Goal: Task Accomplishment & Management: Manage account settings

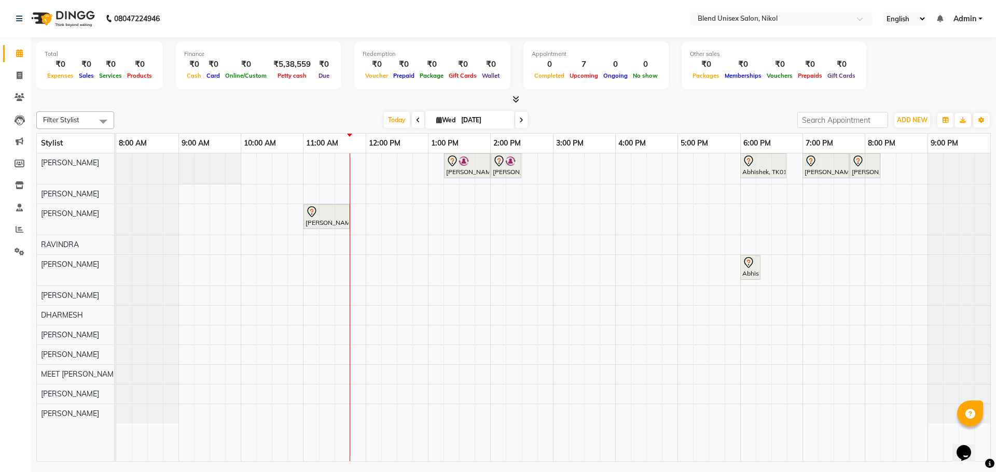
drag, startPoint x: 243, startPoint y: 31, endPoint x: 235, endPoint y: 28, distance: 8.4
click at [235, 28] on nav "08047224946 Select Location × Blend Unisex Salon, Nikol English ENGLISH Español…" at bounding box center [498, 18] width 996 height 37
click at [236, 28] on nav "08047224946 Select Location × Blend Unisex Salon, Nikol English ENGLISH Español…" at bounding box center [498, 18] width 996 height 37
drag, startPoint x: 236, startPoint y: 28, endPoint x: 235, endPoint y: 20, distance: 7.9
click at [235, 20] on nav "08047224946 Select Location × Blend Unisex Salon, Nikol English ENGLISH Español…" at bounding box center [498, 18] width 996 height 37
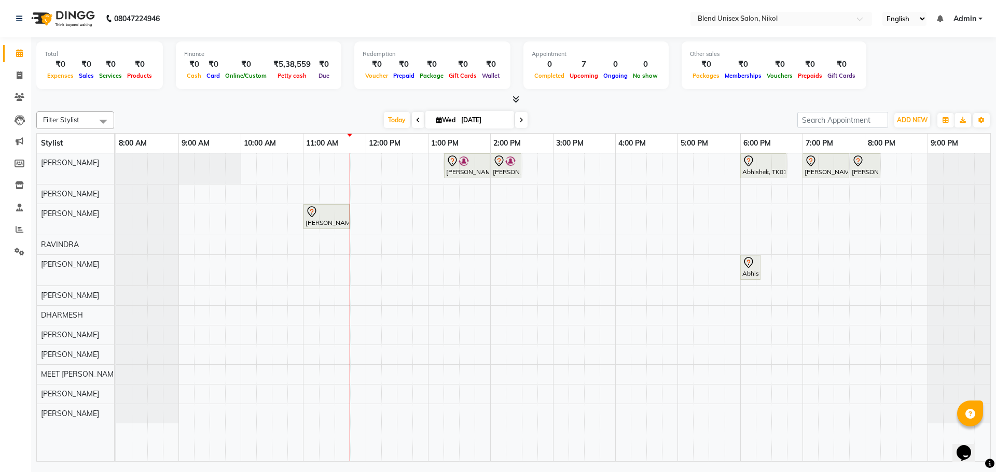
click at [235, 20] on nav "08047224946 Select Location × Blend Unisex Salon, Nikol English ENGLISH Español…" at bounding box center [498, 18] width 996 height 37
click at [236, 20] on nav "08047224946 Select Location × Blend Unisex Salon, Nikol English ENGLISH Español…" at bounding box center [498, 18] width 996 height 37
drag, startPoint x: 232, startPoint y: 18, endPoint x: 215, endPoint y: 18, distance: 16.6
click at [215, 18] on nav "08047224946 Select Location × Blend Unisex Salon, Nikol English ENGLISH Español…" at bounding box center [498, 18] width 996 height 37
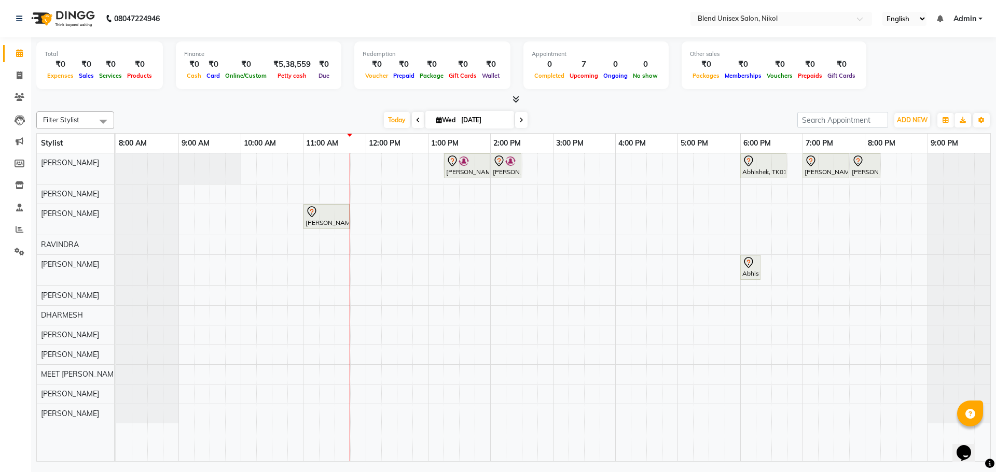
click at [215, 18] on nav "08047224946 Select Location × Blend Unisex Salon, Nikol English ENGLISH Español…" at bounding box center [498, 18] width 996 height 37
click at [212, 18] on nav "08047224946 Select Location × Blend Unisex Salon, Nikol English ENGLISH Español…" at bounding box center [498, 18] width 996 height 37
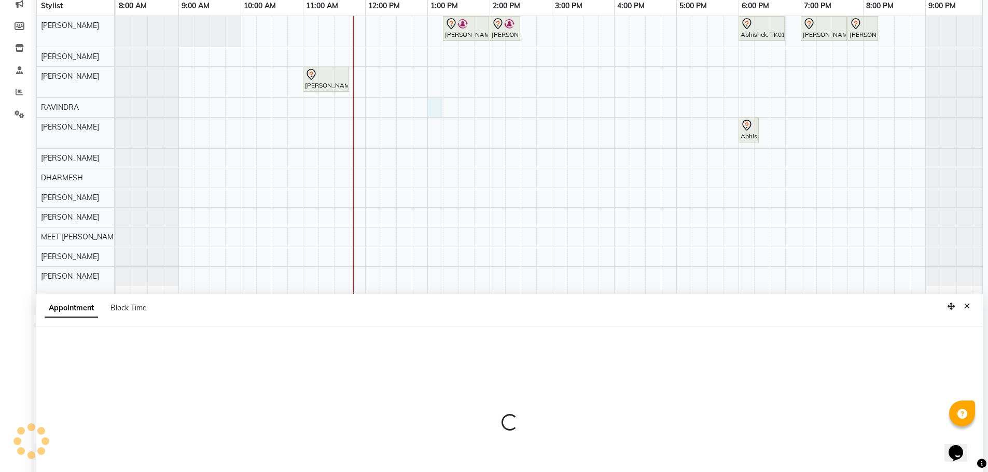
select select "80004"
select select "tentative"
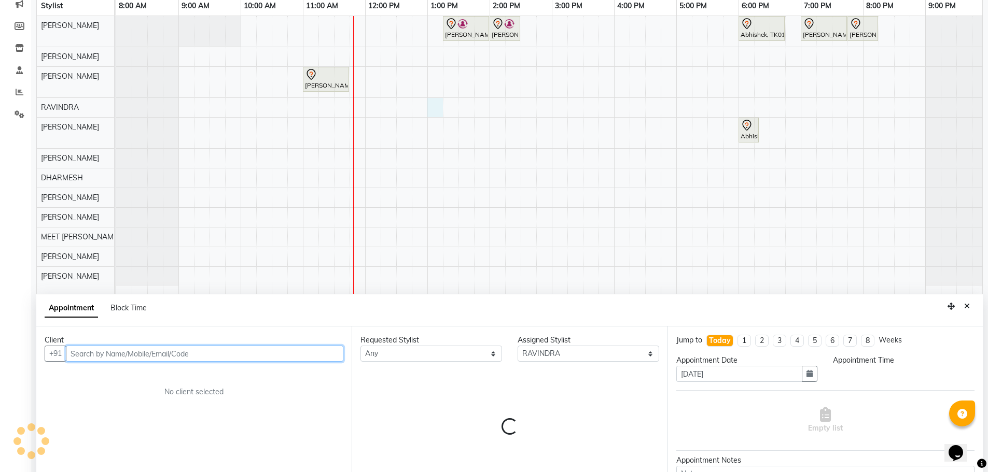
scroll to position [195, 0]
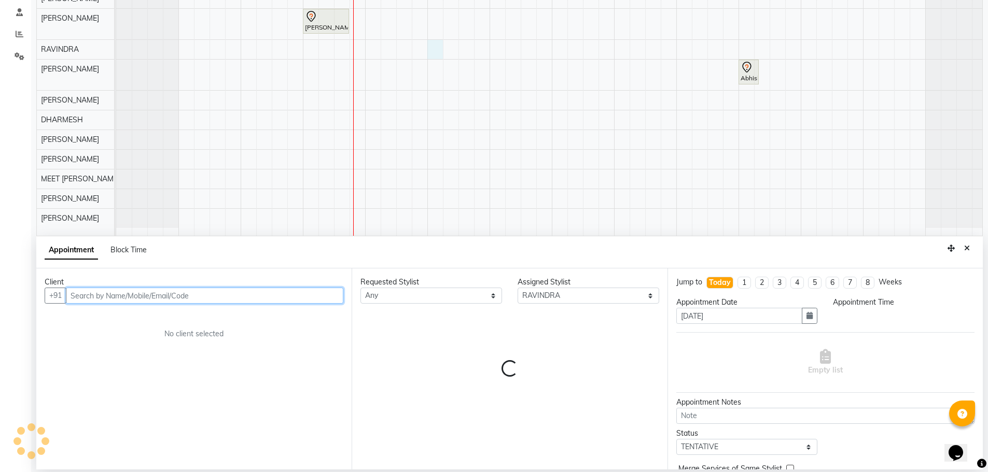
select select "780"
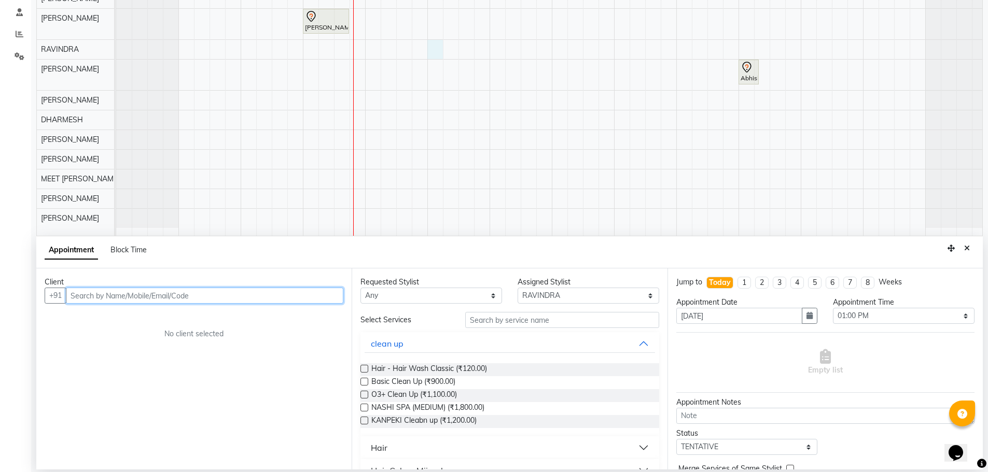
click at [315, 297] on input "text" at bounding box center [204, 296] width 277 height 16
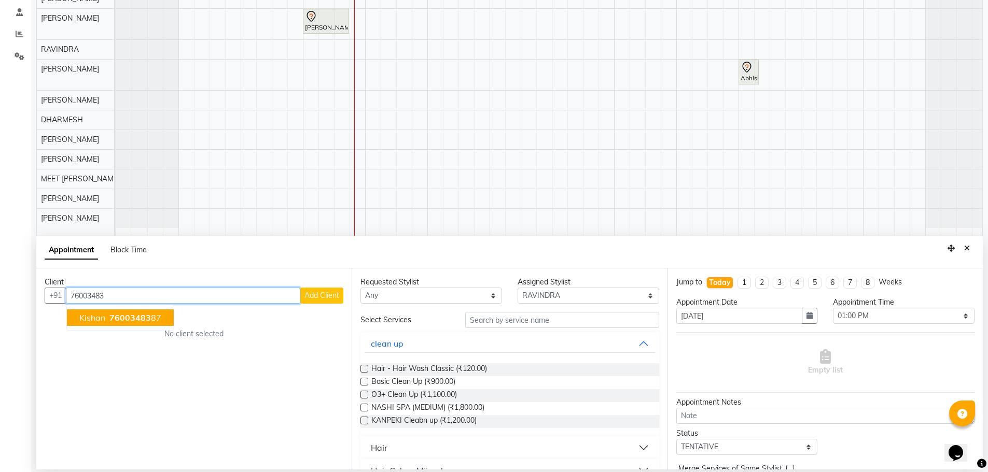
click at [85, 315] on span "kishan" at bounding box center [92, 318] width 26 height 10
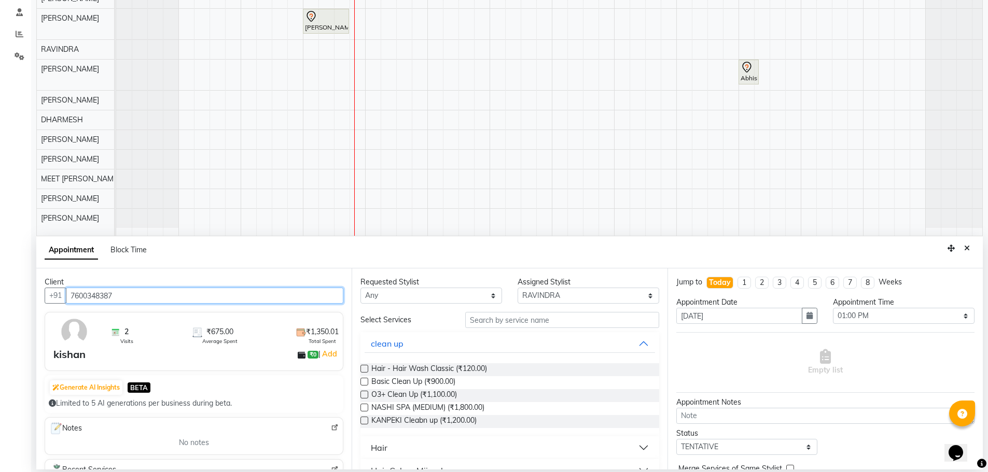
type input "7600348387"
click at [395, 293] on select "Any AJAY NAI [PERSON_NAME] [PERSON_NAME] [PERSON_NAME] MEET [PERSON_NAME] [PERS…" at bounding box center [431, 296] width 142 height 16
select select "80004"
click at [360, 288] on select "Any AJAY NAI [PERSON_NAME] [PERSON_NAME] [PERSON_NAME] MEET [PERSON_NAME] [PERS…" at bounding box center [431, 296] width 142 height 16
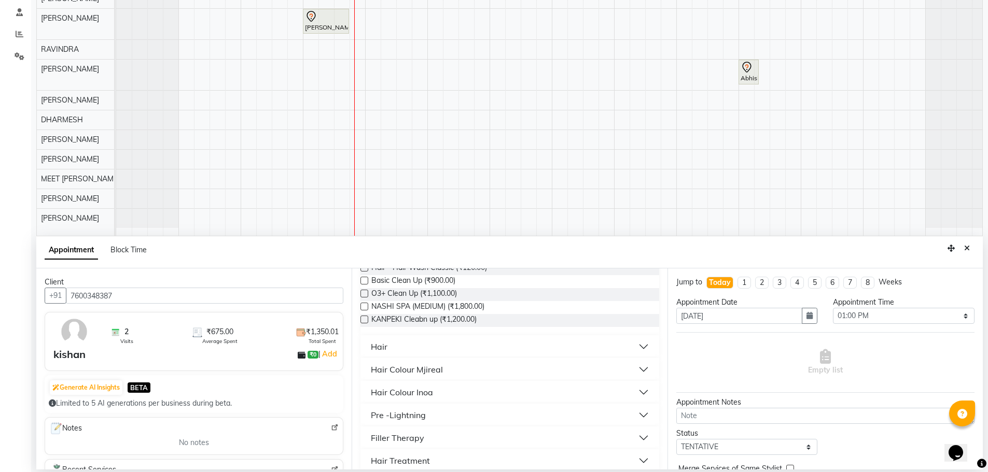
scroll to position [104, 0]
drag, startPoint x: 415, startPoint y: 334, endPoint x: 409, endPoint y: 342, distance: 9.6
click at [414, 337] on div "Hair" at bounding box center [509, 344] width 298 height 23
click at [395, 346] on button "Hair" at bounding box center [510, 344] width 290 height 19
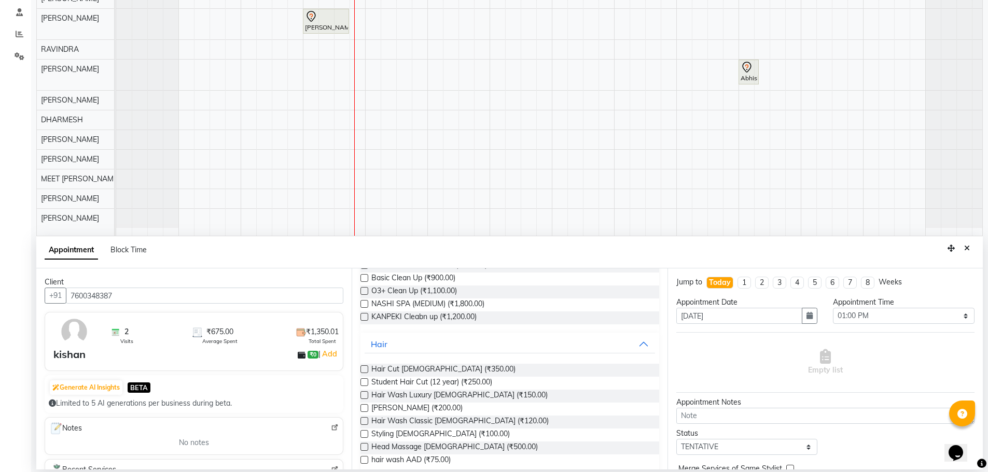
click at [366, 370] on label at bounding box center [364, 370] width 8 height 8
click at [366, 370] on input "checkbox" at bounding box center [363, 370] width 7 height 7
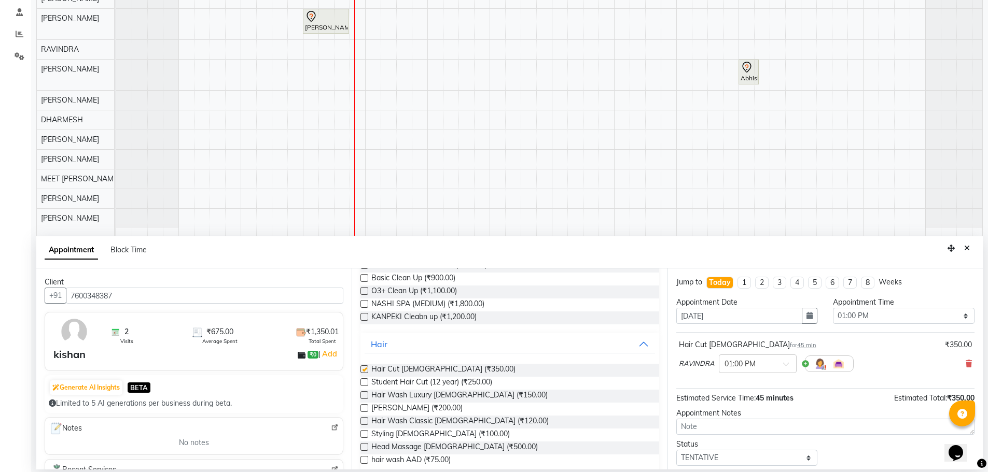
checkbox input "false"
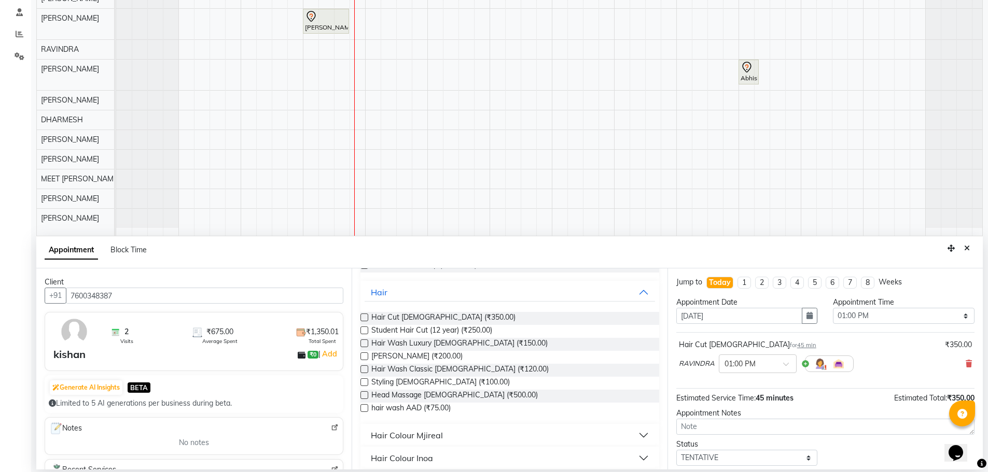
scroll to position [62, 0]
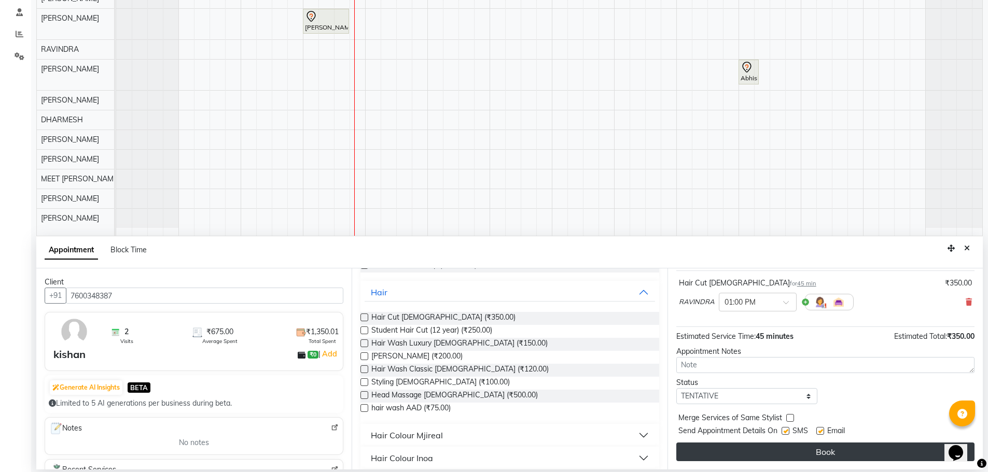
click at [699, 453] on button "Book" at bounding box center [825, 452] width 298 height 19
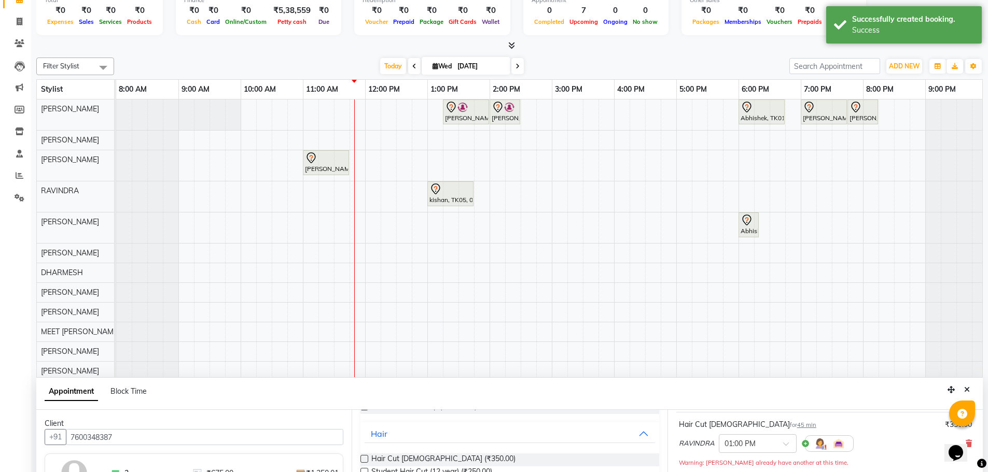
scroll to position [104, 0]
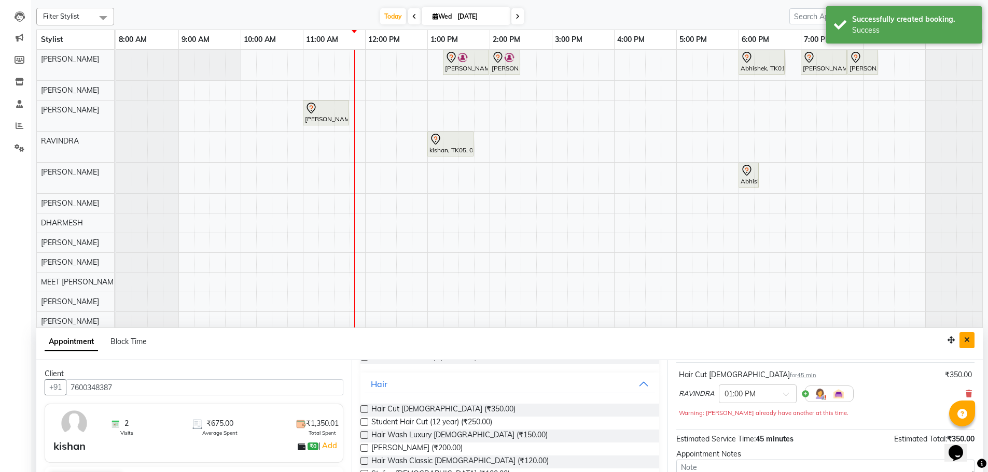
click at [966, 335] on button "Close" at bounding box center [966, 340] width 15 height 16
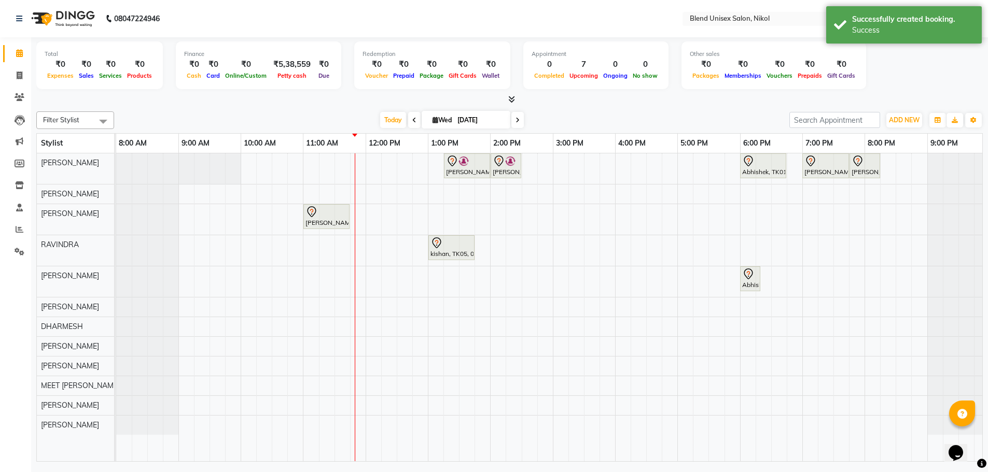
scroll to position [0, 0]
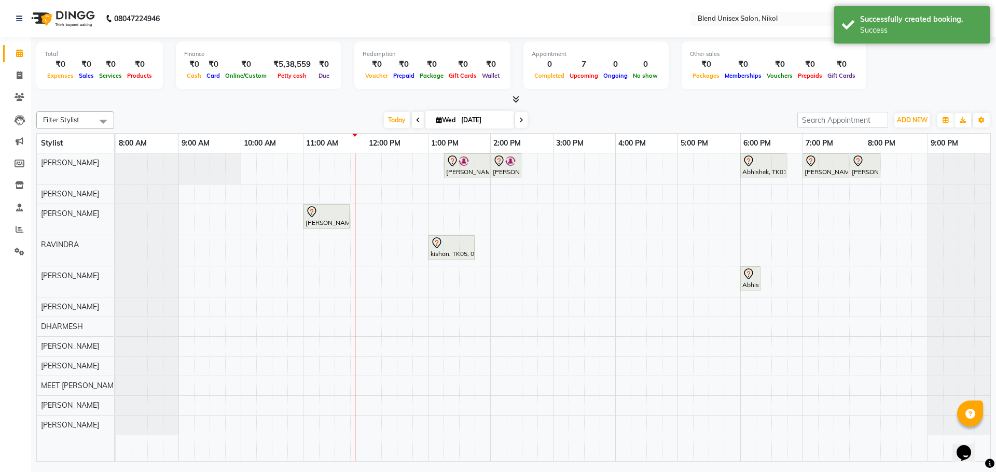
select select "80004"
select select "tentative"
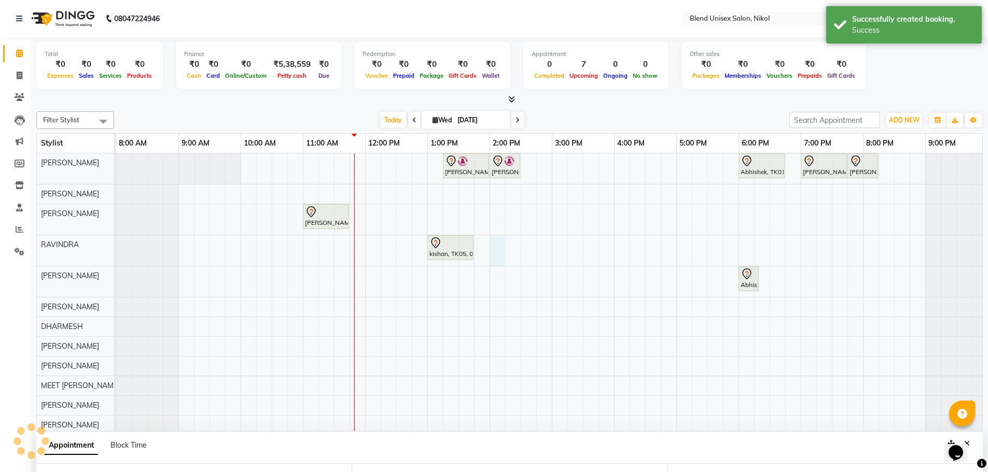
select select "840"
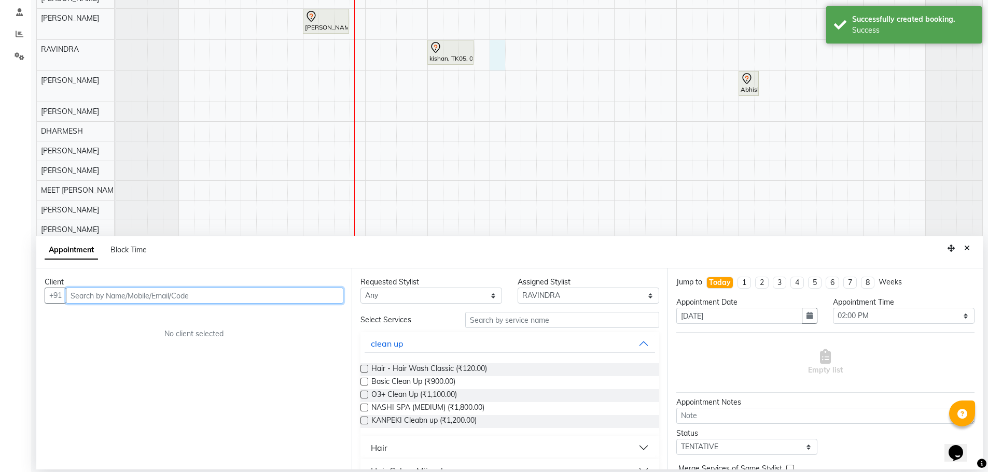
click at [176, 292] on input "text" at bounding box center [204, 296] width 277 height 16
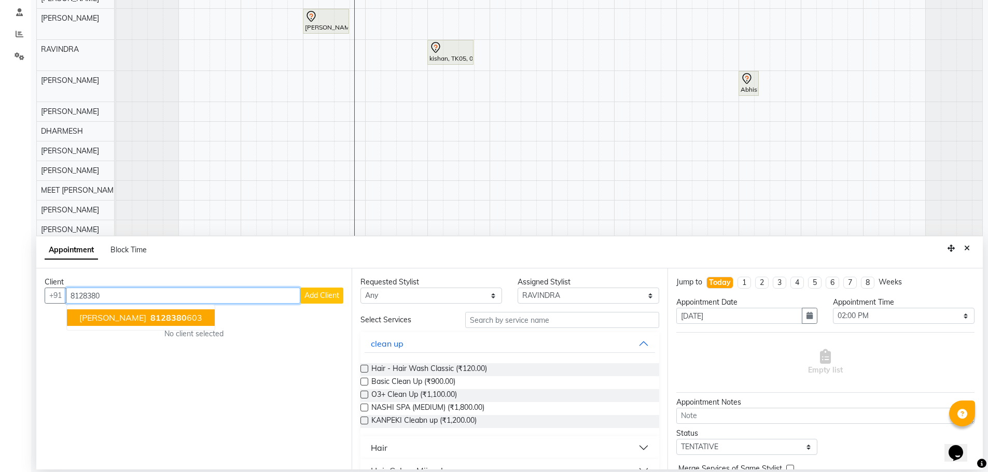
click at [158, 316] on span "8128380" at bounding box center [168, 318] width 36 height 10
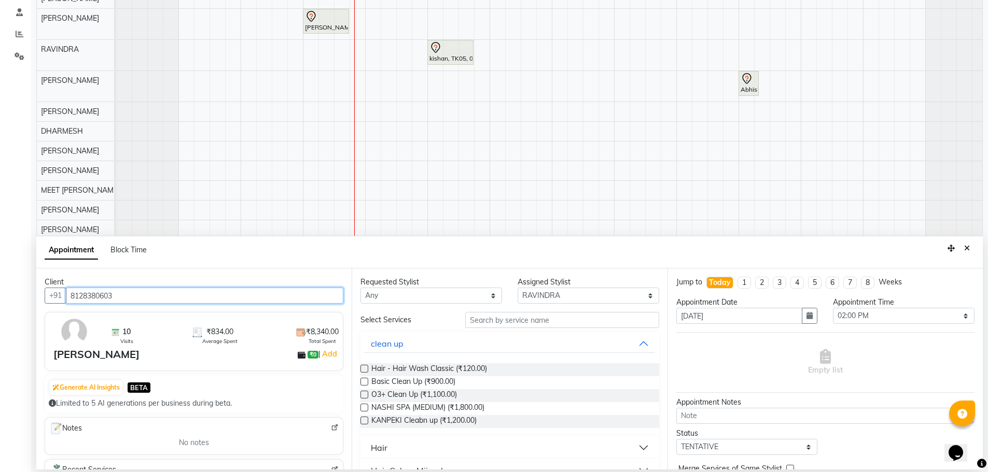
type input "8128380603"
click at [404, 295] on select "Any AJAY NAI [PERSON_NAME] [PERSON_NAME] [PERSON_NAME] MEET [PERSON_NAME] [PERS…" at bounding box center [431, 296] width 142 height 16
select select "80004"
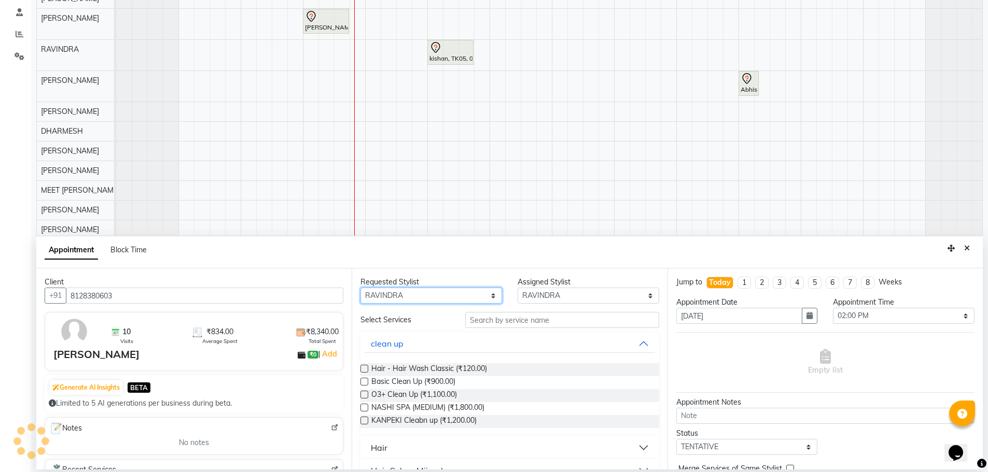
click at [360, 288] on select "Any AJAY NAI [PERSON_NAME] [PERSON_NAME] [PERSON_NAME] MEET [PERSON_NAME] [PERS…" at bounding box center [431, 296] width 142 height 16
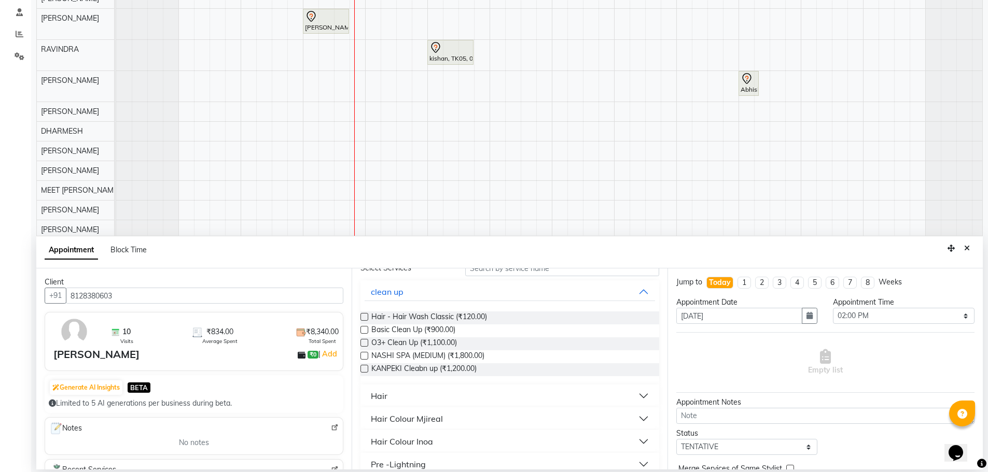
click at [385, 403] on button "Hair" at bounding box center [510, 396] width 290 height 19
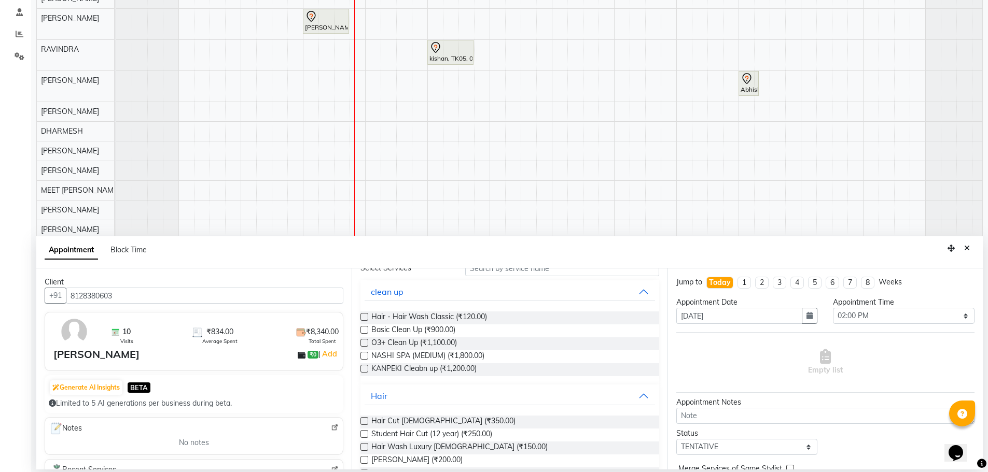
click at [365, 423] on label at bounding box center [364, 421] width 8 height 8
click at [365, 423] on input "checkbox" at bounding box center [363, 422] width 7 height 7
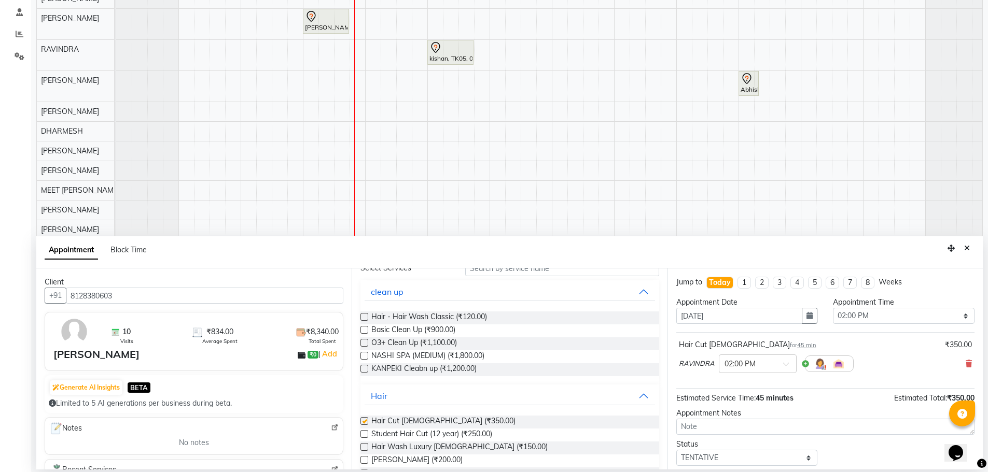
checkbox input "false"
click at [362, 460] on label at bounding box center [364, 460] width 8 height 8
click at [362, 460] on input "checkbox" at bounding box center [363, 461] width 7 height 7
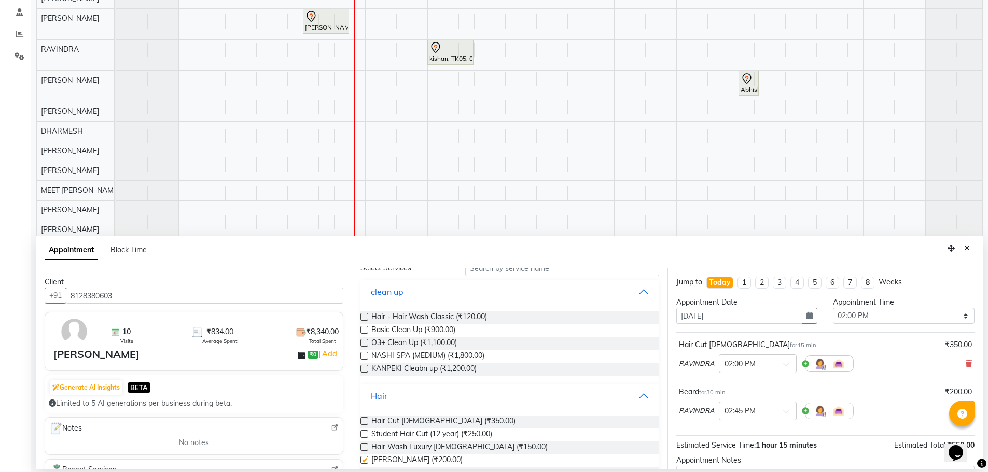
checkbox input "false"
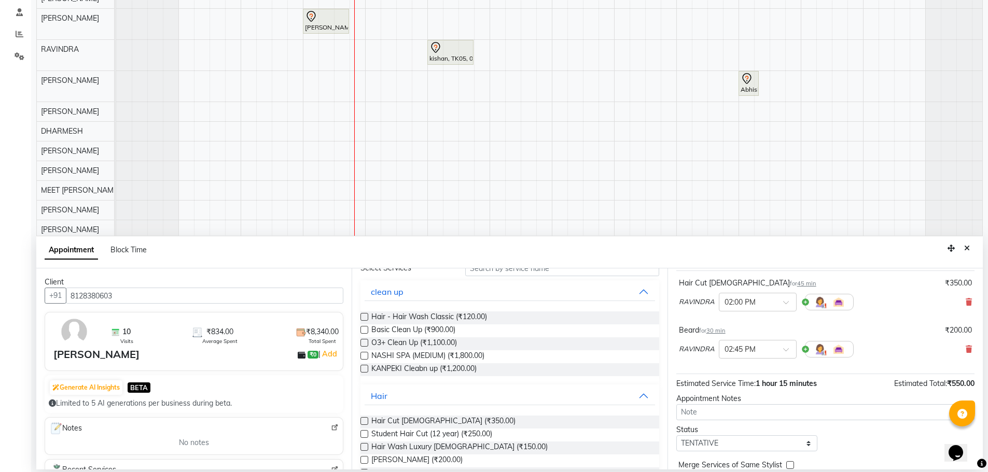
scroll to position [109, 0]
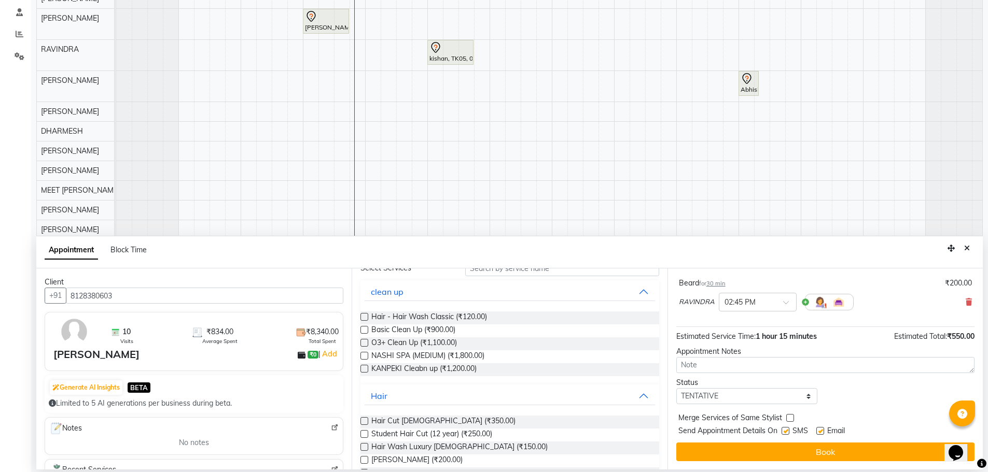
click at [747, 452] on button "Book" at bounding box center [825, 452] width 298 height 19
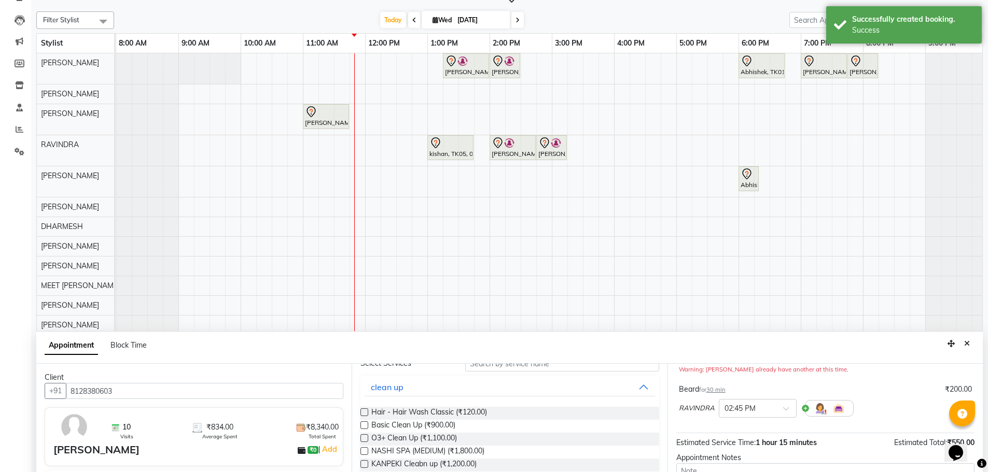
scroll to position [104, 0]
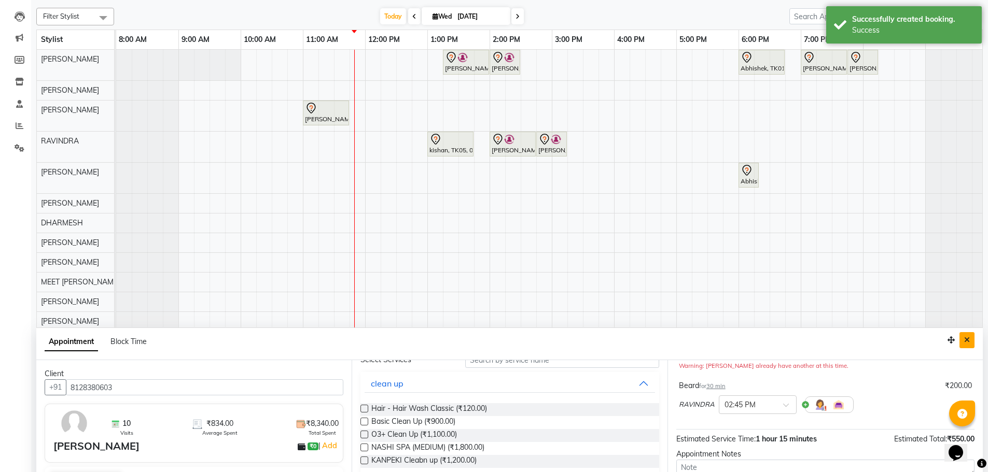
click at [967, 343] on icon "Close" at bounding box center [967, 340] width 6 height 7
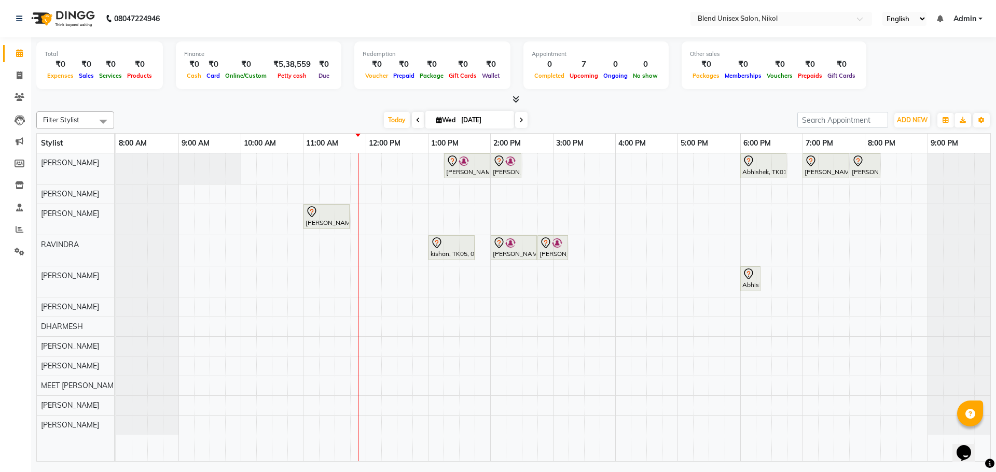
click at [289, 105] on div "Total ₹0 Expenses ₹0 Sales ₹0 Services ₹0 Products Finance ₹0 Cash ₹0 Card ₹0 O…" at bounding box center [513, 250] width 964 height 427
click at [175, 113] on div "[DATE] [DATE]" at bounding box center [455, 121] width 672 height 16
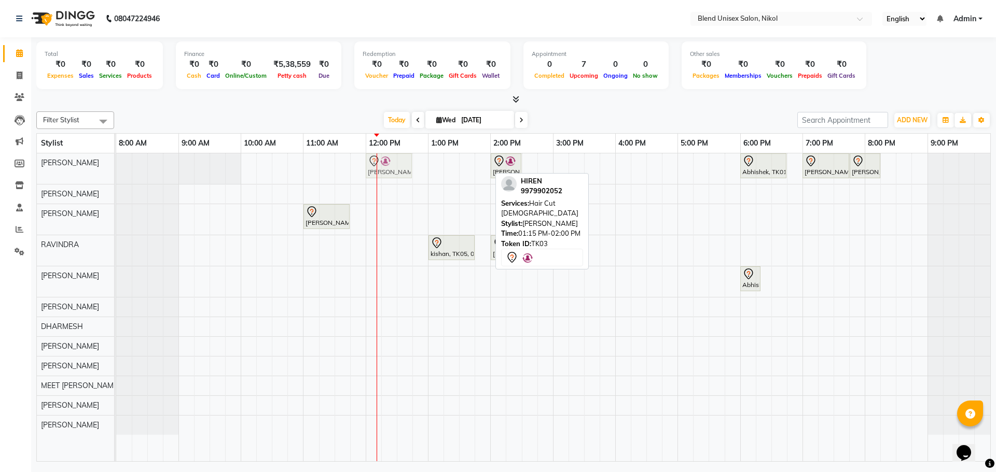
drag, startPoint x: 454, startPoint y: 169, endPoint x: 379, endPoint y: 166, distance: 75.7
click at [116, 166] on div "[PERSON_NAME], TK03, 01:15 PM-02:00 PM, Hair Cut [DEMOGRAPHIC_DATA] [PERSON_NAM…" at bounding box center [116, 168] width 0 height 31
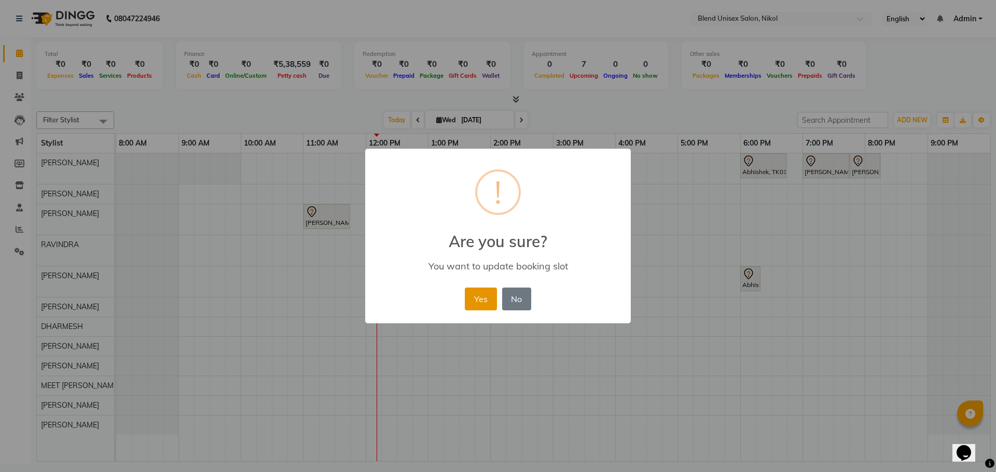
click at [477, 306] on button "Yes" at bounding box center [481, 299] width 32 height 23
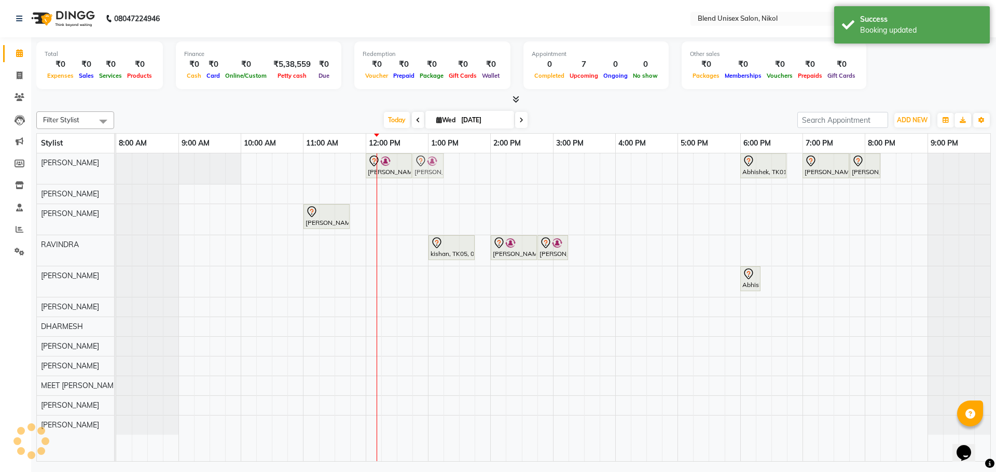
drag, startPoint x: 502, startPoint y: 161, endPoint x: 410, endPoint y: 160, distance: 92.8
click at [116, 157] on div "[PERSON_NAME], TK03, 01:15 PM-02:00 PM, Hair Cut [DEMOGRAPHIC_DATA] [PERSON_NAM…" at bounding box center [116, 168] width 0 height 31
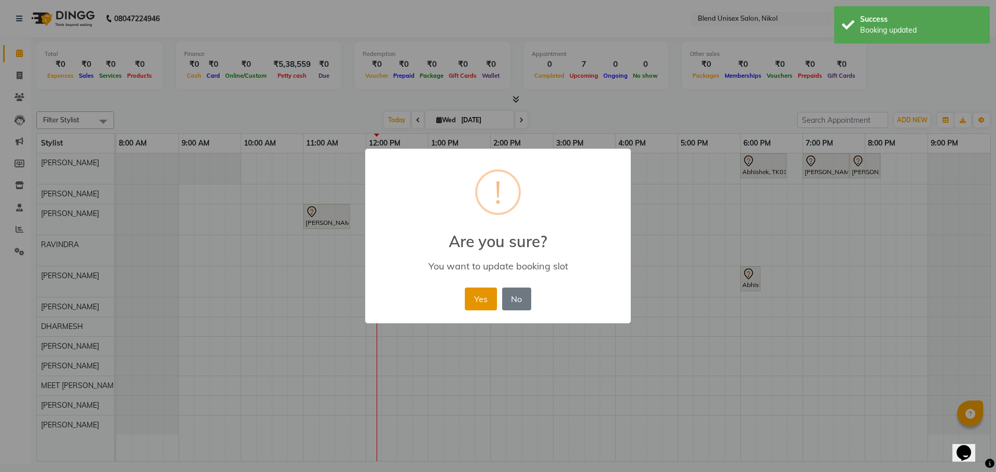
click at [482, 301] on button "Yes" at bounding box center [481, 299] width 32 height 23
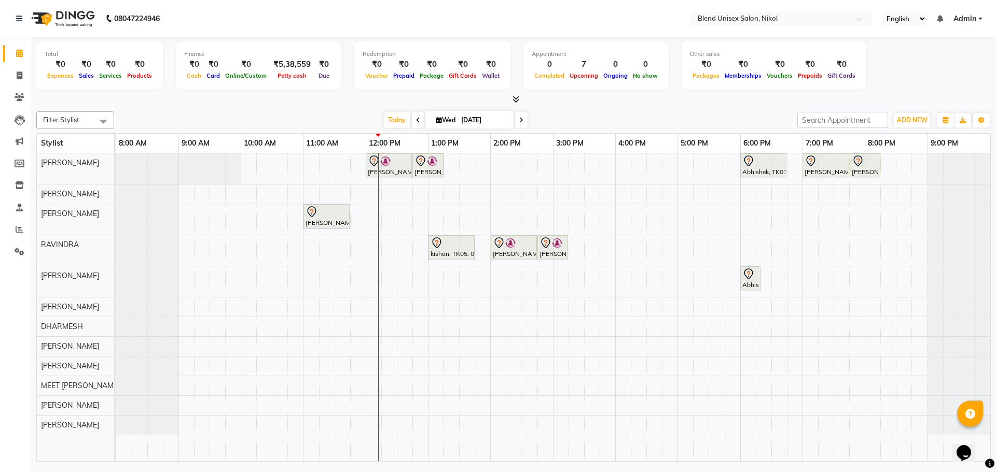
click at [520, 119] on icon at bounding box center [521, 120] width 4 height 6
type input "[DATE]"
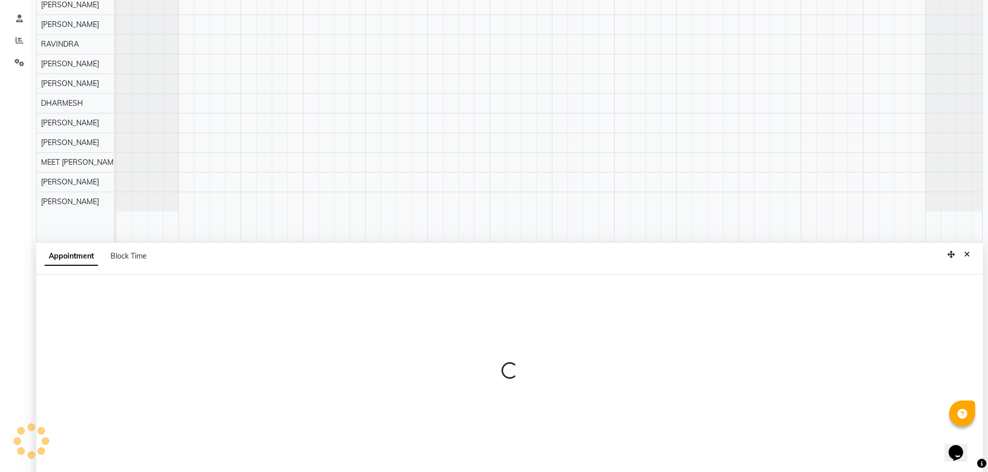
scroll to position [195, 0]
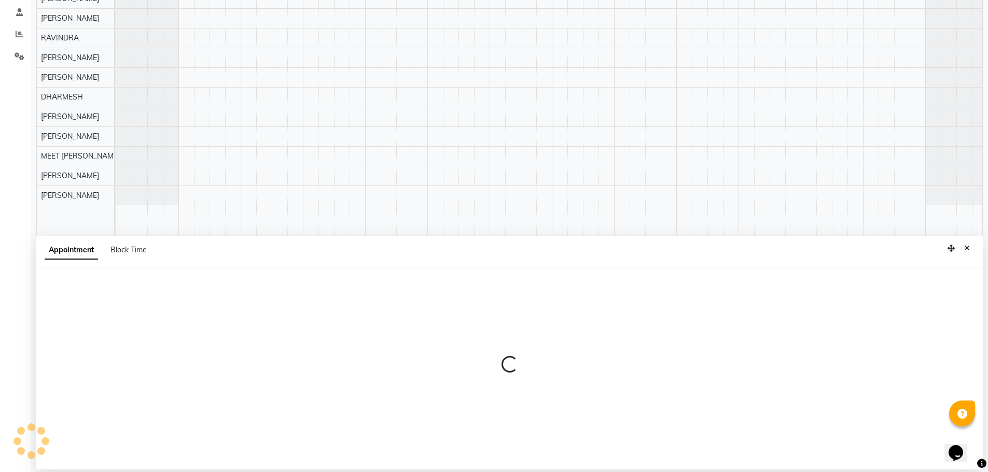
select select "45624"
select select "1050"
select select "tentative"
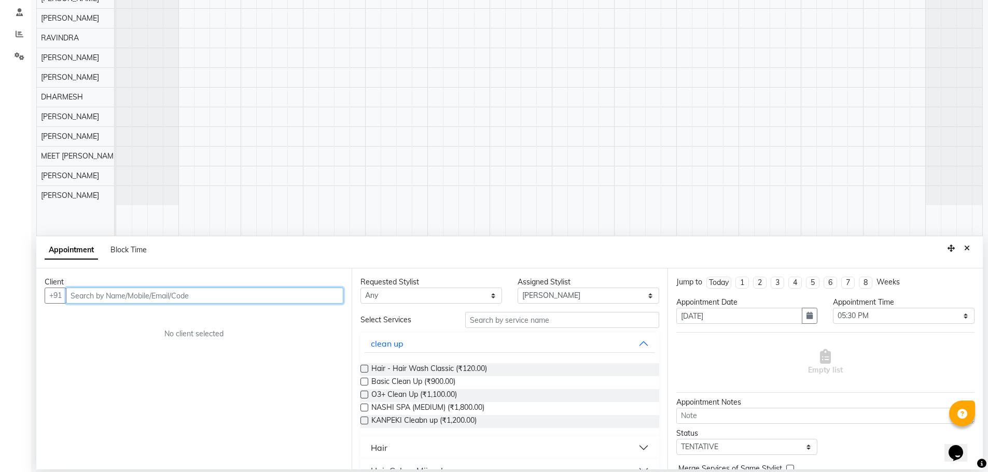
click at [134, 293] on input "text" at bounding box center [204, 296] width 277 height 16
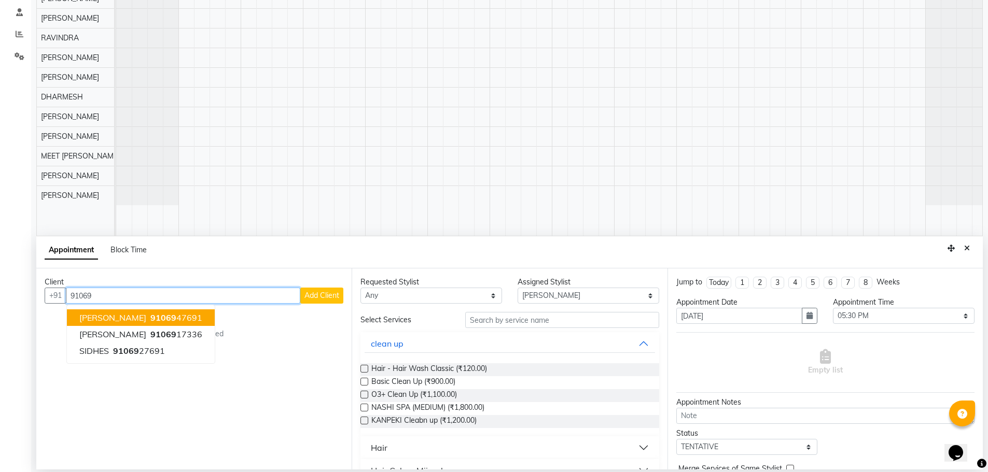
click at [119, 318] on span "[PERSON_NAME]" at bounding box center [112, 318] width 67 height 10
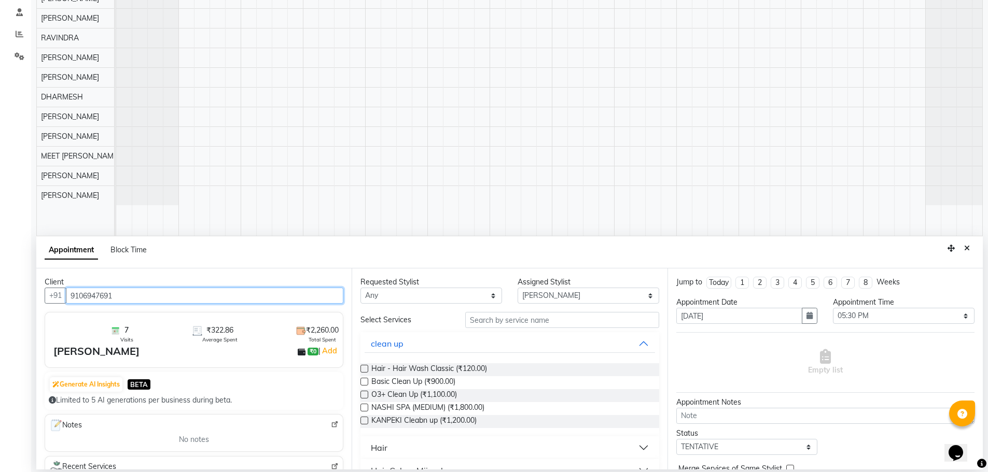
type input "9106947691"
click at [429, 299] on select "Any AJAY NAI [PERSON_NAME] [PERSON_NAME] [PERSON_NAME] MEET [PERSON_NAME] [PERS…" at bounding box center [431, 296] width 142 height 16
select select "45624"
click at [360, 288] on select "Any AJAY NAI [PERSON_NAME] [PERSON_NAME] [PERSON_NAME] MEET [PERSON_NAME] [PERS…" at bounding box center [431, 296] width 142 height 16
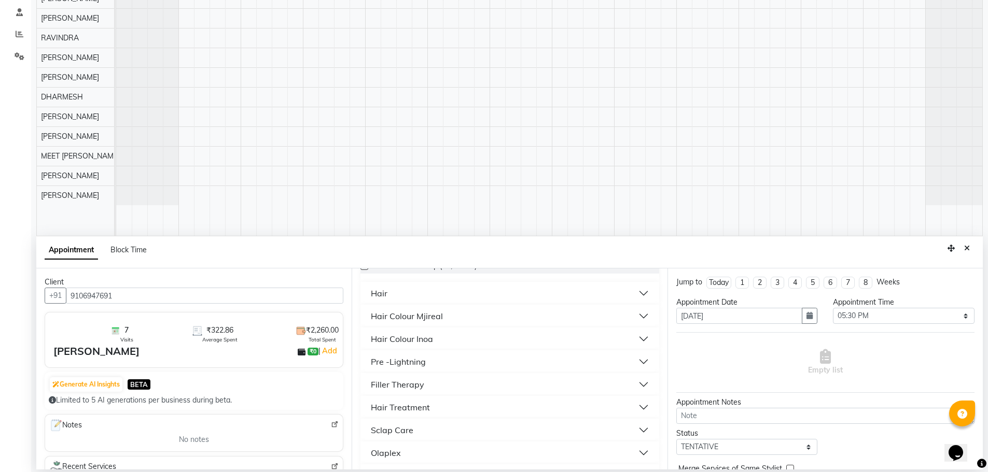
scroll to position [156, 0]
click at [455, 292] on button "Hair" at bounding box center [510, 292] width 290 height 19
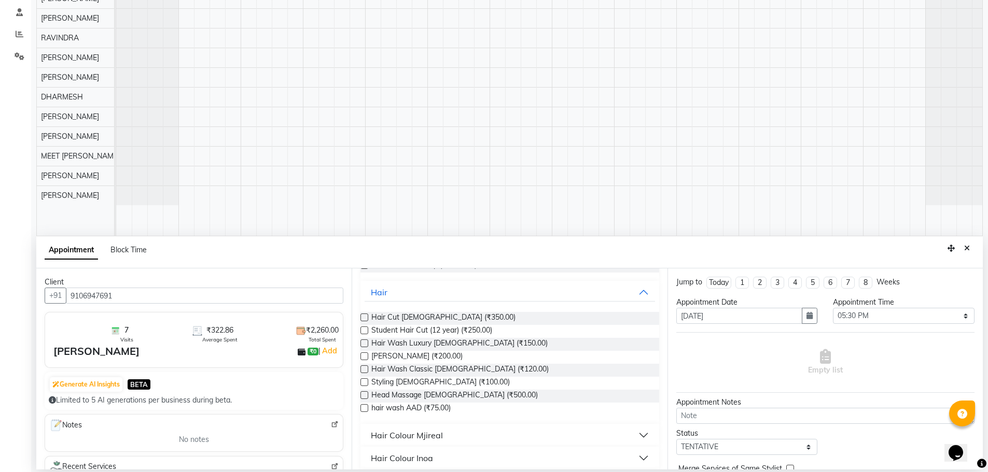
click at [363, 316] on label at bounding box center [364, 318] width 8 height 8
click at [363, 316] on input "checkbox" at bounding box center [363, 318] width 7 height 7
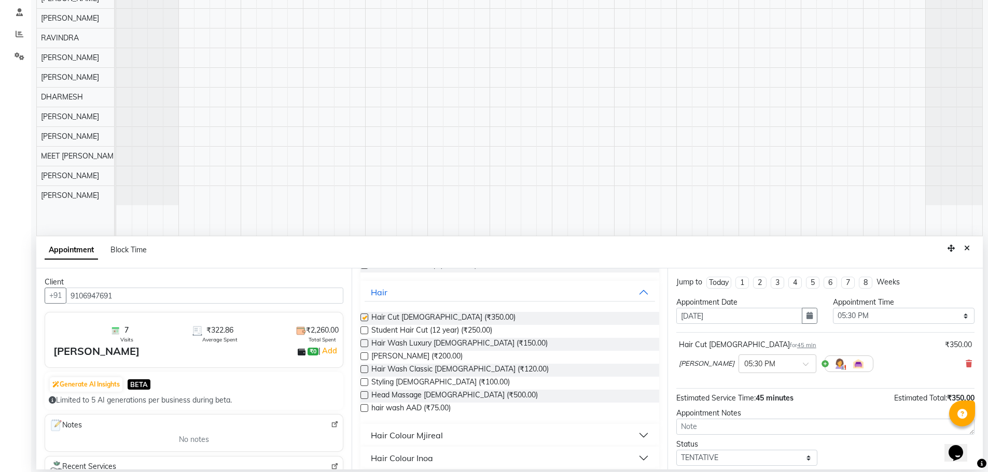
checkbox input "false"
click at [363, 358] on label at bounding box center [364, 357] width 8 height 8
click at [363, 358] on input "checkbox" at bounding box center [363, 357] width 7 height 7
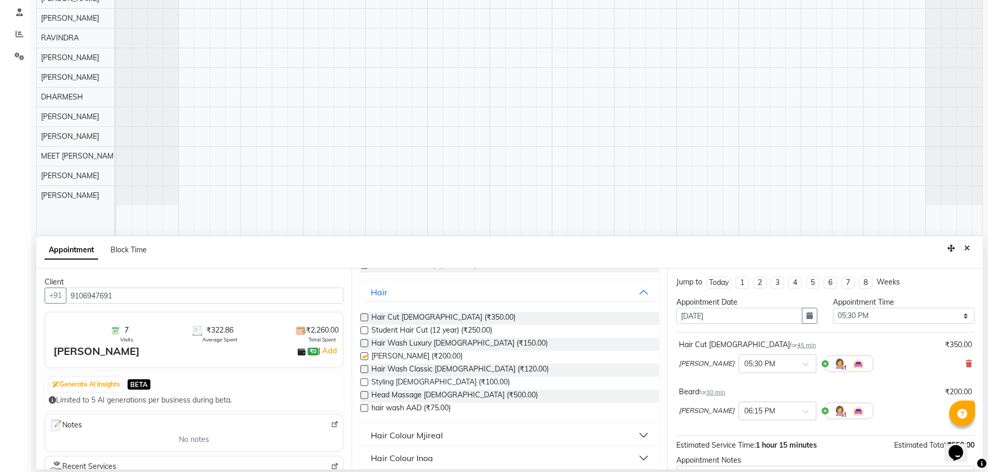
checkbox input "false"
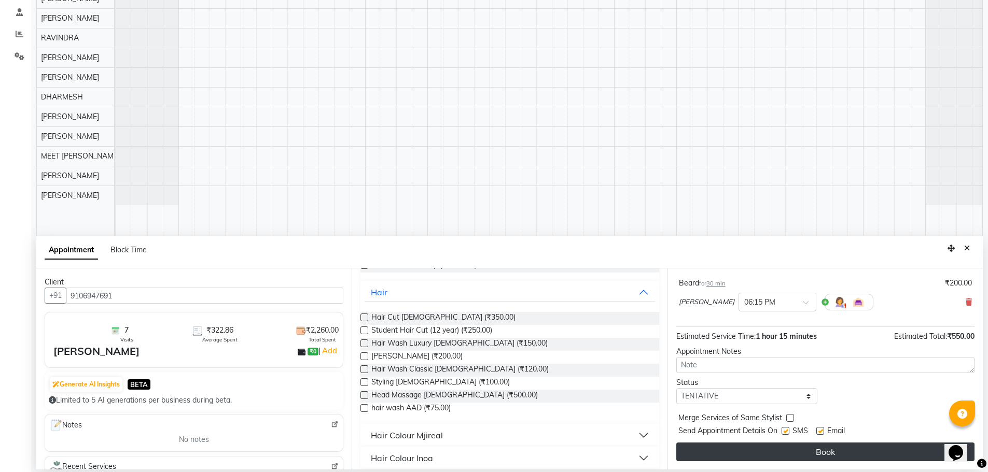
click at [754, 457] on button "Book" at bounding box center [825, 452] width 298 height 19
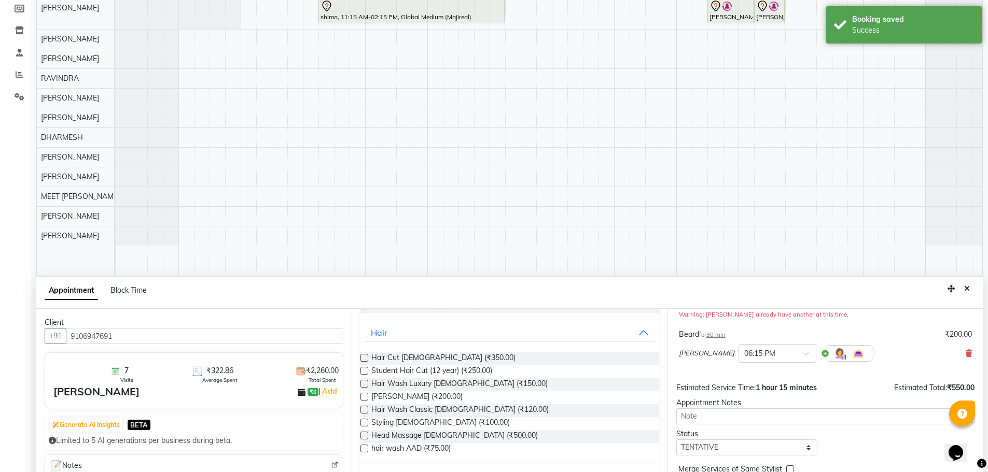
scroll to position [156, 0]
click at [975, 287] on div "Appointment Block Time Move" at bounding box center [509, 292] width 946 height 32
click at [967, 296] on button "Close" at bounding box center [966, 289] width 15 height 16
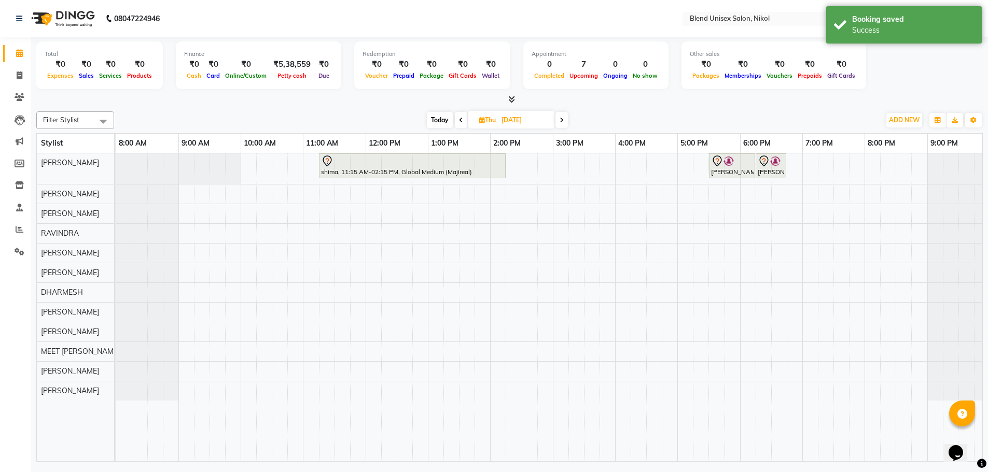
scroll to position [0, 0]
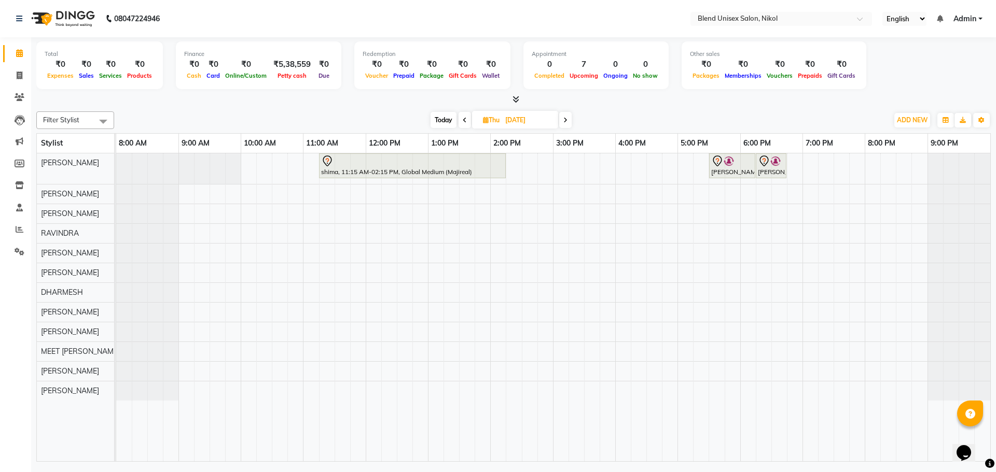
click at [441, 119] on span "Today" at bounding box center [443, 120] width 26 height 16
type input "[DATE]"
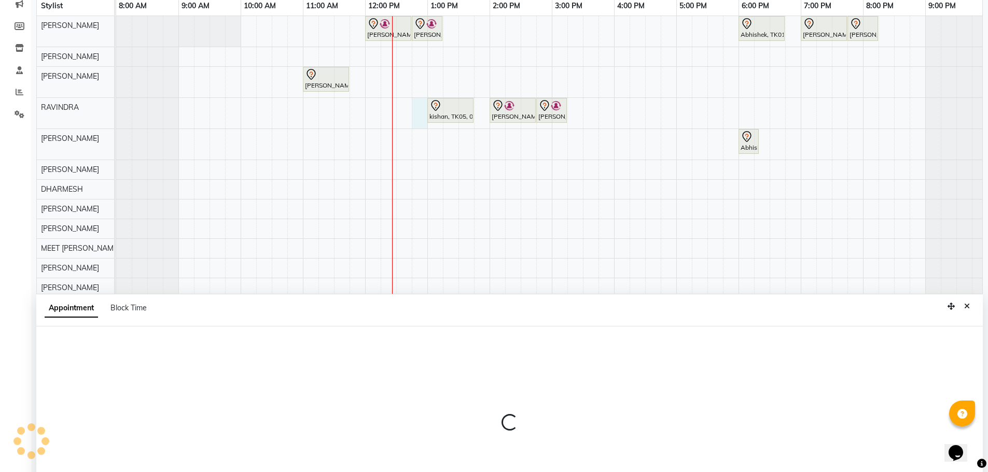
scroll to position [195, 0]
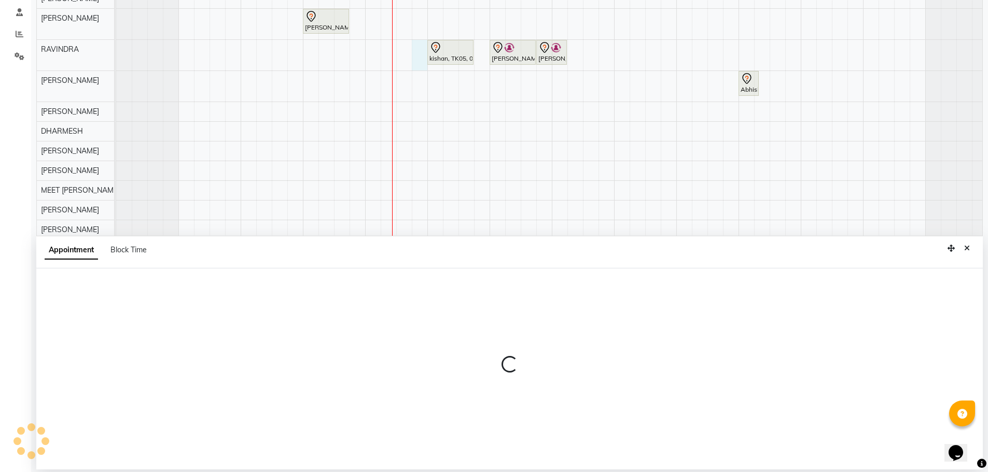
select select "80004"
select select "765"
select select "tentative"
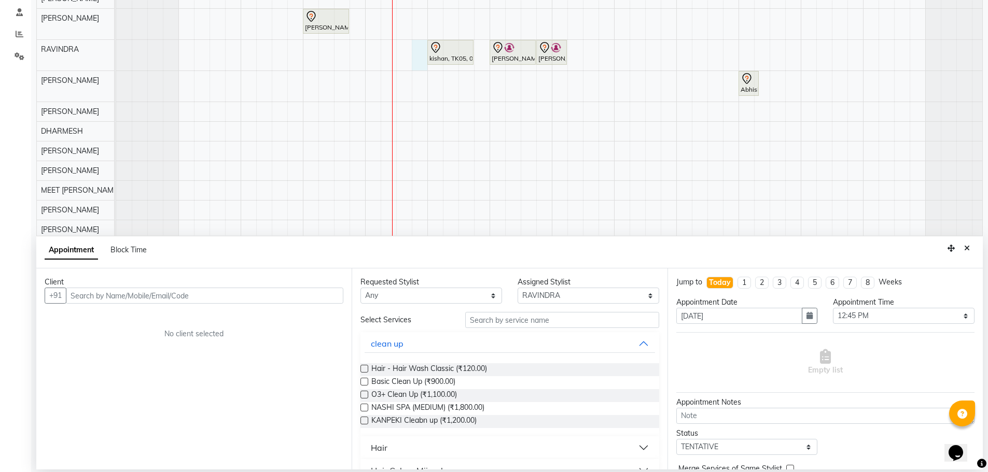
click at [261, 290] on input "text" at bounding box center [204, 296] width 277 height 16
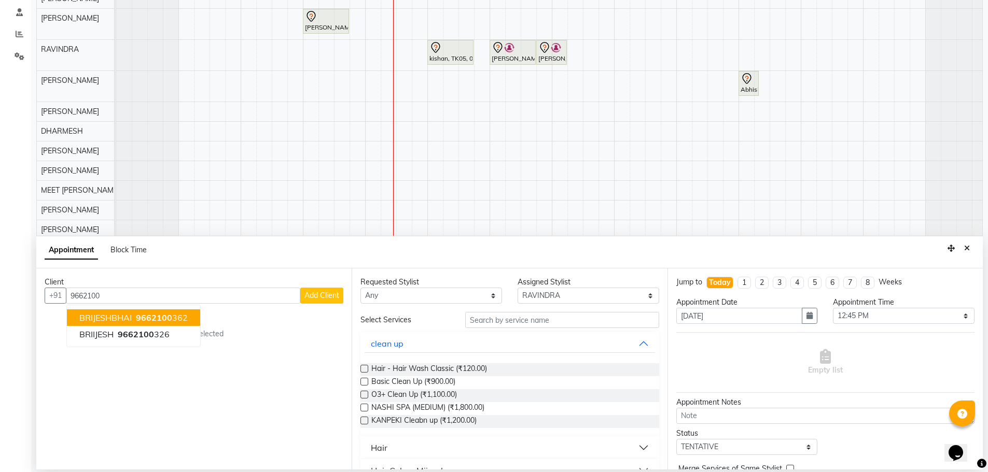
click at [131, 319] on span "BRIJESHBHAI" at bounding box center [105, 318] width 52 height 10
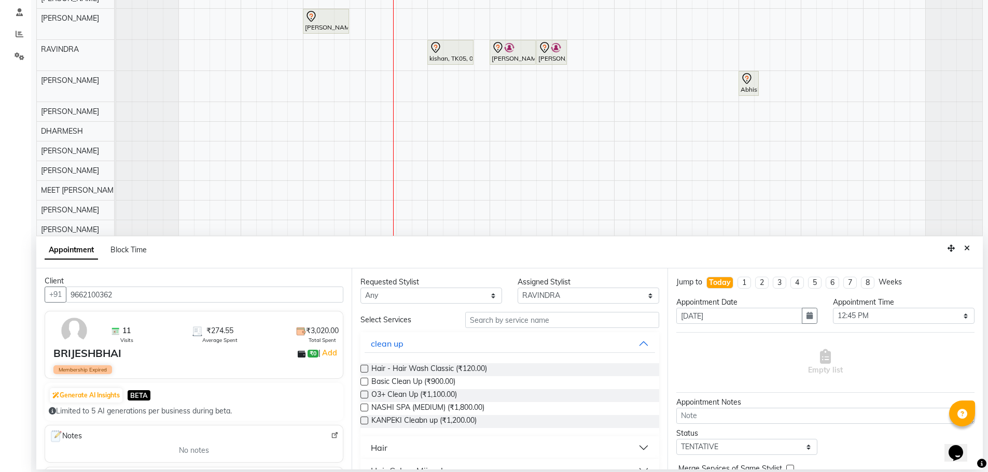
scroll to position [0, 0]
click at [204, 293] on input "9662100362" at bounding box center [204, 296] width 277 height 16
drag, startPoint x: 118, startPoint y: 293, endPoint x: 60, endPoint y: 287, distance: 57.9
click at [60, 287] on div "Client +91 9662100362 11 Visits ₹274.55 Average Spent ₹3,020.00 Total Spent BRI…" at bounding box center [193, 369] width 315 height 201
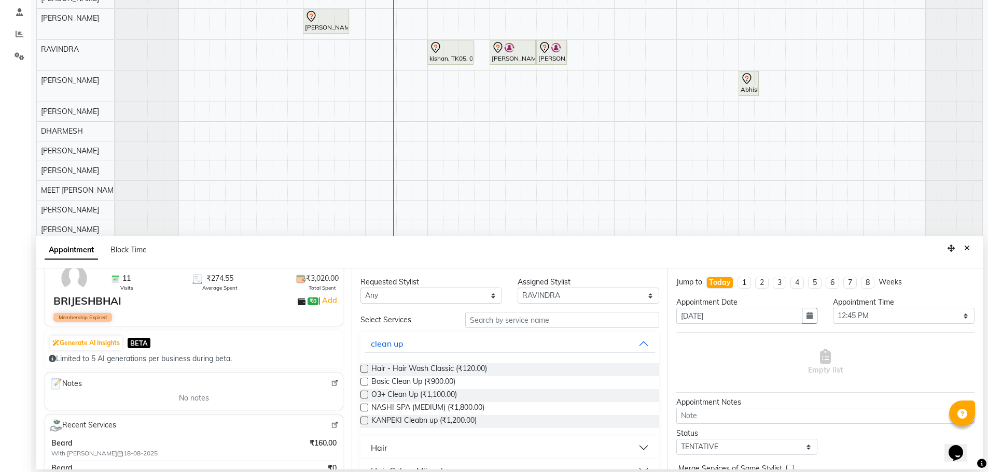
scroll to position [104, 0]
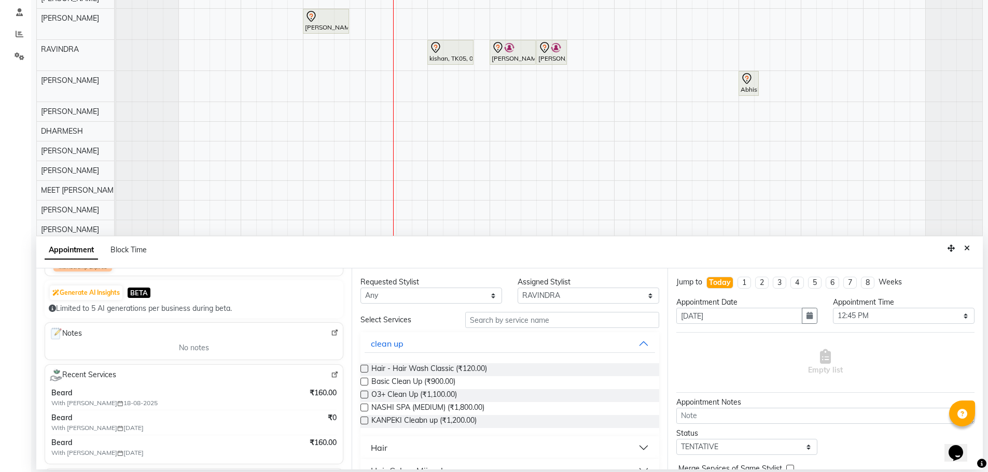
type input "9662100362"
click at [431, 298] on select "Any AJAY NAI [PERSON_NAME] [PERSON_NAME] [PERSON_NAME] MEET [PERSON_NAME] [PERS…" at bounding box center [431, 296] width 142 height 16
select select "80004"
click at [360, 288] on select "Any AJAY NAI [PERSON_NAME] [PERSON_NAME] [PERSON_NAME] MEET [PERSON_NAME] [PERS…" at bounding box center [431, 296] width 142 height 16
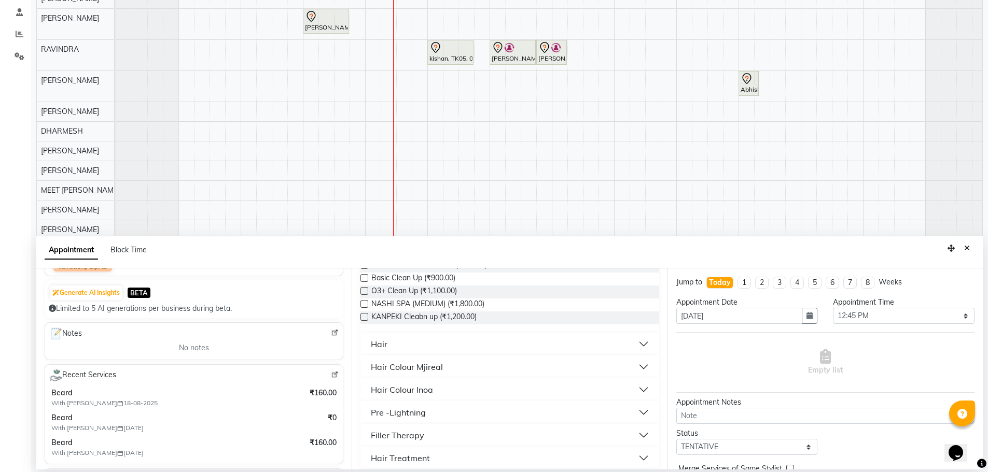
click at [404, 346] on button "Hair" at bounding box center [510, 344] width 290 height 19
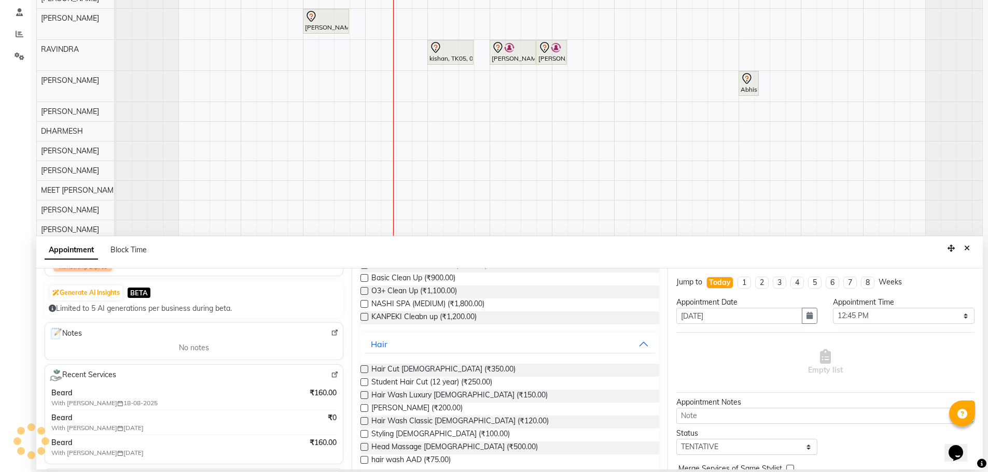
click at [364, 410] on label at bounding box center [364, 408] width 8 height 8
click at [364, 410] on input "checkbox" at bounding box center [363, 409] width 7 height 7
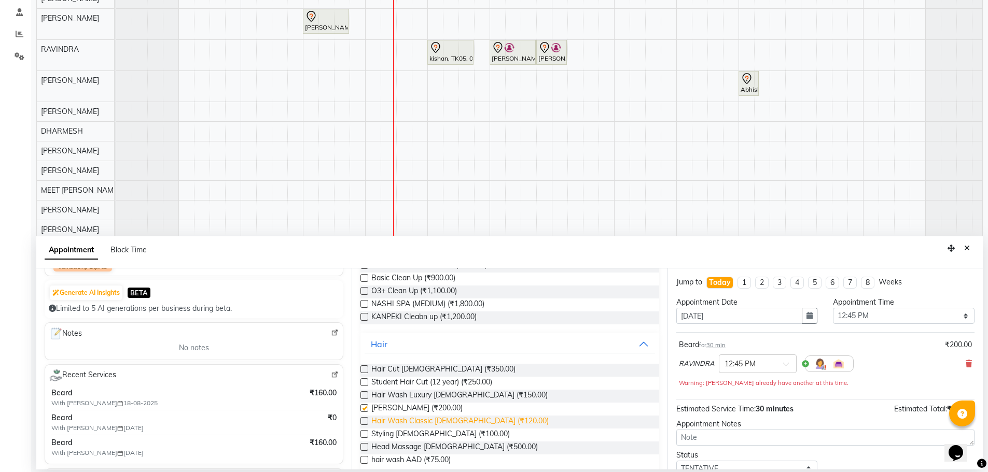
checkbox input "false"
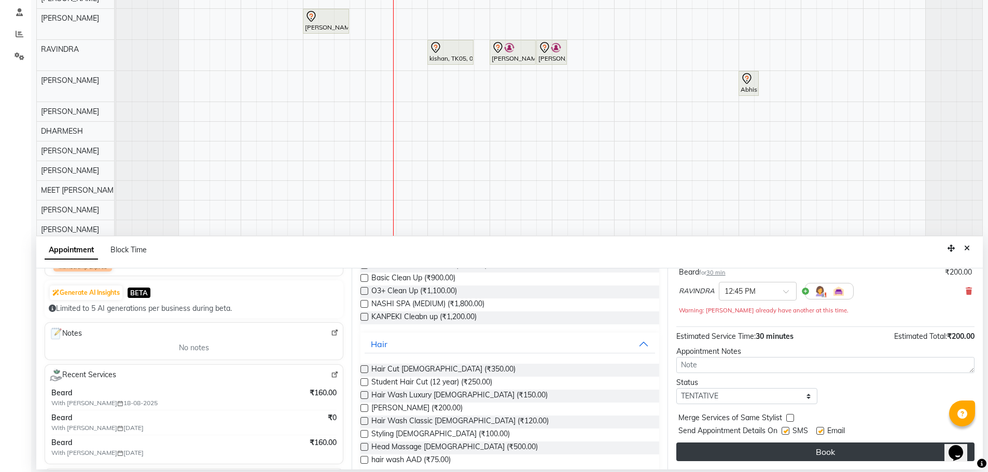
click at [762, 459] on button "Book" at bounding box center [825, 452] width 298 height 19
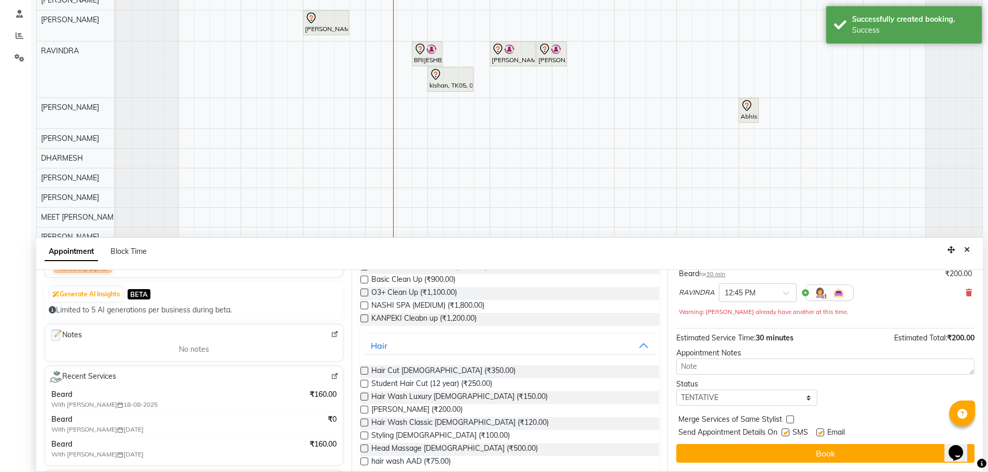
scroll to position [195, 0]
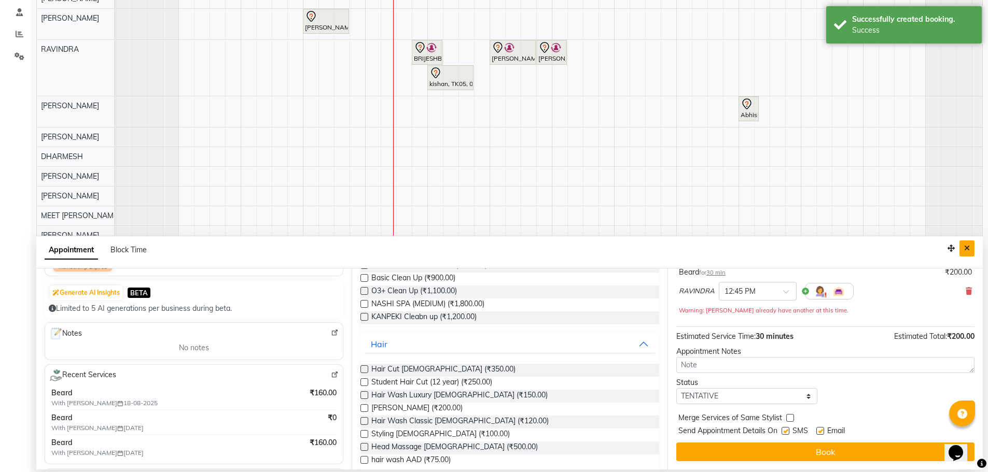
click at [964, 245] on icon "Close" at bounding box center [967, 248] width 6 height 7
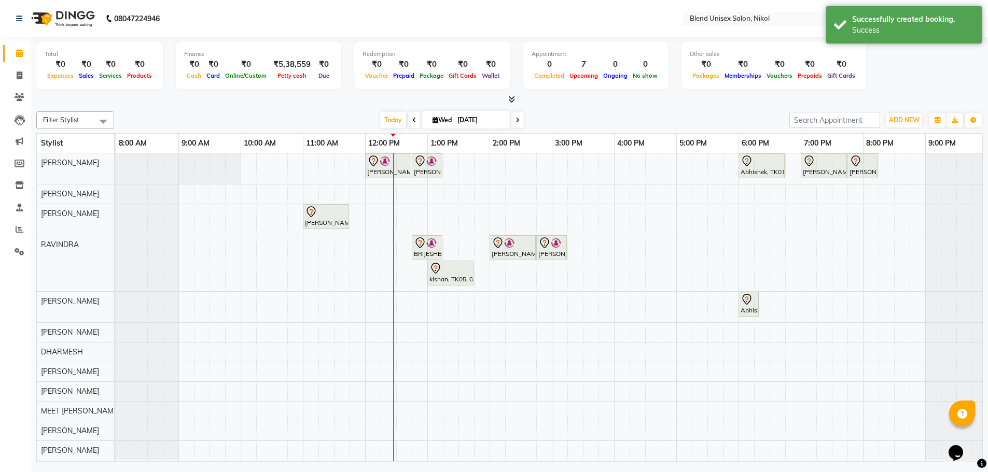
scroll to position [0, 0]
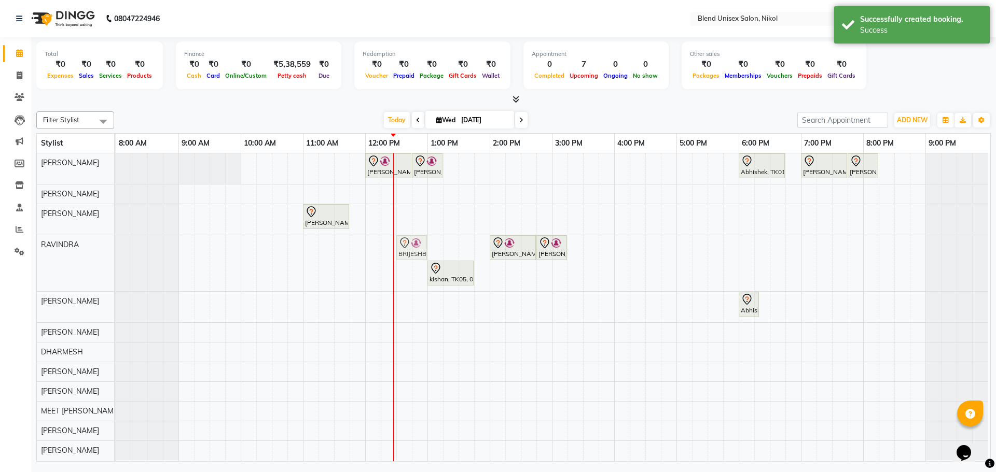
drag, startPoint x: 415, startPoint y: 244, endPoint x: 393, endPoint y: 243, distance: 21.8
click at [393, 243] on div "[PERSON_NAME], TK03, 12:00 PM-12:45 PM, Hair Cut [DEMOGRAPHIC_DATA] [PERSON_NAM…" at bounding box center [553, 307] width 874 height 308
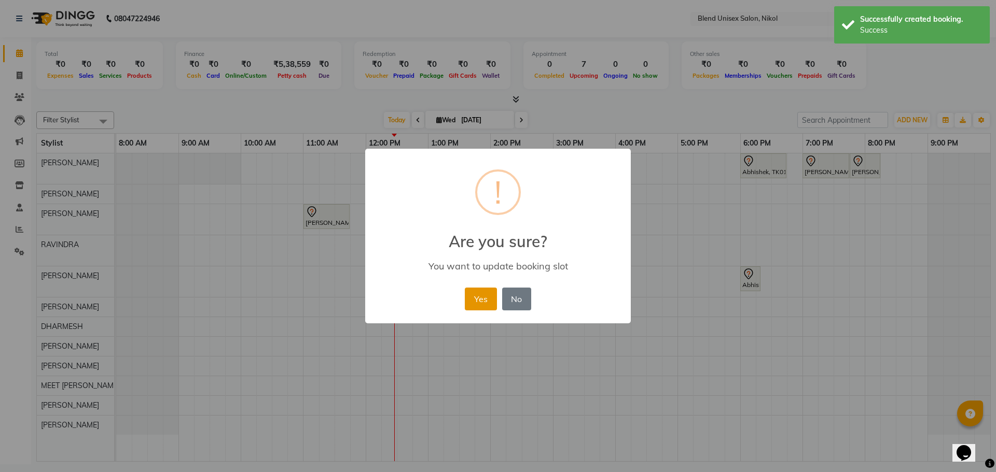
click at [477, 299] on button "Yes" at bounding box center [481, 299] width 32 height 23
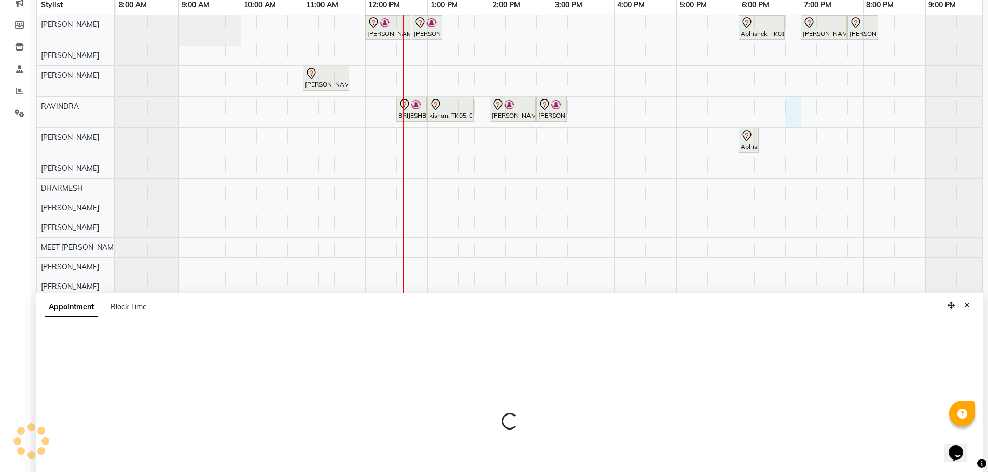
scroll to position [195, 0]
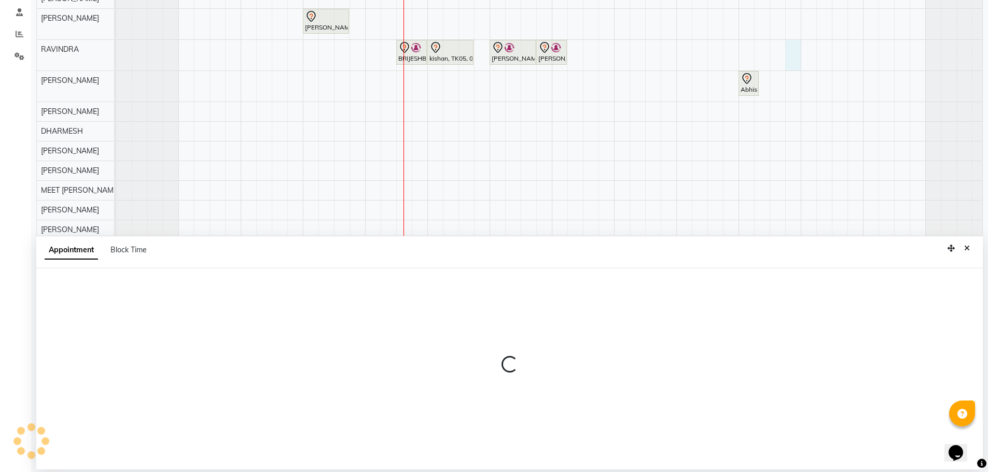
select select "80004"
select select "tentative"
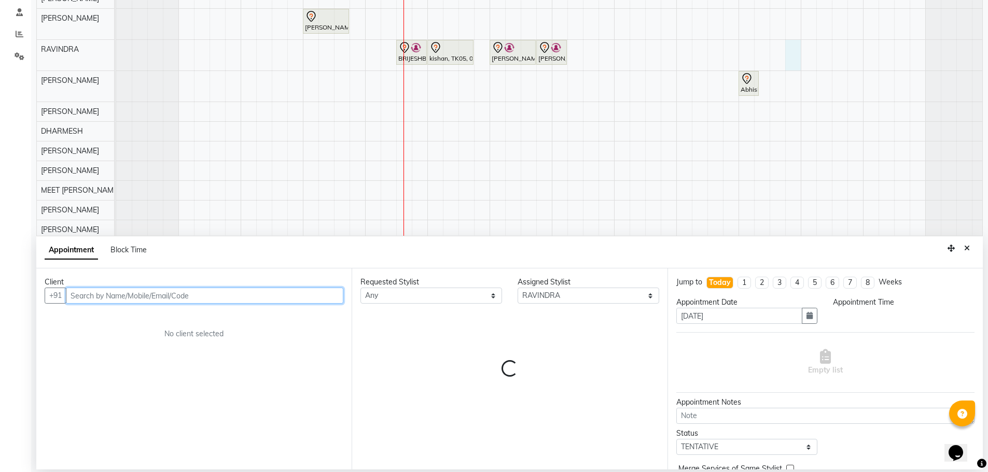
select select "1125"
click at [108, 294] on input "text" at bounding box center [204, 296] width 277 height 16
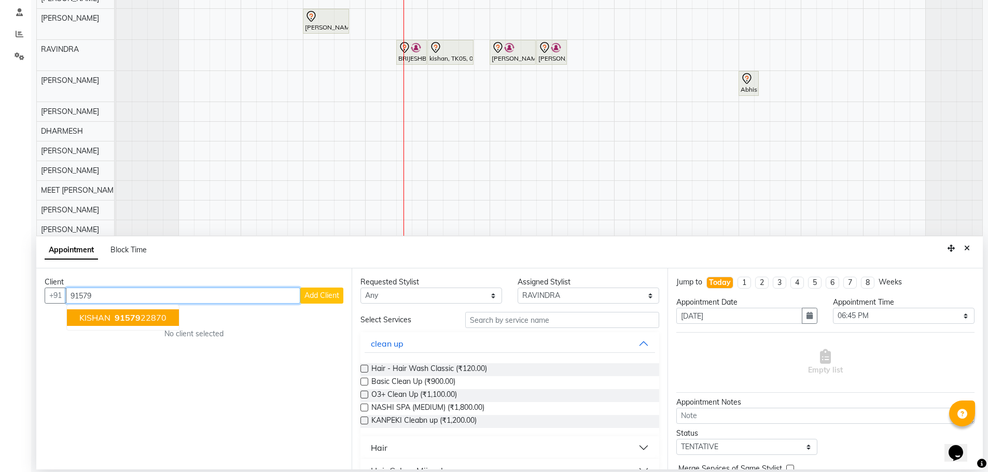
click at [150, 316] on ngb-highlight "91579 22870" at bounding box center [140, 318] width 54 height 10
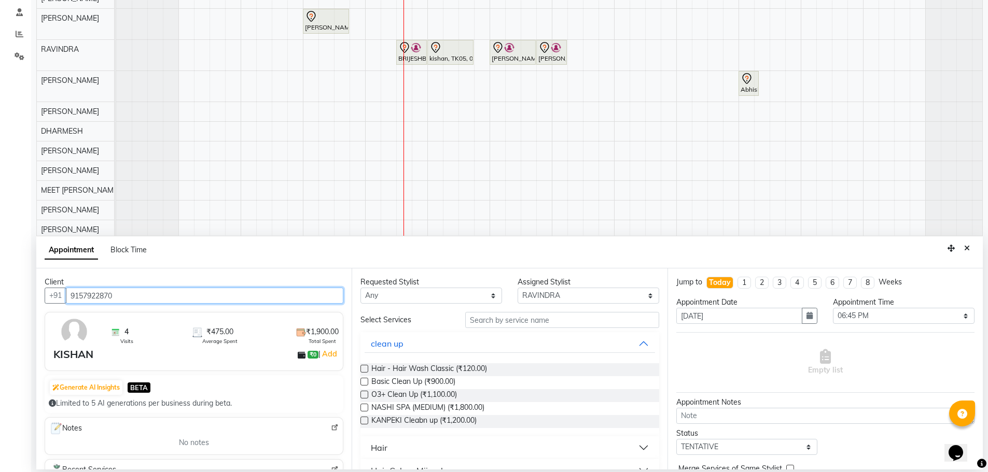
type input "9157922870"
click at [401, 440] on button "Hair" at bounding box center [510, 448] width 290 height 19
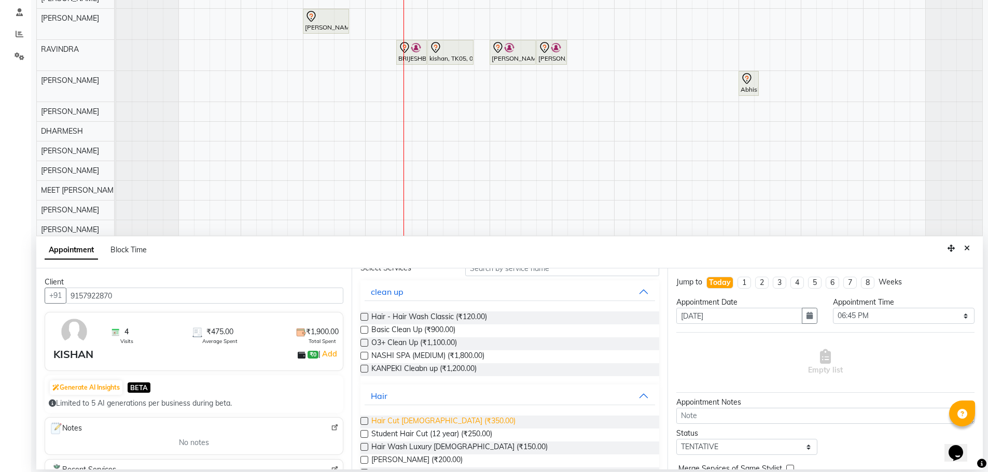
click at [413, 417] on span "Hair Cut [DEMOGRAPHIC_DATA] (₹350.00)" at bounding box center [443, 422] width 144 height 13
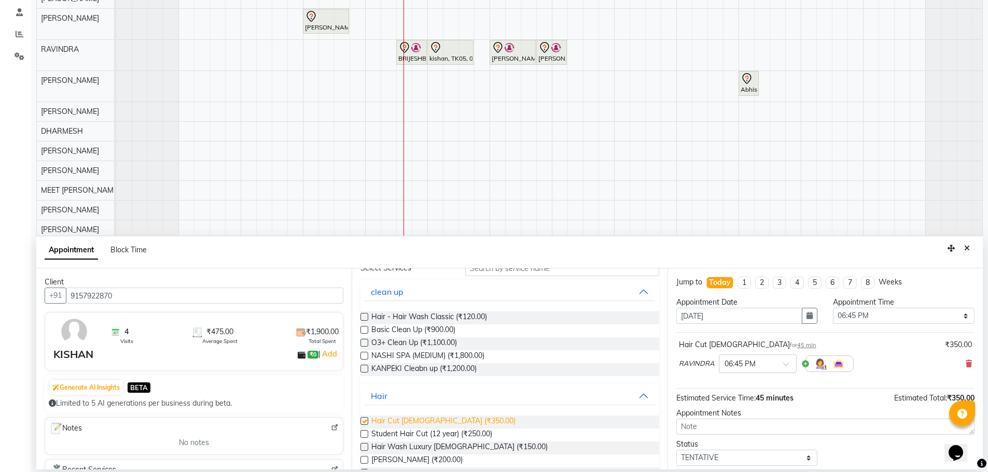
checkbox input "false"
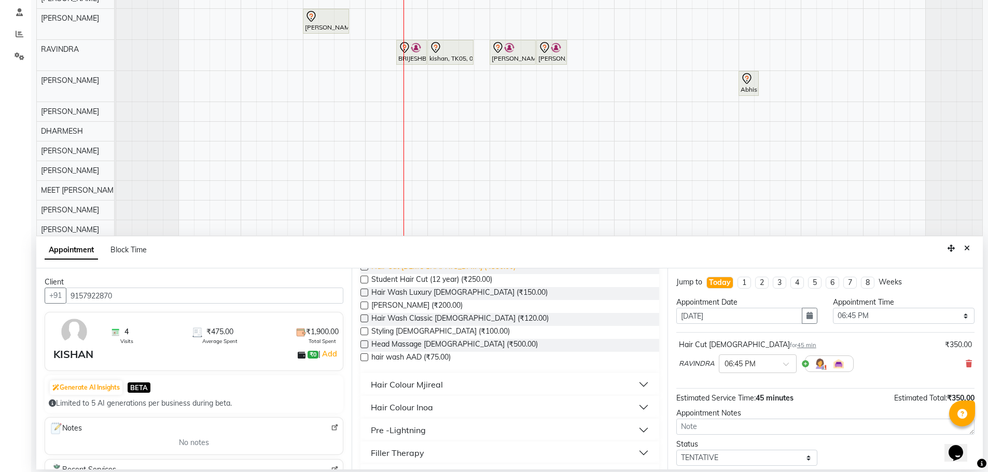
scroll to position [207, 0]
click at [408, 305] on span "[PERSON_NAME] (₹200.00)" at bounding box center [416, 305] width 91 height 13
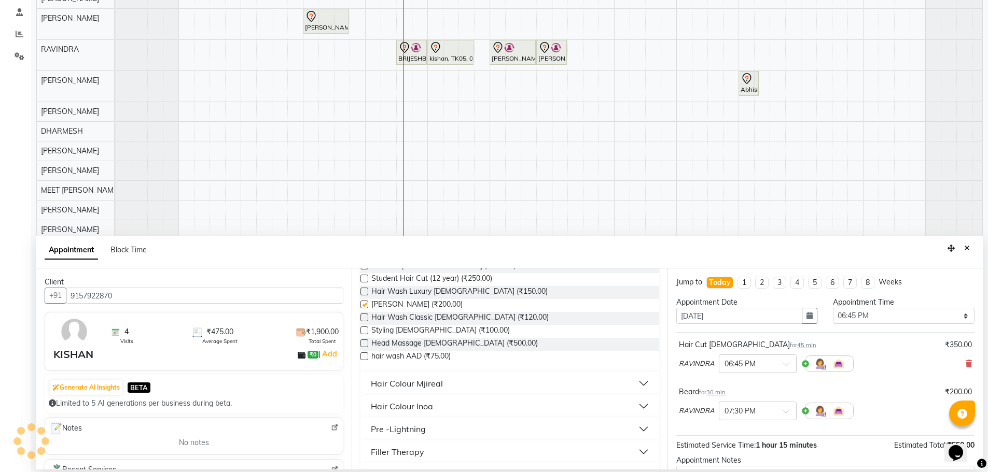
checkbox input "false"
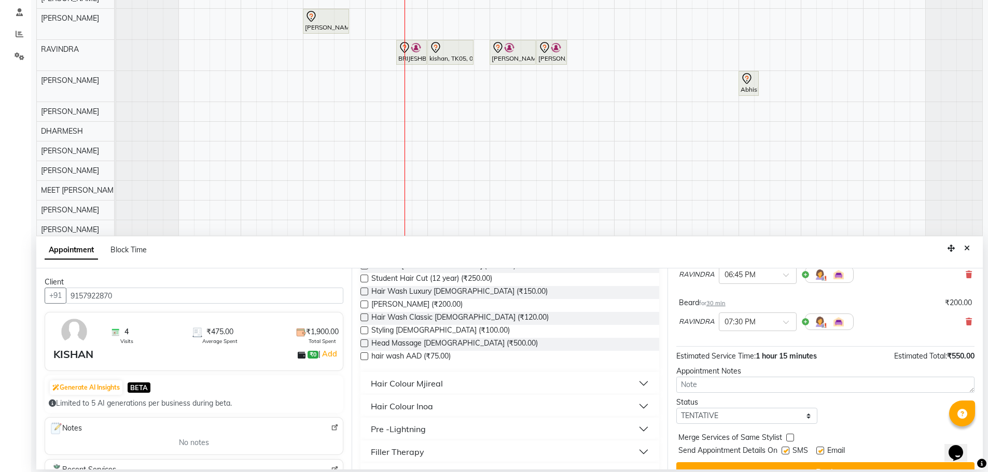
scroll to position [109, 0]
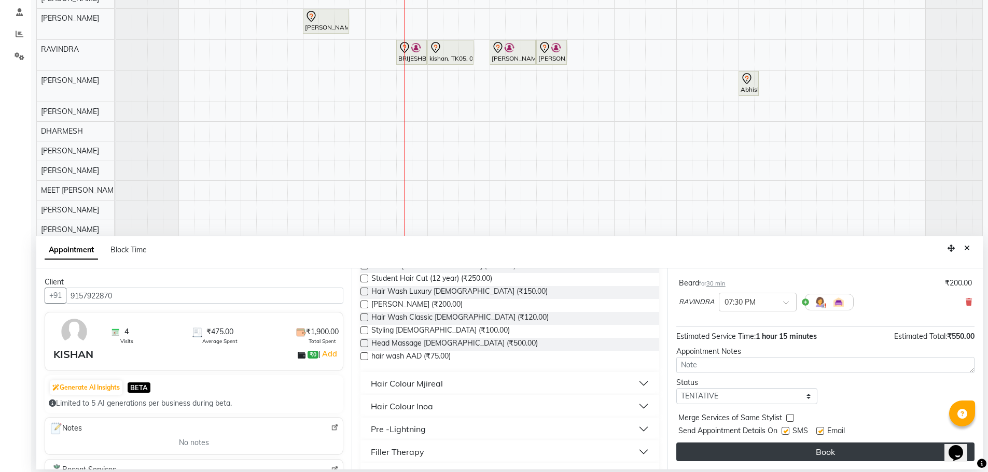
click at [820, 453] on button "Book" at bounding box center [825, 452] width 298 height 19
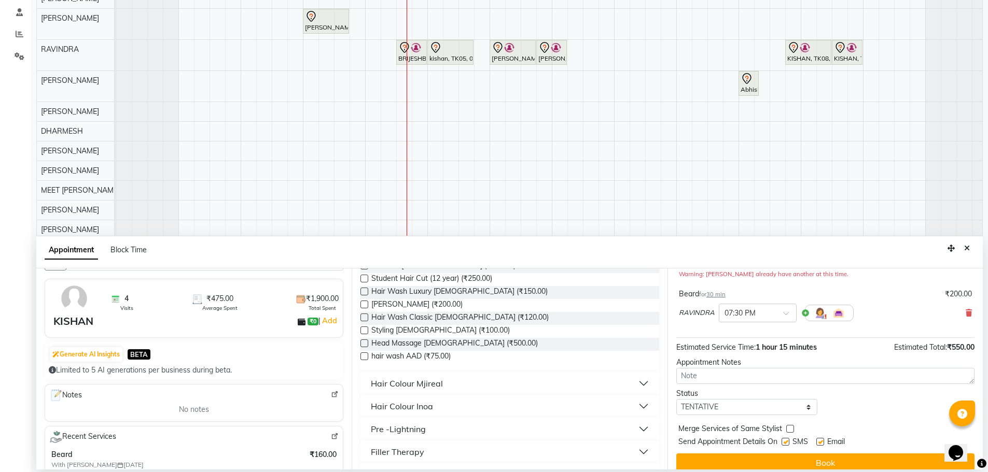
scroll to position [104, 0]
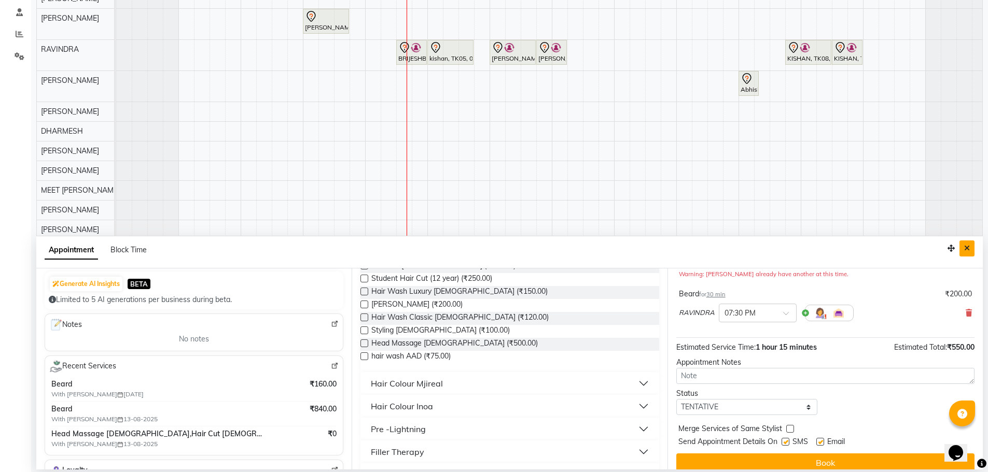
click at [966, 245] on icon "Close" at bounding box center [967, 248] width 6 height 7
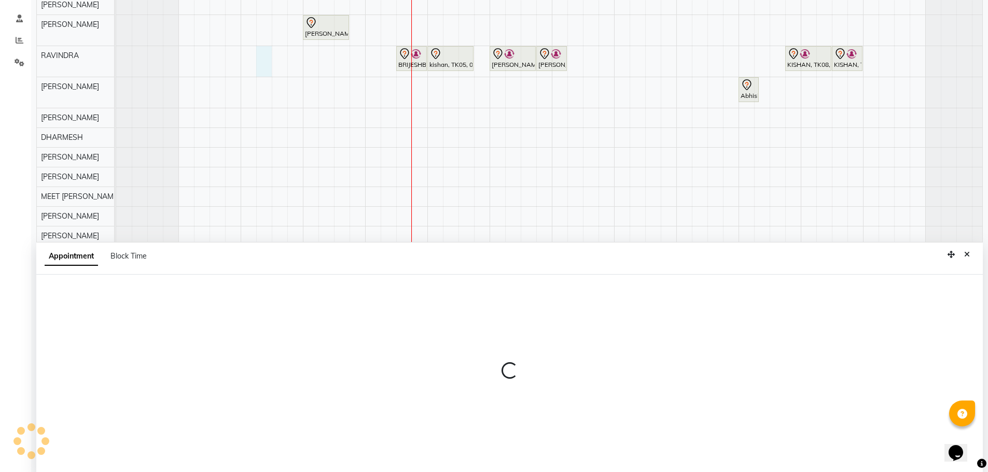
scroll to position [195, 0]
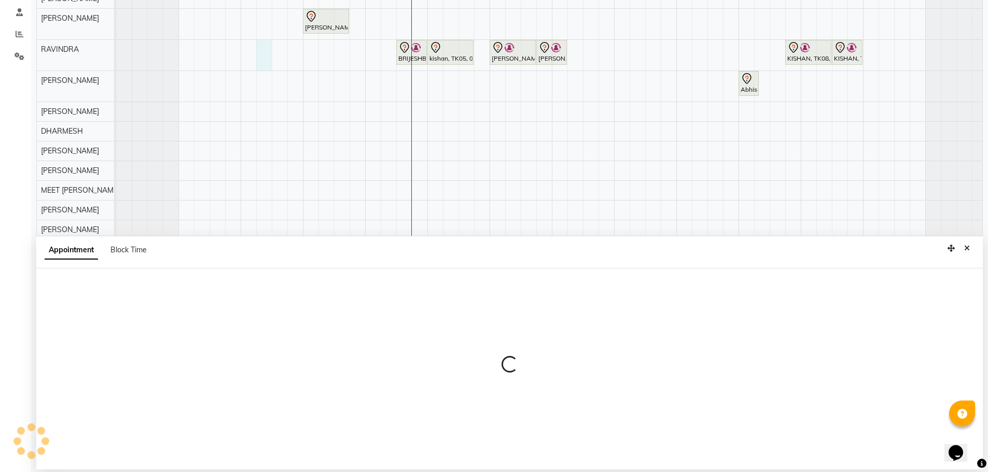
select select "80004"
select select "615"
select select "tentative"
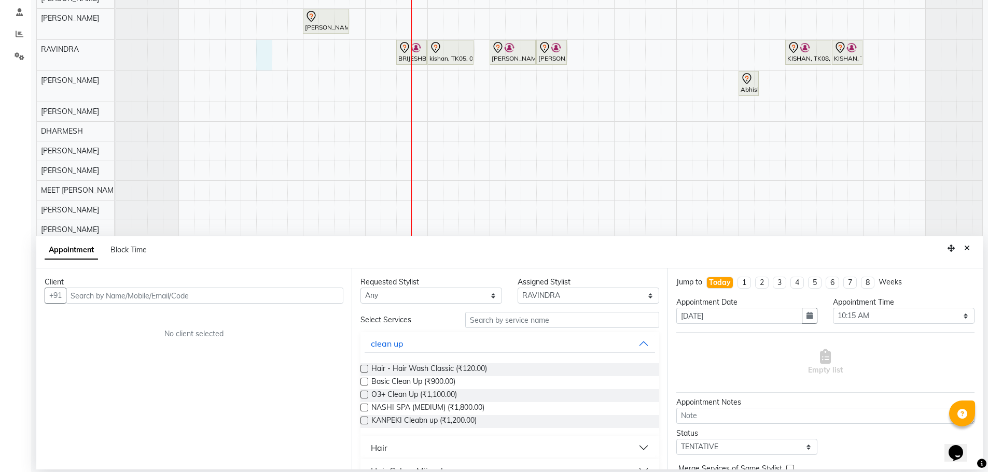
click at [261, 296] on input "text" at bounding box center [204, 296] width 277 height 16
type input "b"
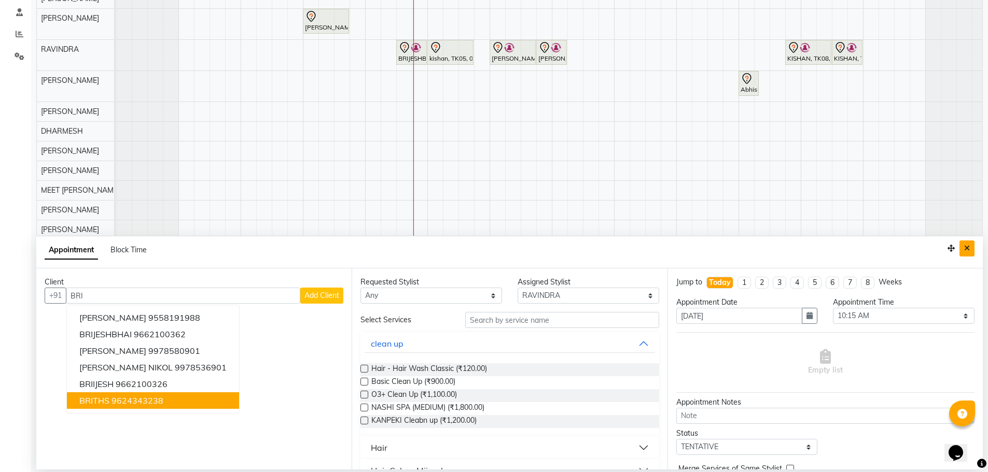
type input "BRI"
click at [965, 251] on icon "Close" at bounding box center [967, 248] width 6 height 7
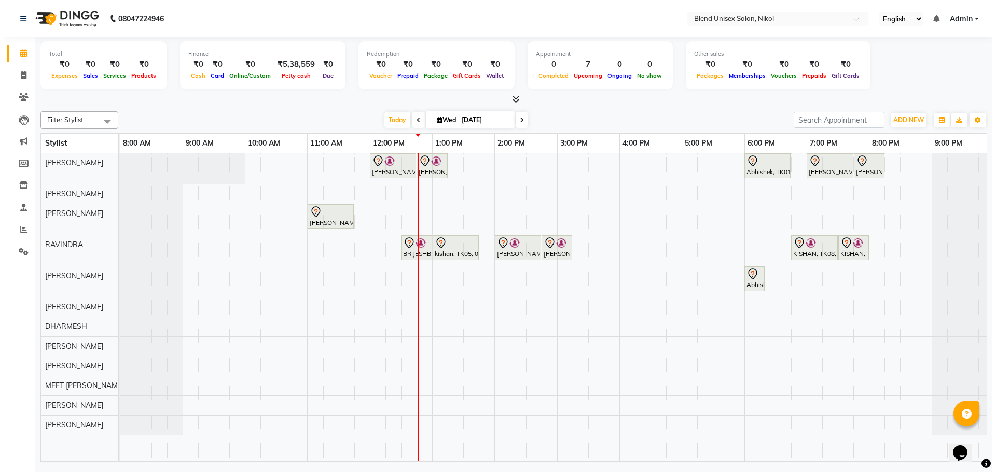
scroll to position [0, 0]
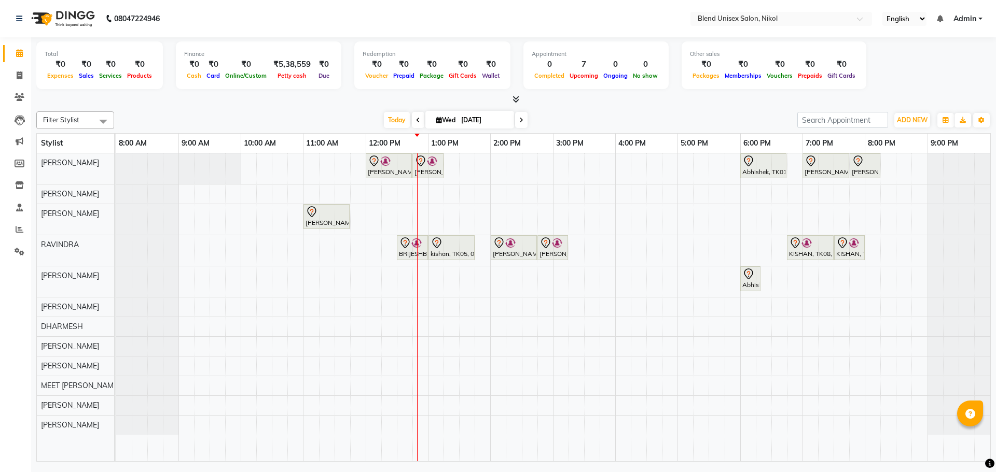
click at [433, 121] on span "Wed" at bounding box center [445, 120] width 24 height 8
select select "9"
select select "2025"
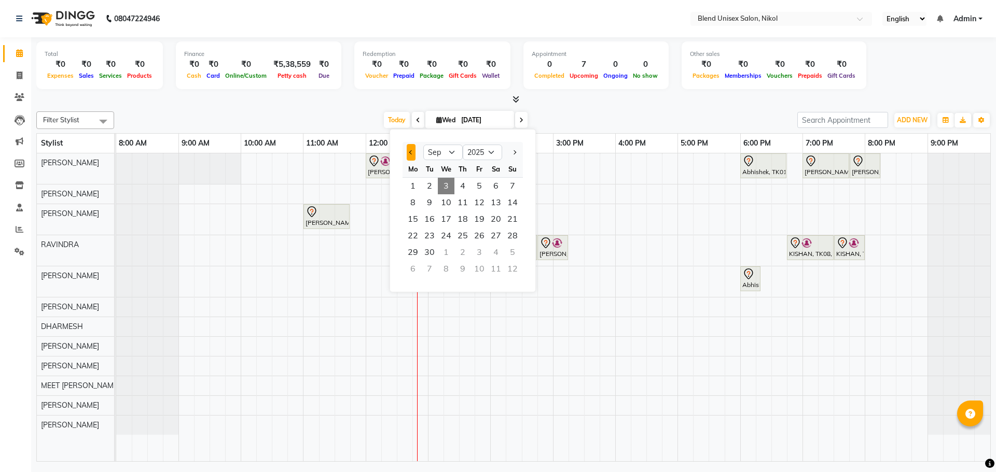
click at [408, 152] on button "Previous month" at bounding box center [411, 152] width 9 height 17
select select "8"
click at [479, 188] on span "1" at bounding box center [479, 186] width 17 height 17
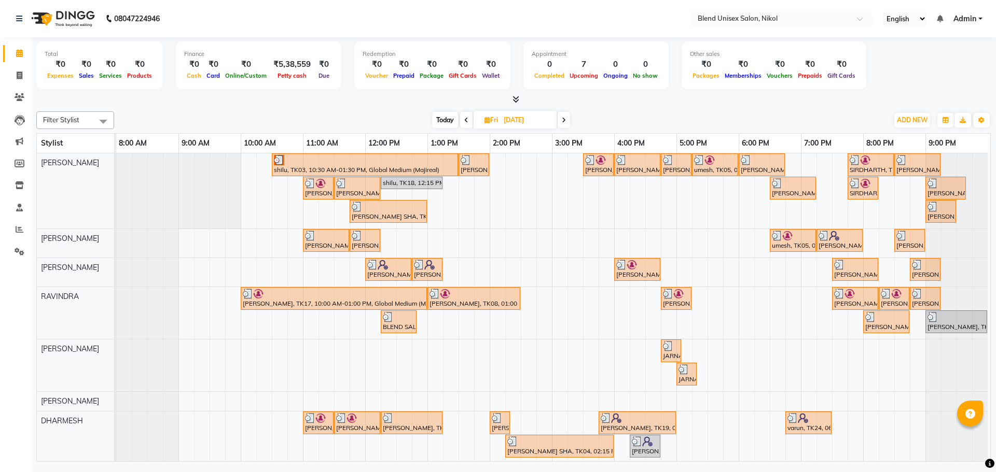
click at [564, 122] on icon at bounding box center [564, 120] width 4 height 6
type input "[DATE]"
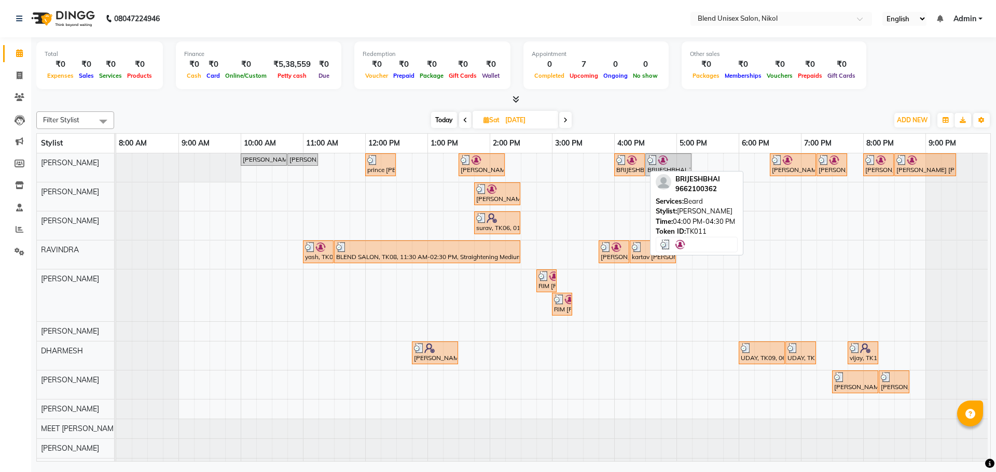
click at [619, 164] on img at bounding box center [621, 160] width 10 height 10
click at [625, 173] on div "BRIJESHBHAI, TK11, 04:00 PM-04:30 PM, [PERSON_NAME]" at bounding box center [629, 165] width 29 height 20
select select "3"
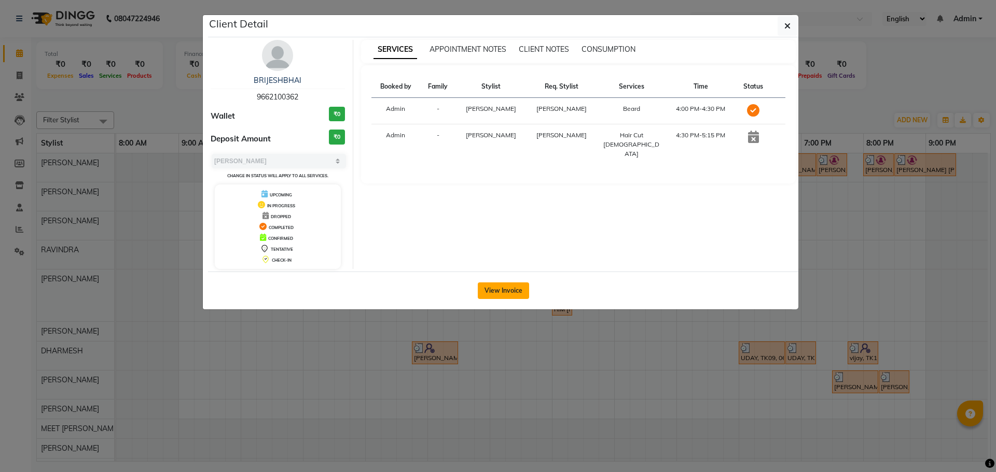
click at [492, 291] on button "View Invoice" at bounding box center [503, 291] width 51 height 17
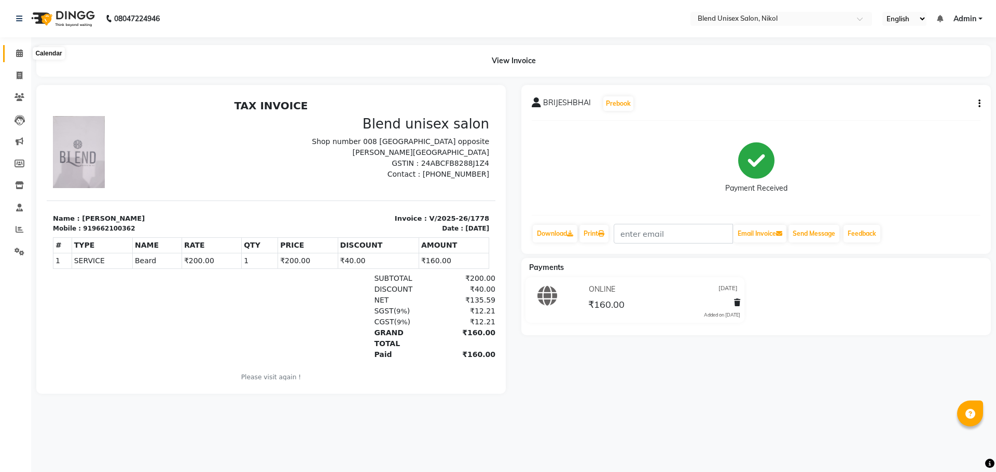
click at [19, 55] on icon at bounding box center [19, 53] width 7 height 8
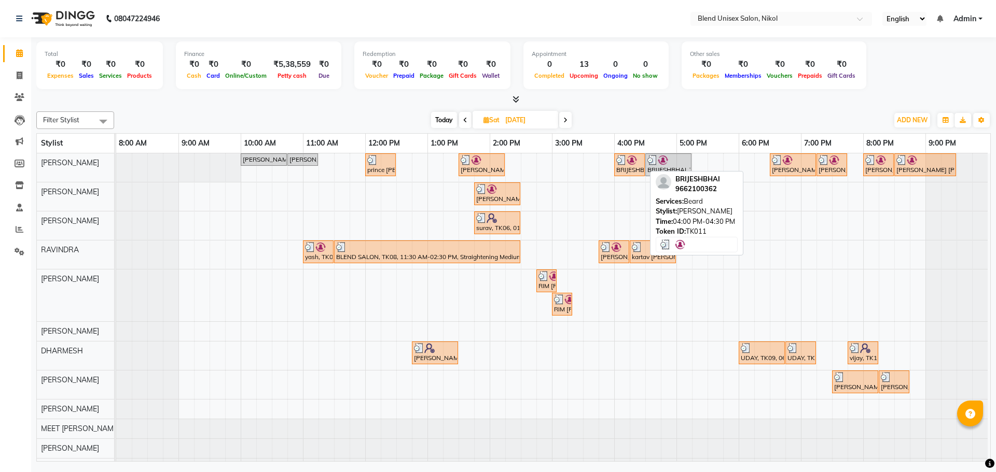
click at [624, 170] on div "BRIJESHBHAI, TK11, 04:00 PM-04:30 PM, [PERSON_NAME]" at bounding box center [629, 165] width 29 height 20
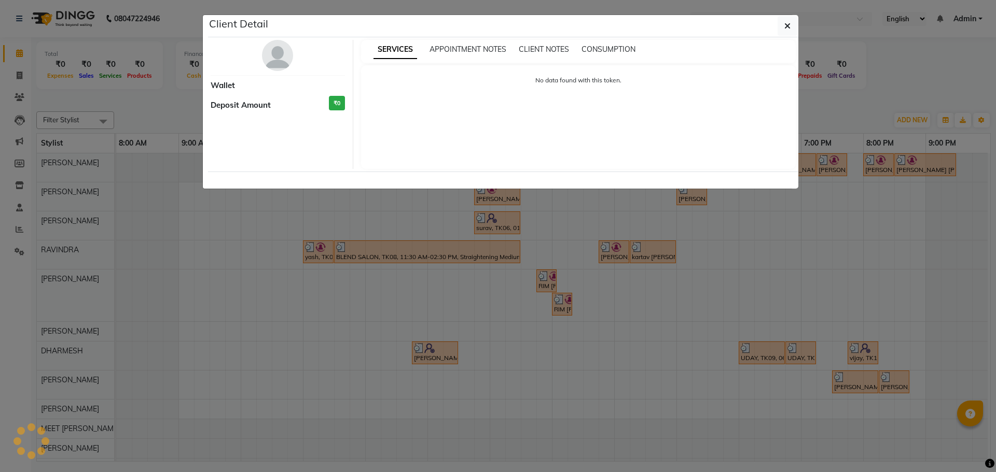
select select "3"
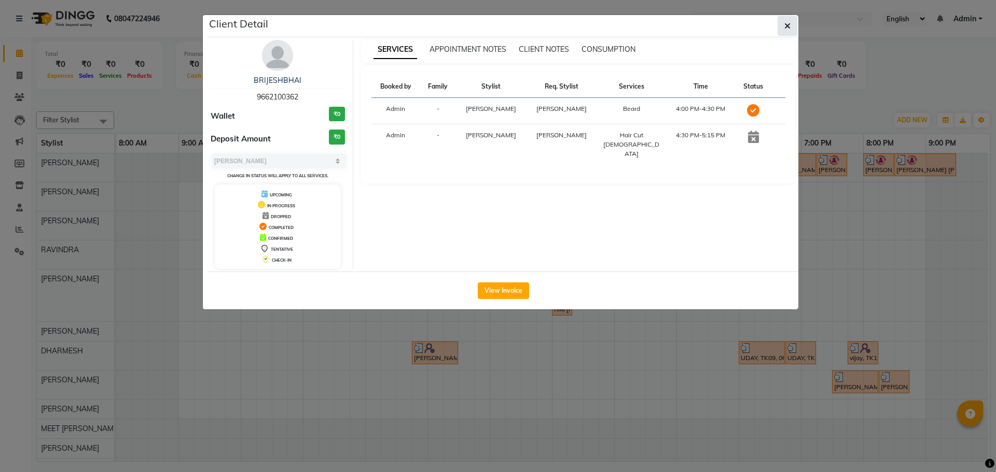
click at [789, 23] on icon "button" at bounding box center [787, 26] width 6 height 8
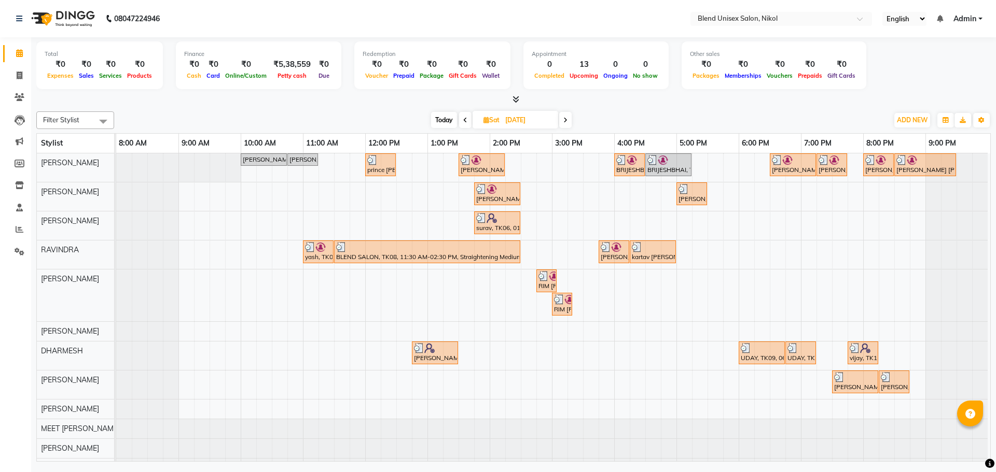
click at [485, 123] on icon at bounding box center [486, 120] width 6 height 7
select select "8"
select select "2025"
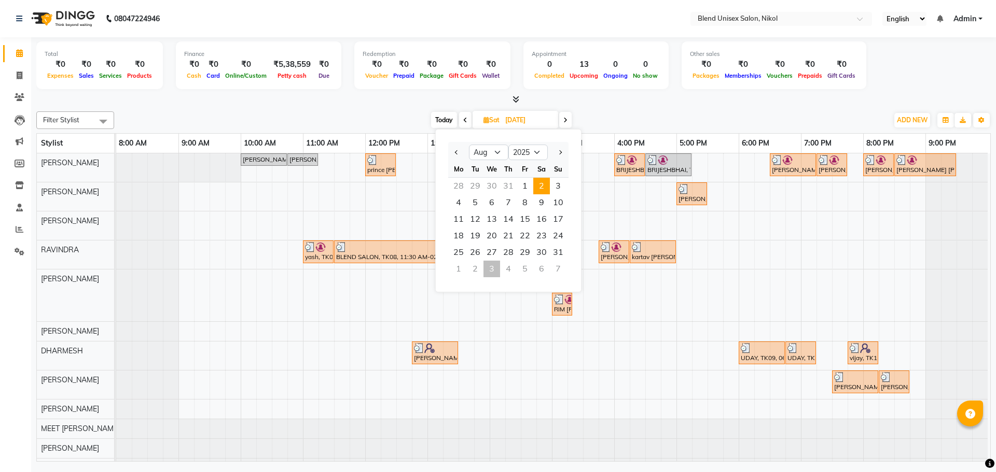
click at [617, 132] on div "Filter Stylist Select All AJAY NAI [PERSON_NAME] [PERSON_NAME] [PERSON_NAME] ME…" at bounding box center [513, 284] width 954 height 355
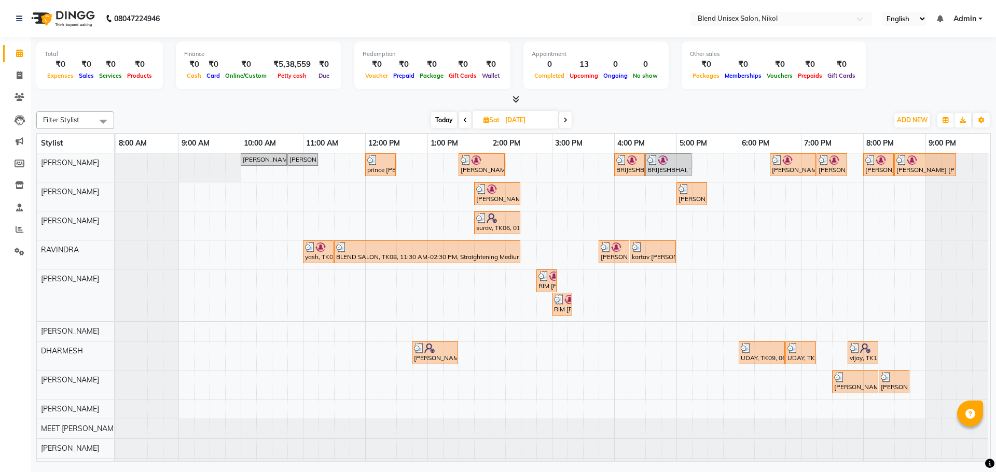
click at [445, 119] on span "Today" at bounding box center [444, 120] width 26 height 16
type input "[DATE]"
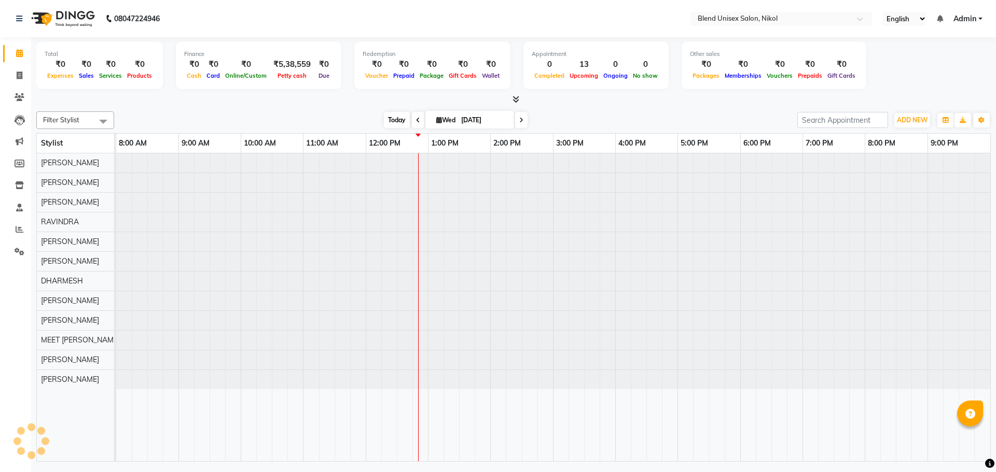
click at [445, 119] on span "Wed" at bounding box center [445, 120] width 24 height 8
select select "9"
select select "2025"
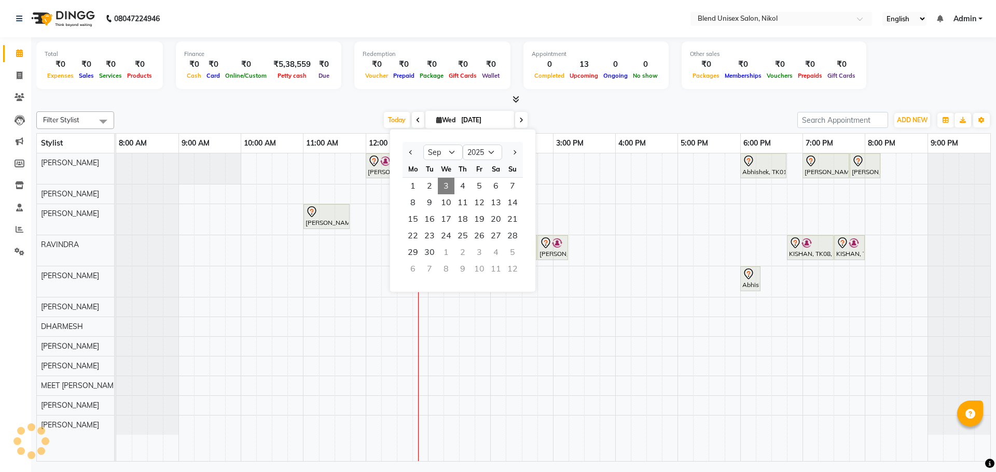
click at [552, 111] on div "Filter Stylist Select All AJAY NAI [PERSON_NAME] [PERSON_NAME] [PERSON_NAME] ME…" at bounding box center [513, 120] width 954 height 18
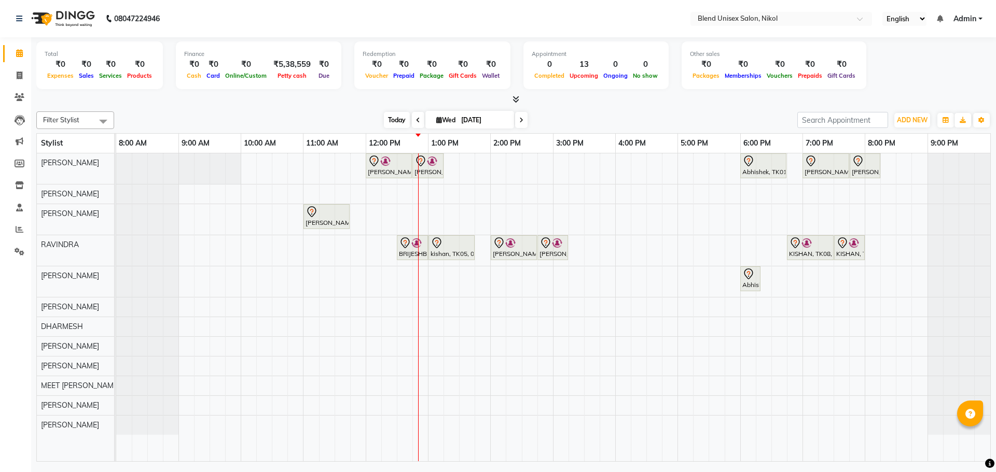
click at [396, 119] on span "Today" at bounding box center [397, 120] width 26 height 16
click at [416, 121] on icon at bounding box center [418, 120] width 4 height 6
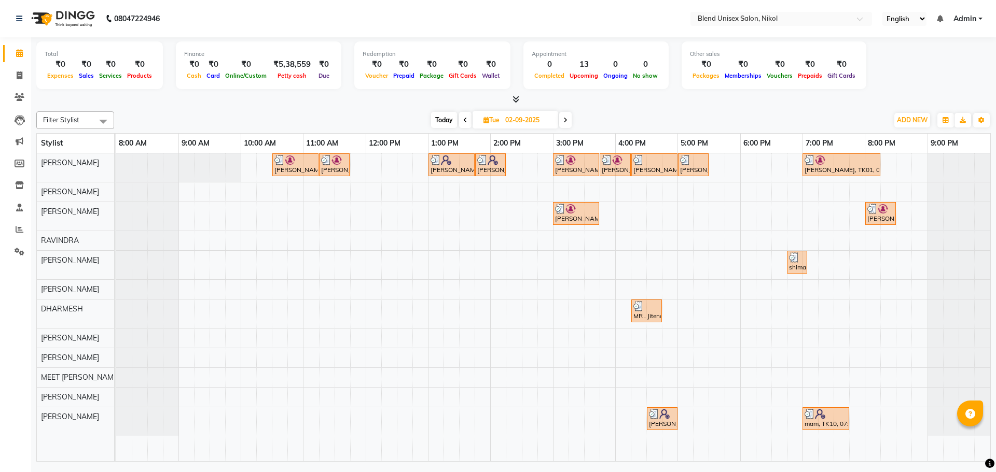
click at [567, 117] on icon at bounding box center [565, 120] width 4 height 6
type input "[DATE]"
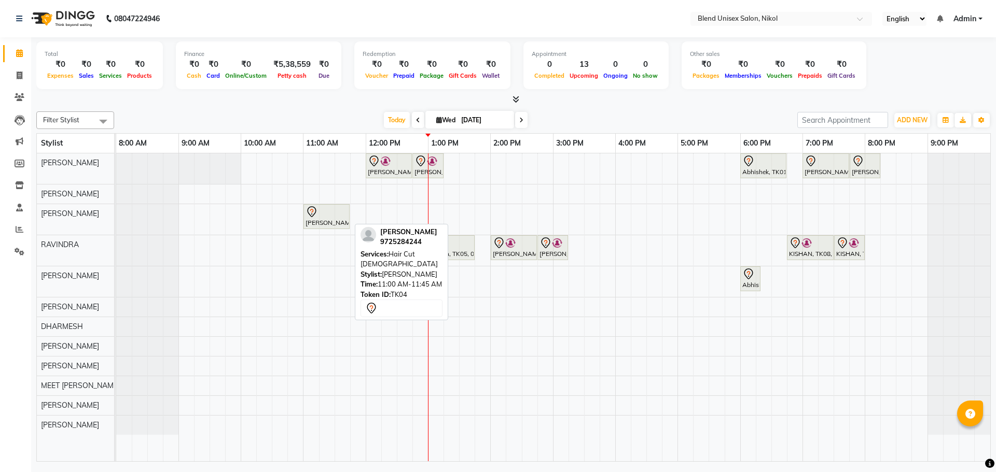
click at [334, 217] on div at bounding box center [326, 212] width 42 height 12
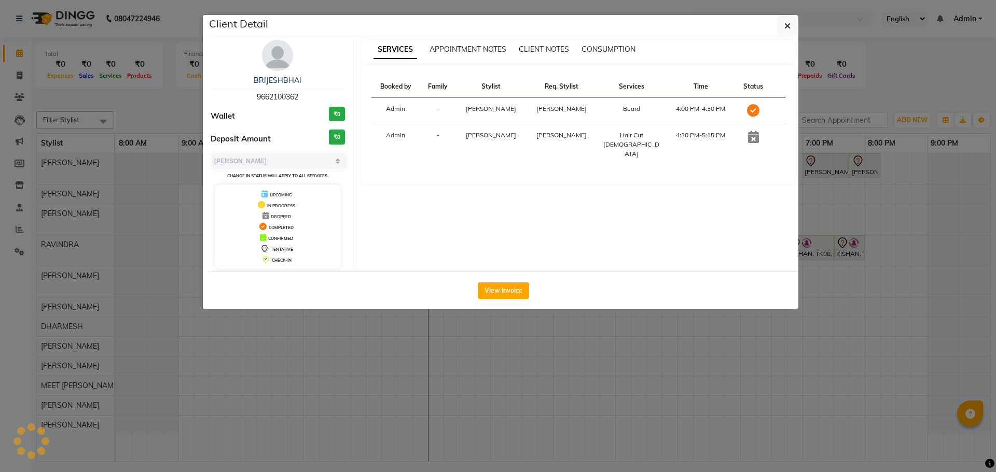
select select "7"
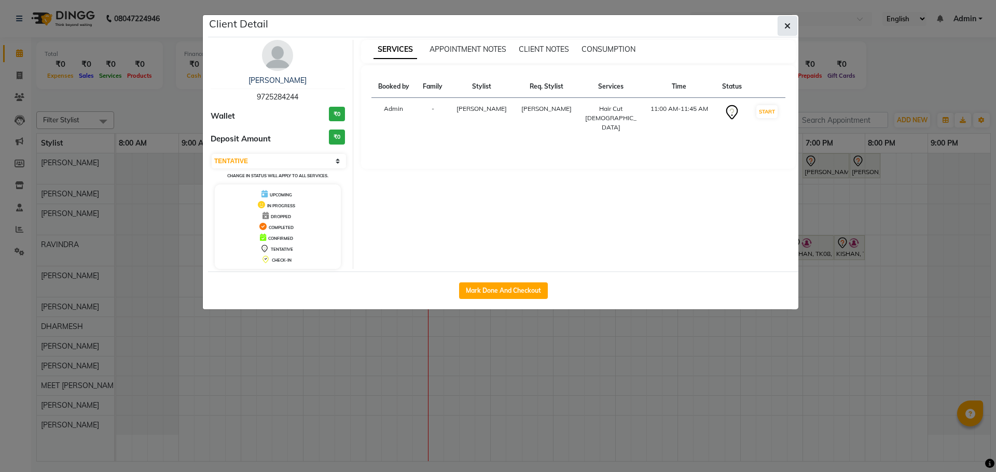
click at [789, 24] on icon "button" at bounding box center [787, 26] width 6 height 8
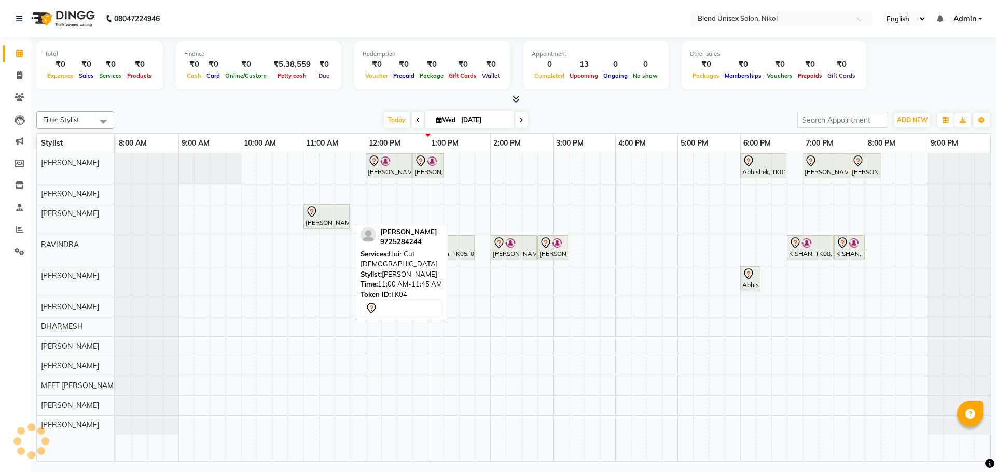
click at [321, 218] on div "[PERSON_NAME], TK04, 11:00 AM-11:45 AM, Hair Cut [DEMOGRAPHIC_DATA]" at bounding box center [326, 217] width 44 height 22
select select "7"
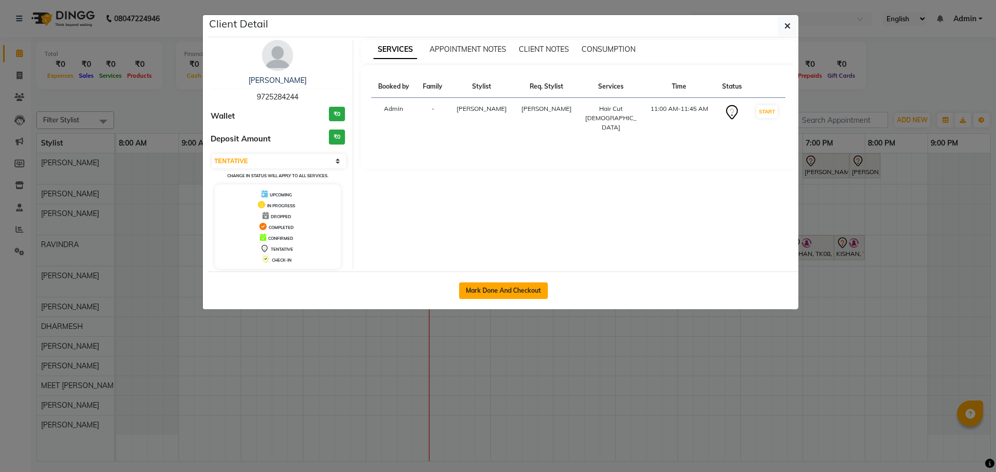
click at [472, 295] on button "Mark Done And Checkout" at bounding box center [503, 291] width 89 height 17
select select "service"
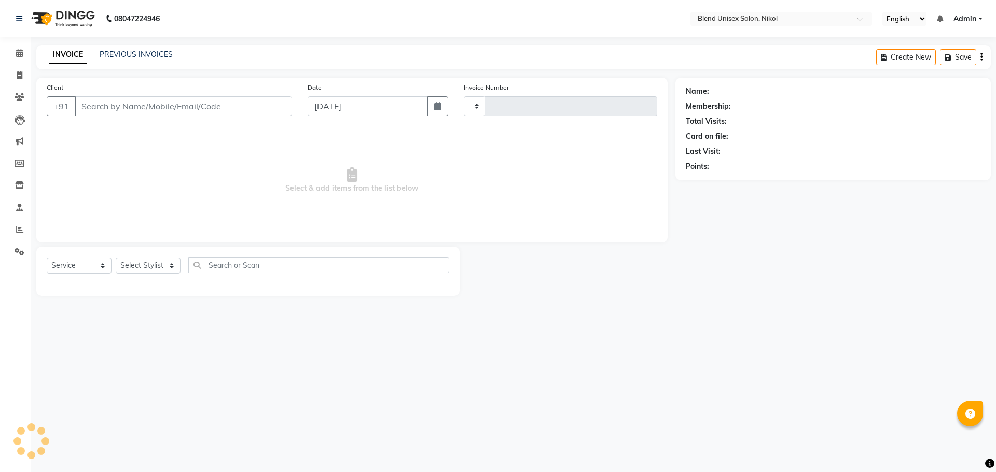
type input "2299"
select select "6213"
type input "9725284244"
select select "79552"
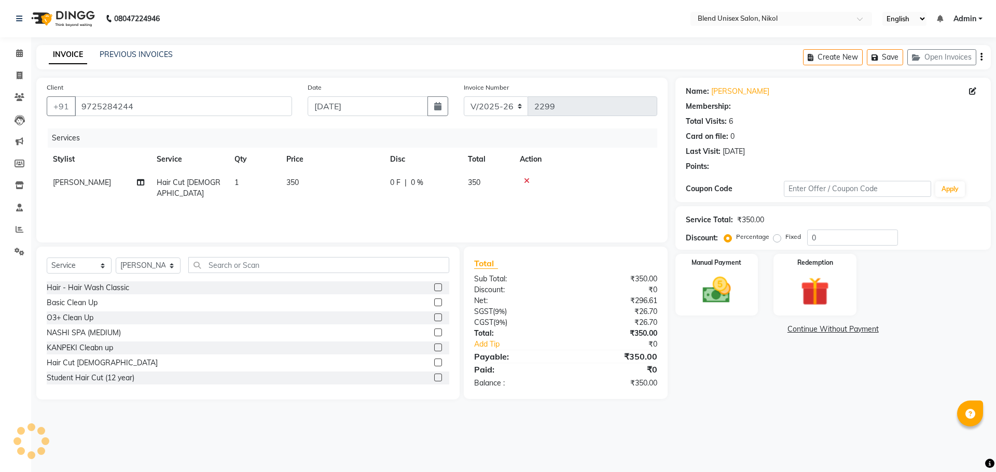
select select "1: Object"
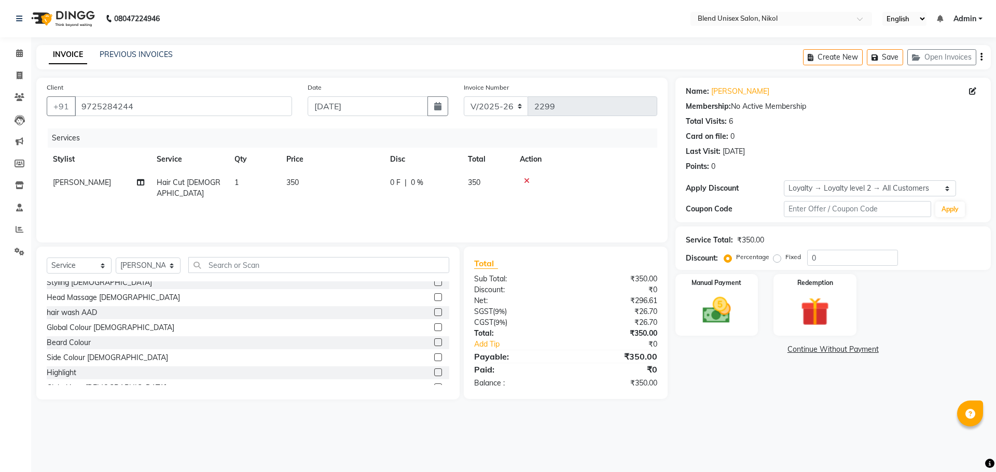
scroll to position [104, 0]
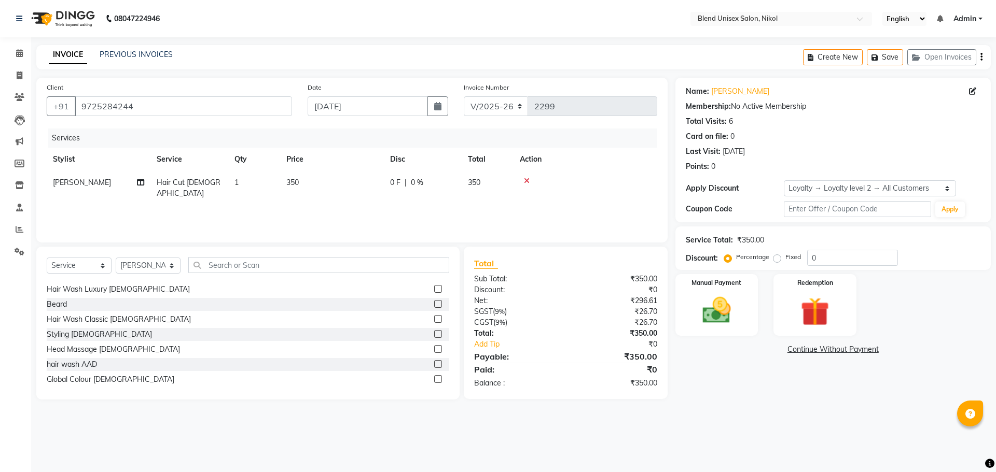
click at [434, 304] on label at bounding box center [438, 304] width 8 height 8
click at [434, 304] on input "checkbox" at bounding box center [437, 304] width 7 height 7
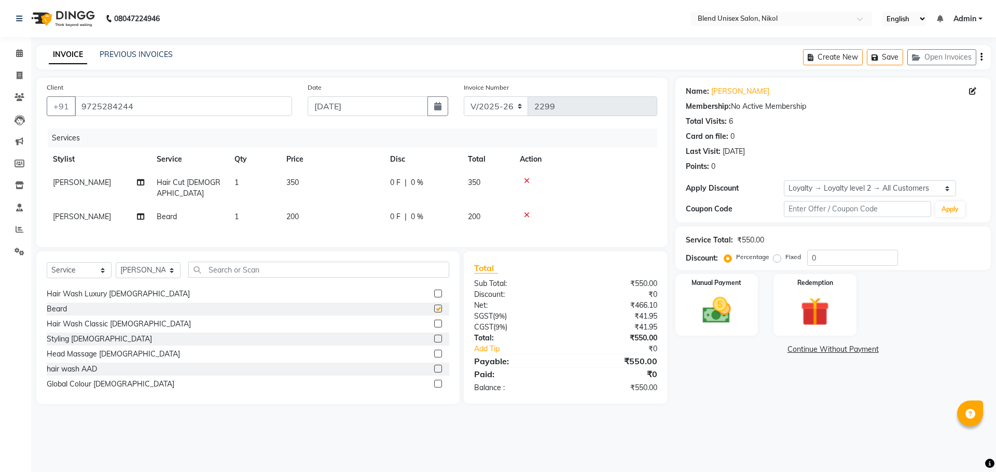
checkbox input "false"
click at [62, 268] on select "Select Service Product Membership Package Voucher Prepaid Gift Card" at bounding box center [79, 270] width 65 height 16
select select "product"
click at [47, 262] on select "Select Service Product Membership Package Voucher Prepaid Gift Card" at bounding box center [79, 270] width 65 height 16
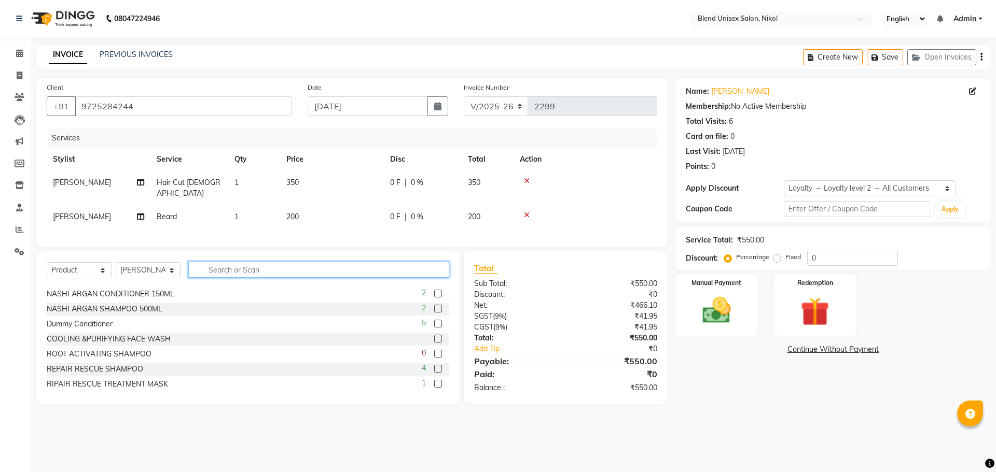
click at [209, 266] on input "text" at bounding box center [318, 270] width 261 height 16
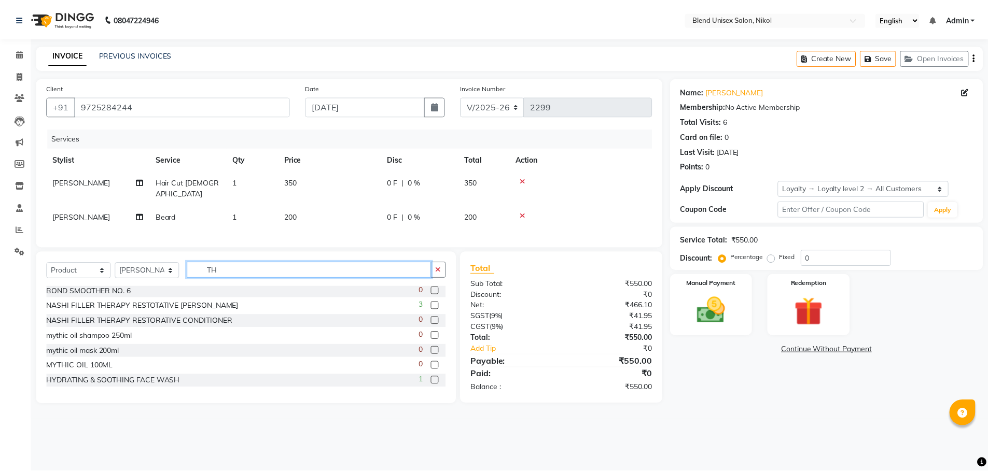
scroll to position [0, 0]
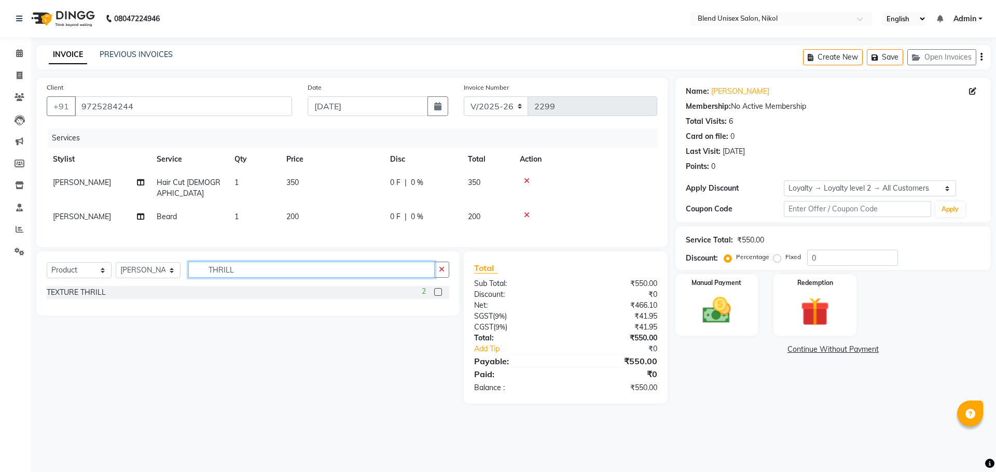
type input "THRILL"
click at [438, 289] on label at bounding box center [438, 292] width 8 height 8
click at [438, 289] on input "checkbox" at bounding box center [437, 292] width 7 height 7
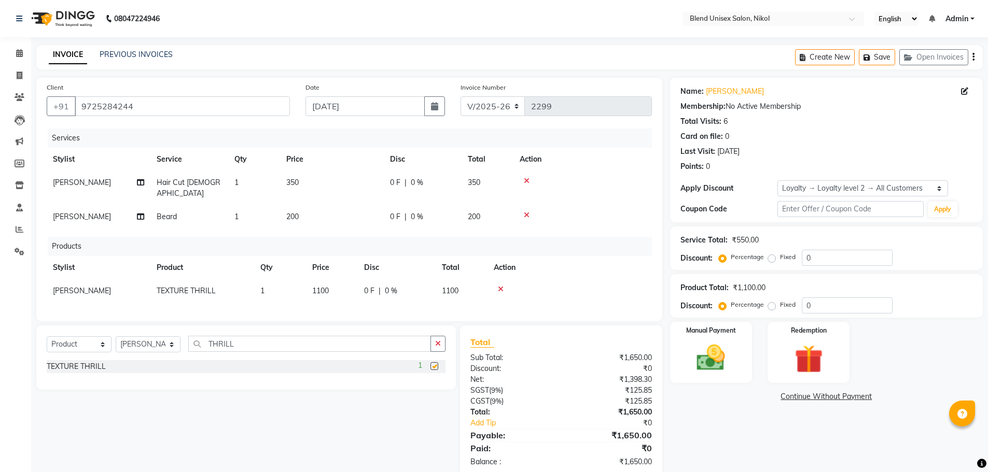
checkbox input "false"
click at [317, 181] on td "350" at bounding box center [332, 188] width 104 height 34
select select "79552"
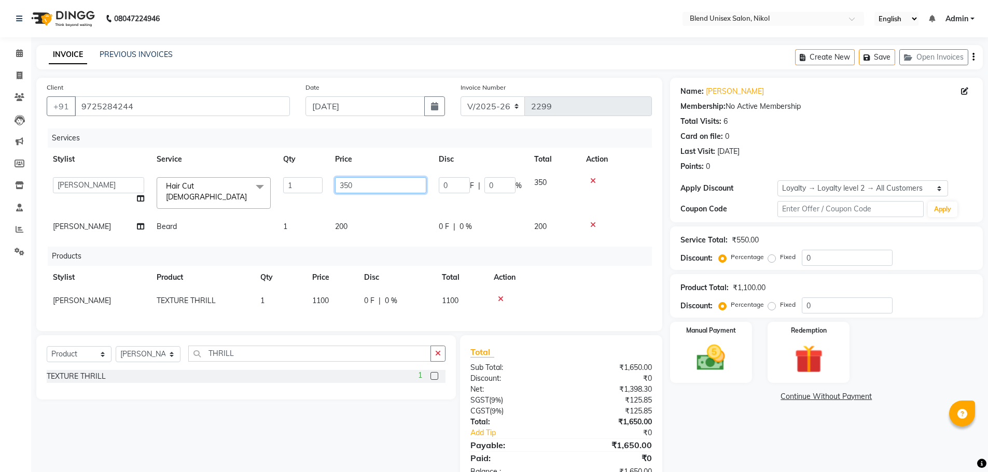
click at [374, 186] on input "350" at bounding box center [380, 185] width 91 height 16
type input "300"
click at [355, 218] on div "Services Stylist Service Qty Price Disc Total Action AJAY NAI AYESHA [PERSON_NA…" at bounding box center [349, 225] width 605 height 192
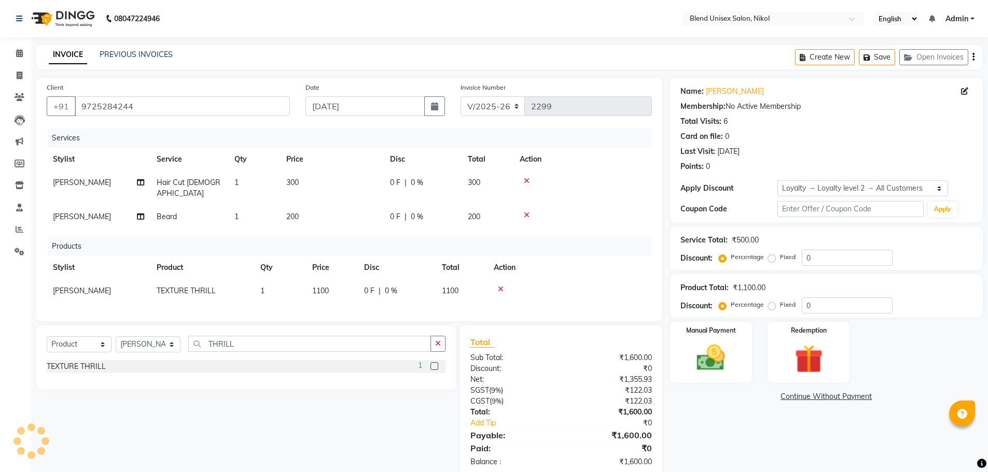
click at [363, 214] on td "200" at bounding box center [332, 216] width 104 height 23
select select "79552"
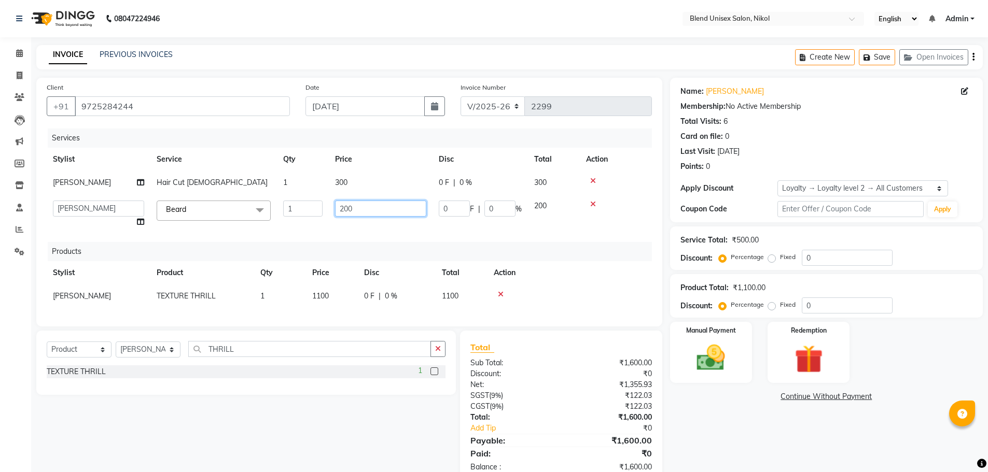
click at [363, 214] on input "200" at bounding box center [380, 209] width 91 height 16
type input "2"
type input "150"
click at [622, 197] on td at bounding box center [616, 213] width 72 height 39
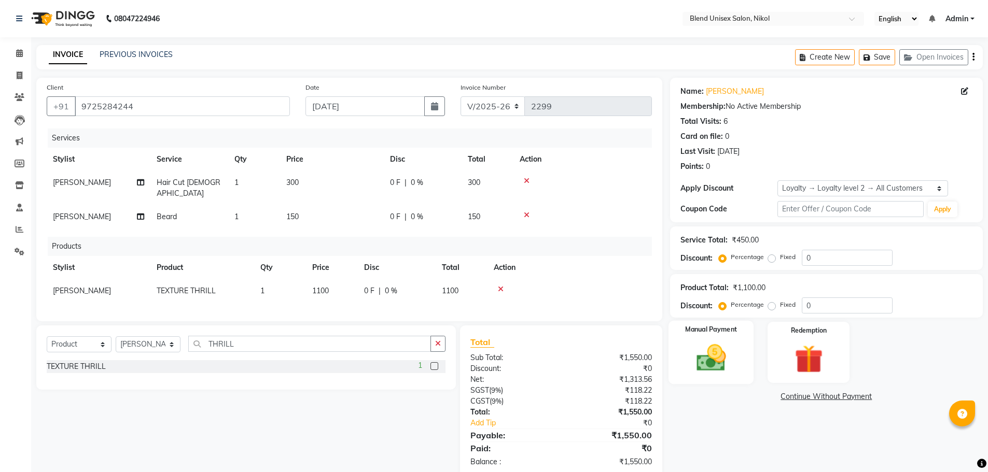
click at [739, 366] on div "Manual Payment" at bounding box center [711, 353] width 86 height 64
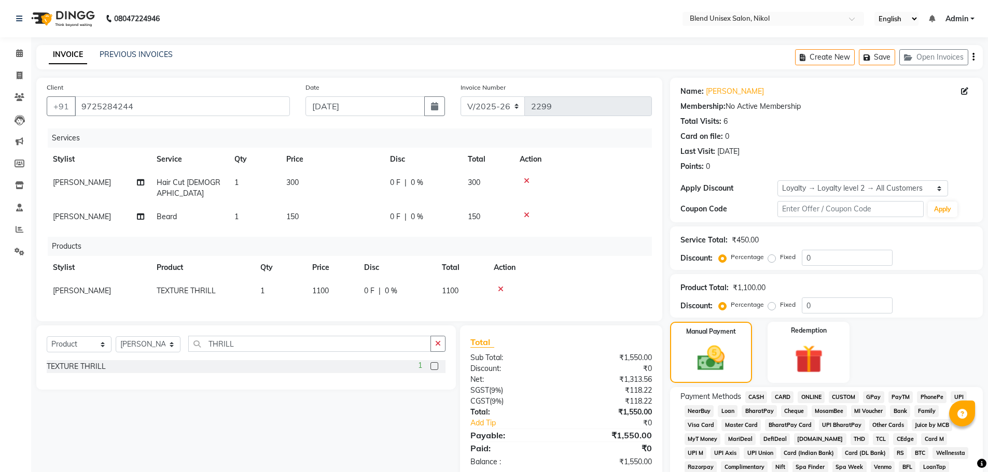
click at [759, 397] on span "CASH" at bounding box center [756, 397] width 22 height 12
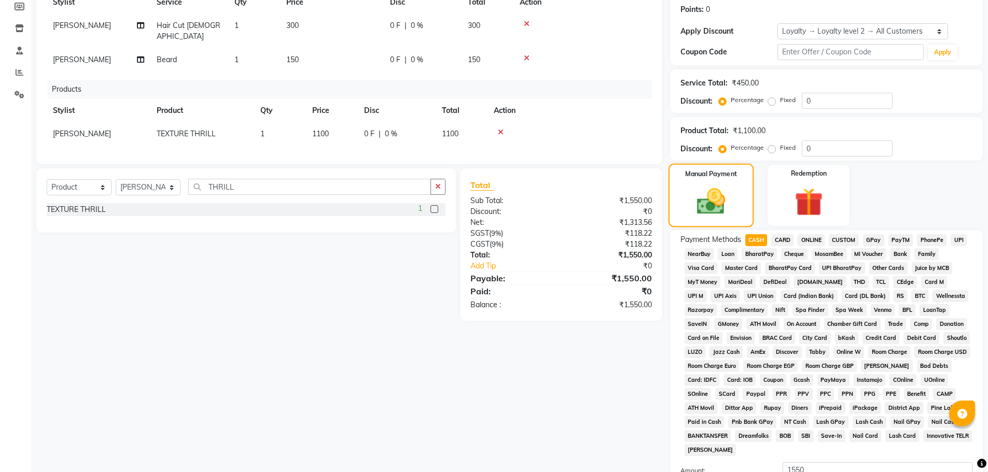
scroll to position [278, 0]
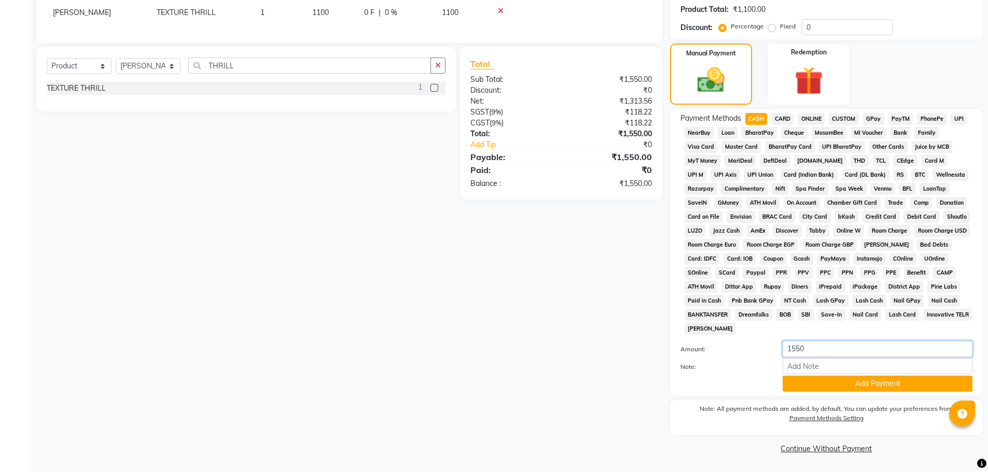
click at [835, 347] on input "1550" at bounding box center [877, 349] width 190 height 16
click at [825, 351] on input "1550" at bounding box center [877, 349] width 190 height 16
type input "1"
type input "1000"
click at [814, 388] on button "Add Payment" at bounding box center [877, 384] width 190 height 16
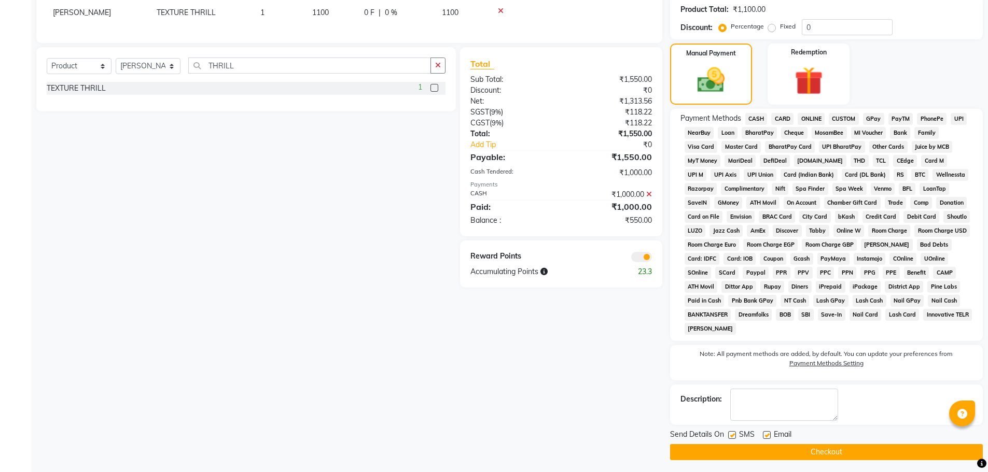
click at [805, 116] on span "ONLINE" at bounding box center [810, 119] width 27 height 12
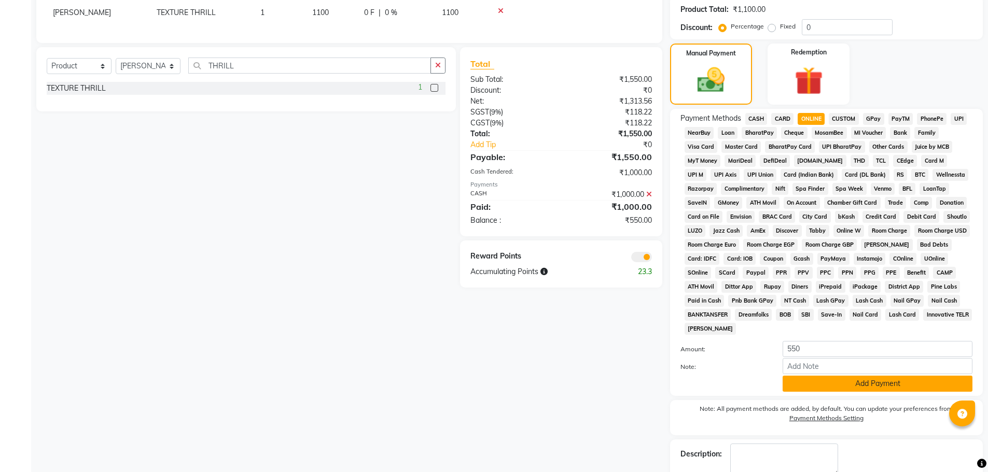
click at [857, 382] on button "Add Payment" at bounding box center [877, 384] width 190 height 16
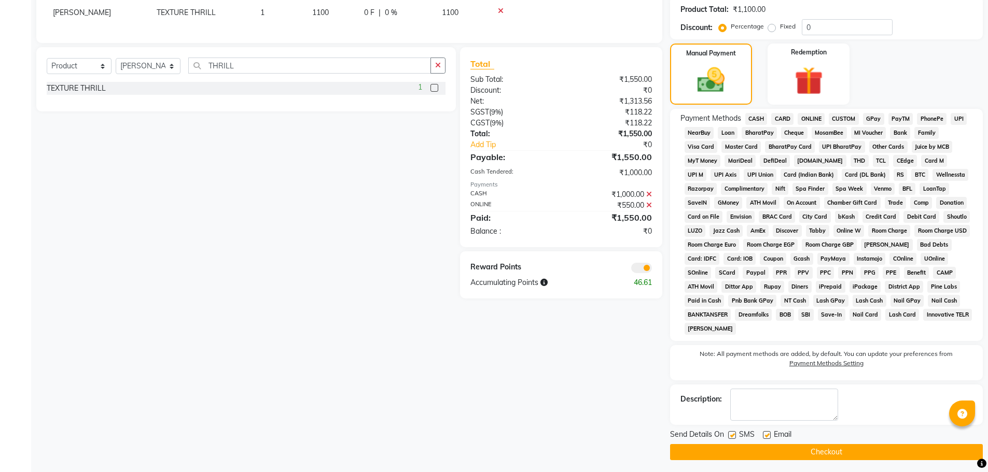
click at [844, 454] on button "Checkout" at bounding box center [826, 452] width 313 height 16
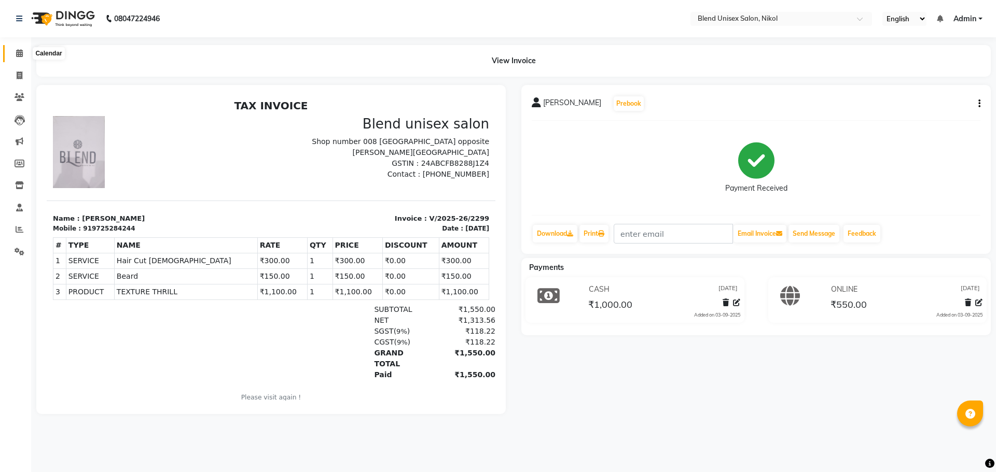
click at [19, 51] on icon at bounding box center [19, 53] width 7 height 8
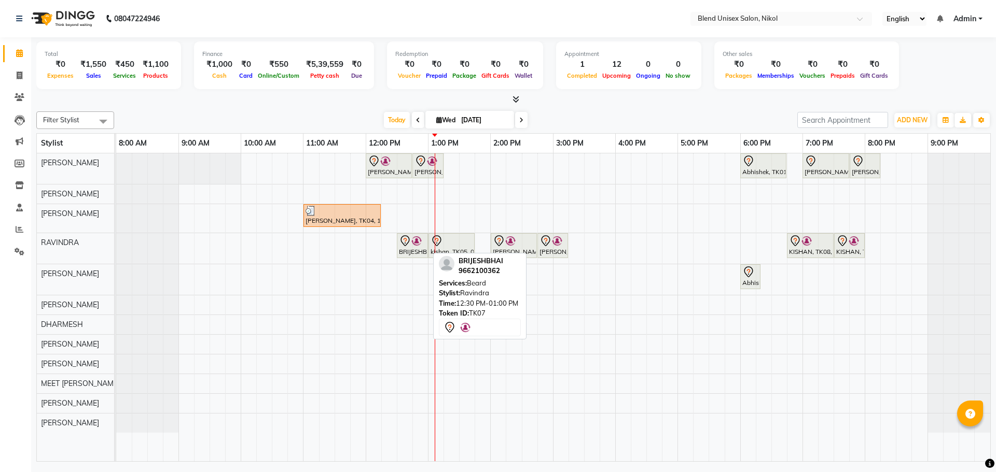
click at [408, 249] on div "BRIJESHBHAI, TK07, 12:30 PM-01:00 PM, [PERSON_NAME]" at bounding box center [412, 246] width 29 height 22
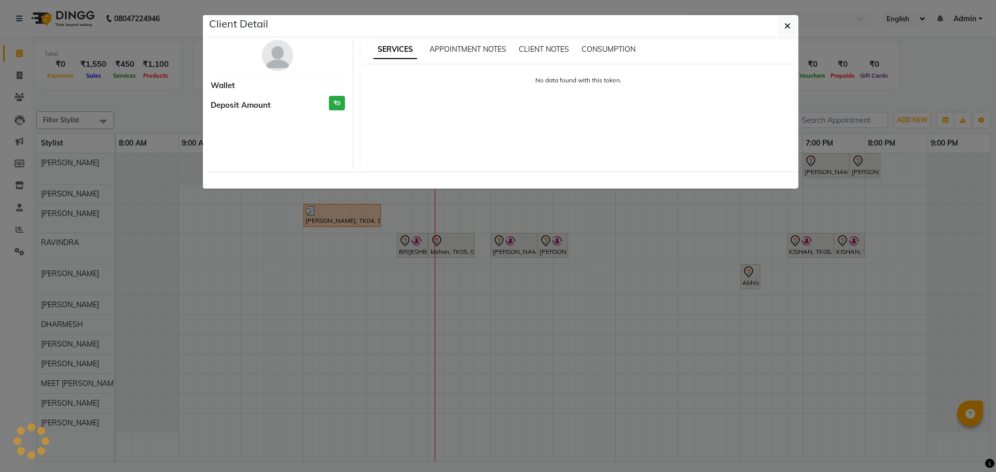
select select "7"
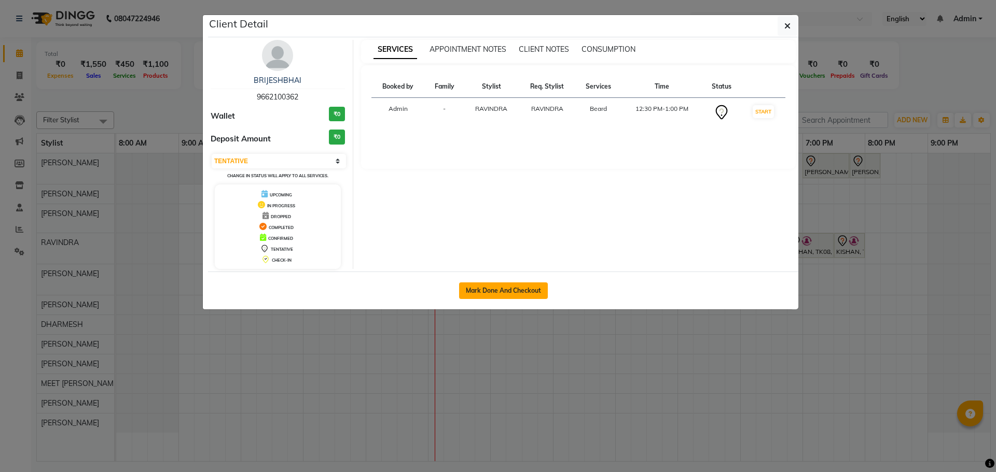
click at [495, 290] on button "Mark Done And Checkout" at bounding box center [503, 291] width 89 height 17
select select "service"
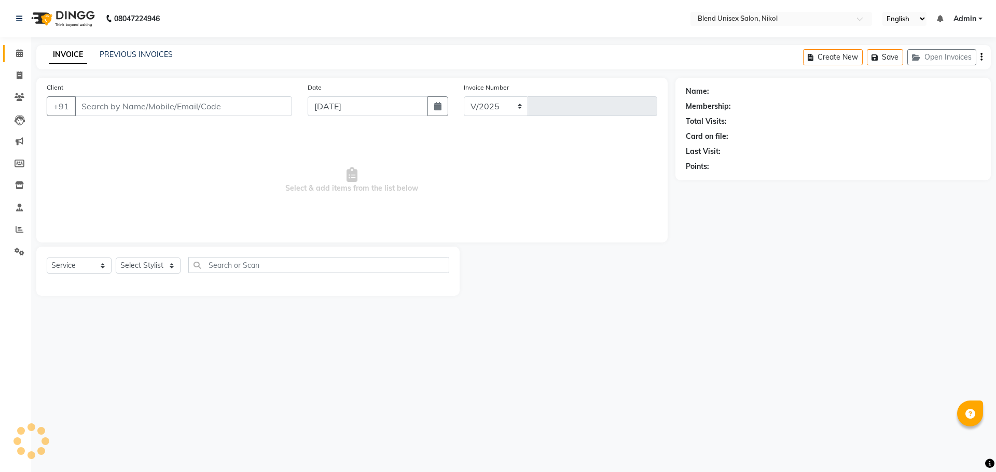
select select "6213"
type input "2300"
type input "9662100362"
select select "80004"
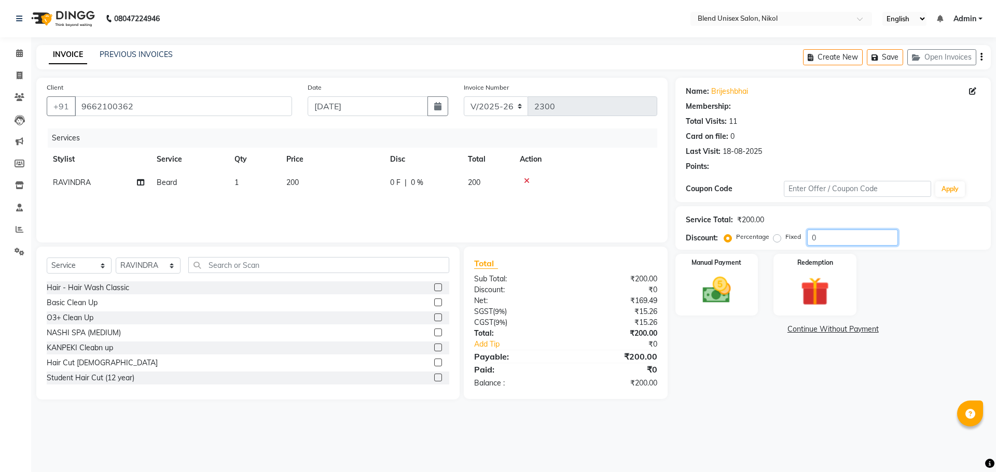
drag, startPoint x: 819, startPoint y: 237, endPoint x: 814, endPoint y: 241, distance: 5.9
click at [819, 237] on input "0" at bounding box center [852, 238] width 91 height 16
select select "1: Object"
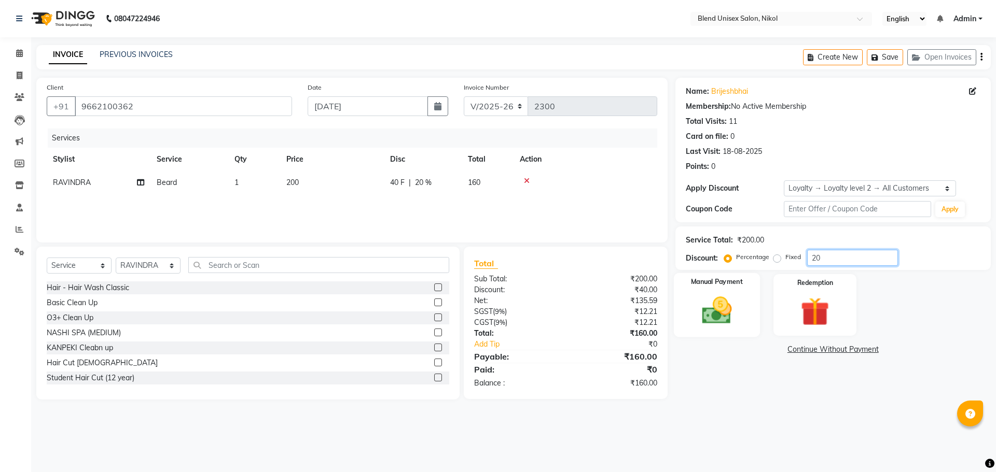
type input "20"
click at [736, 296] on img at bounding box center [716, 310] width 48 height 34
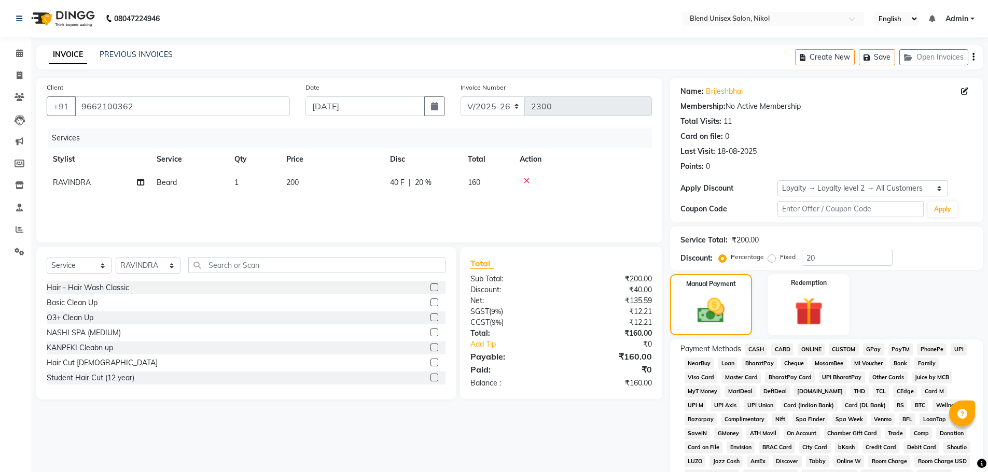
click at [804, 350] on span "ONLINE" at bounding box center [810, 350] width 27 height 12
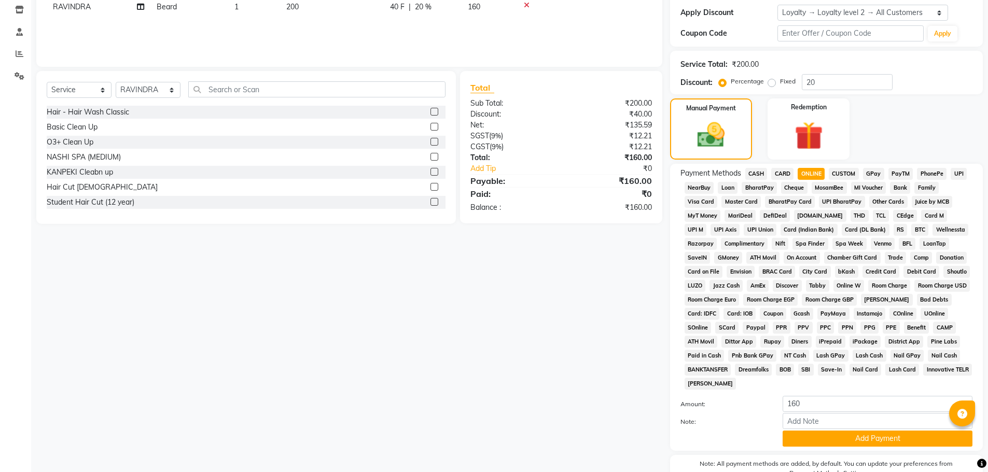
scroll to position [231, 0]
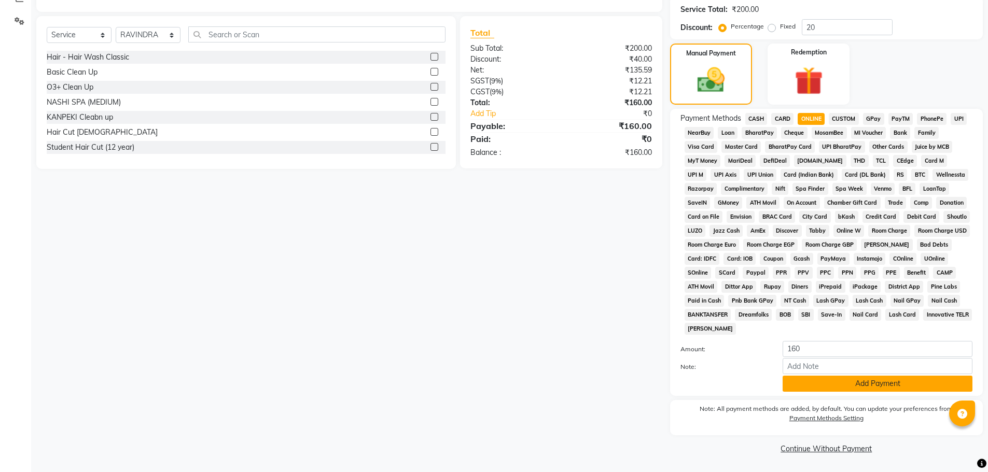
click at [800, 381] on button "Add Payment" at bounding box center [877, 384] width 190 height 16
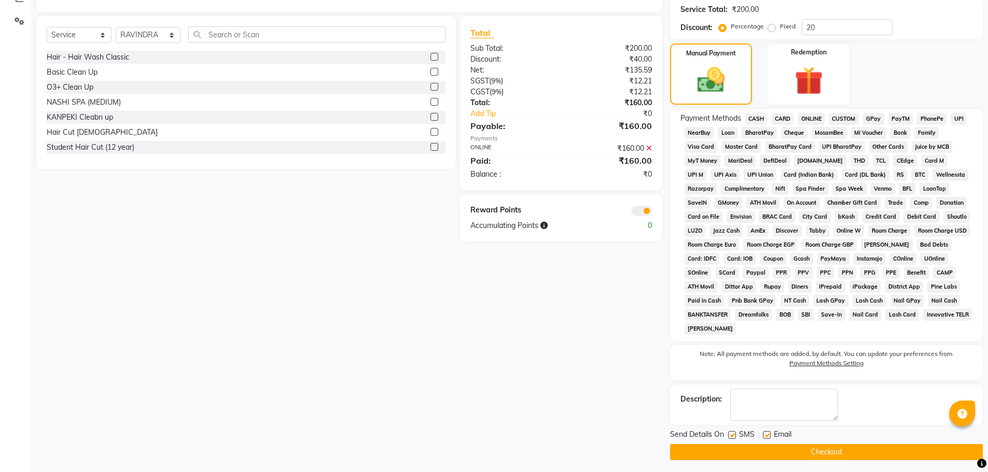
click at [786, 456] on button "Checkout" at bounding box center [826, 452] width 313 height 16
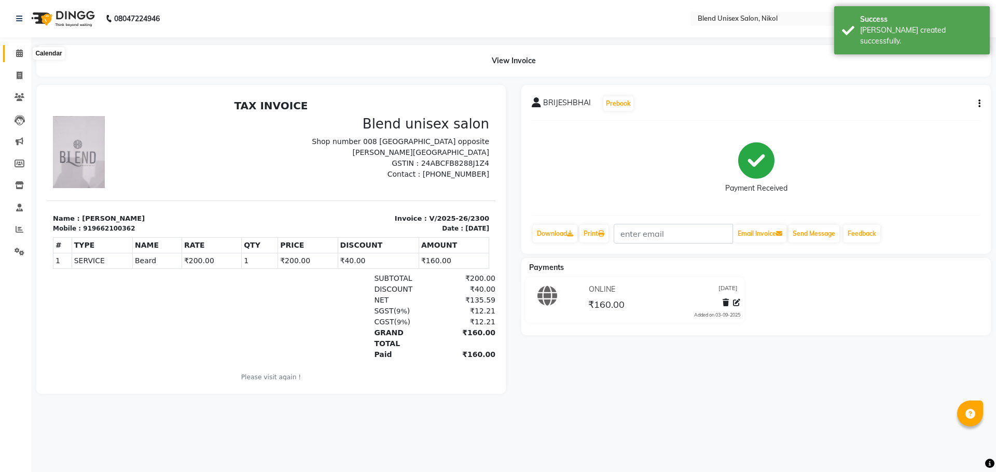
click at [18, 52] on icon at bounding box center [19, 53] width 7 height 8
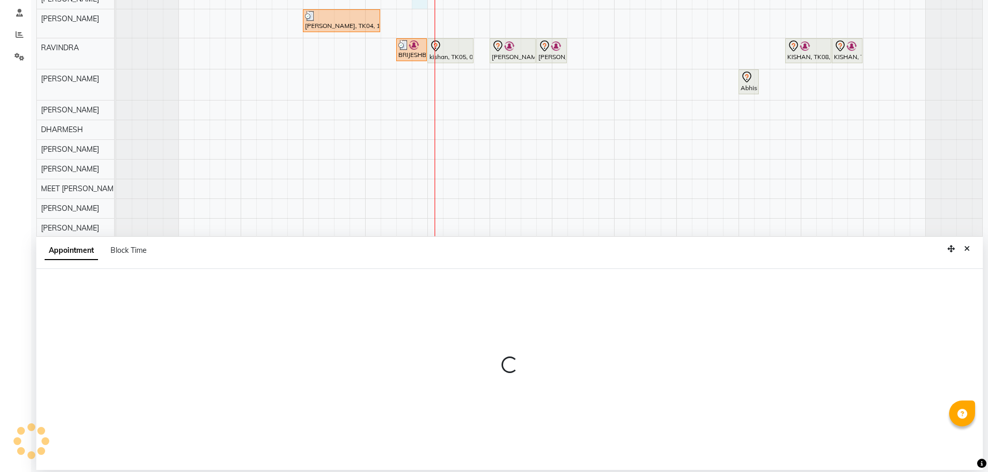
select select "74694"
select select "765"
select select "tentative"
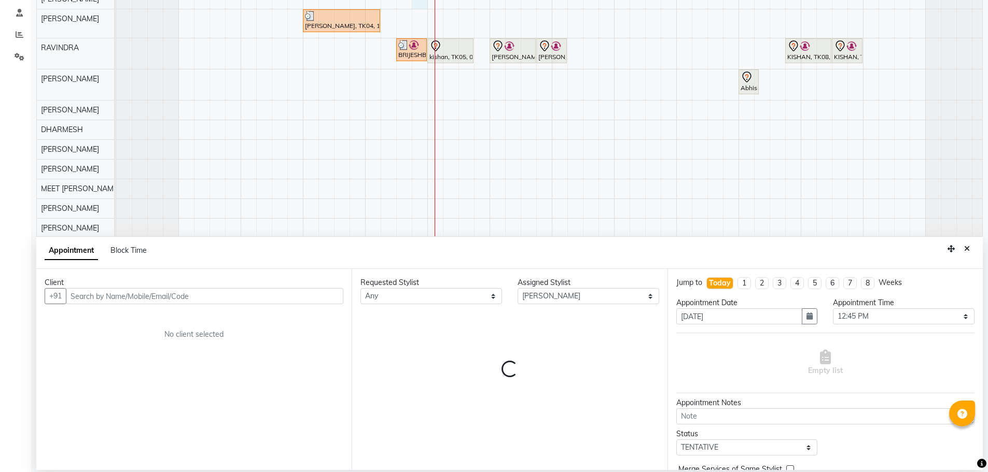
scroll to position [195, 0]
drag, startPoint x: 220, startPoint y: 300, endPoint x: 218, endPoint y: 295, distance: 5.4
click at [218, 295] on input "text" at bounding box center [204, 296] width 277 height 16
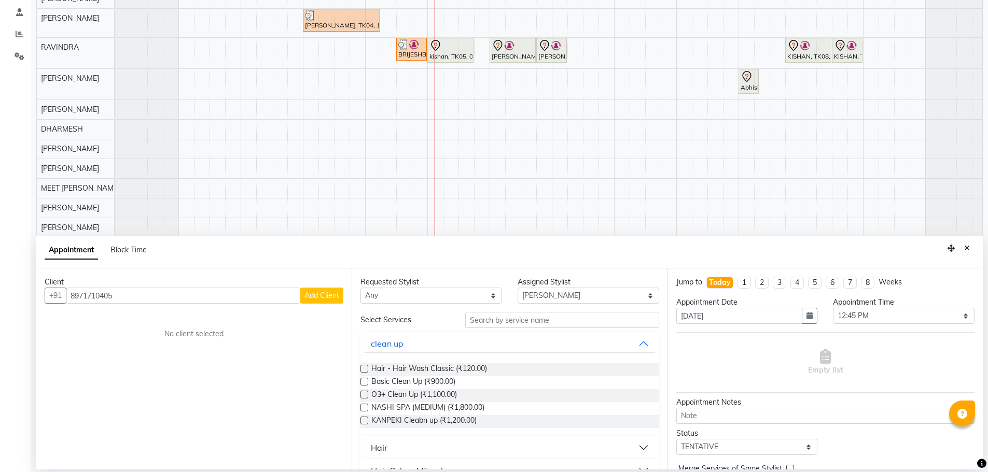
type input "8971710405"
click at [325, 298] on span "Add Client" at bounding box center [321, 295] width 35 height 9
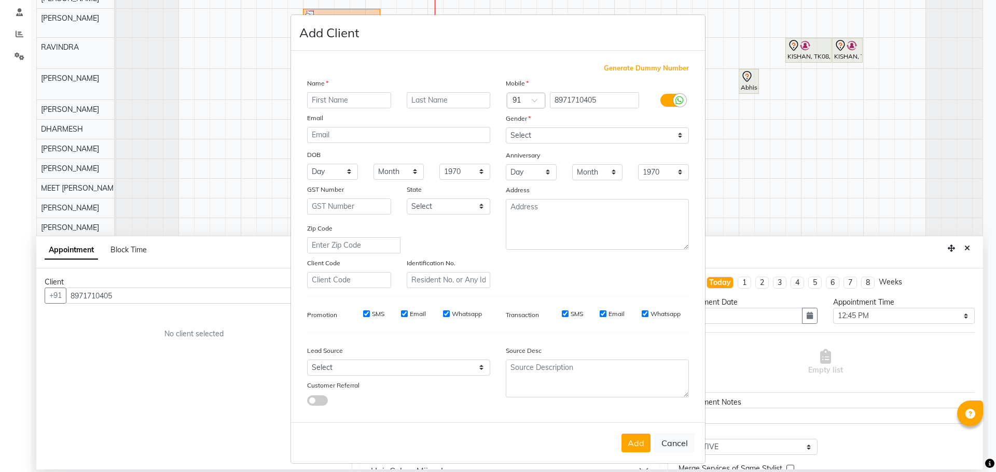
click at [363, 103] on input "text" at bounding box center [349, 100] width 84 height 16
click at [666, 445] on button "Cancel" at bounding box center [674, 443] width 40 height 20
select select
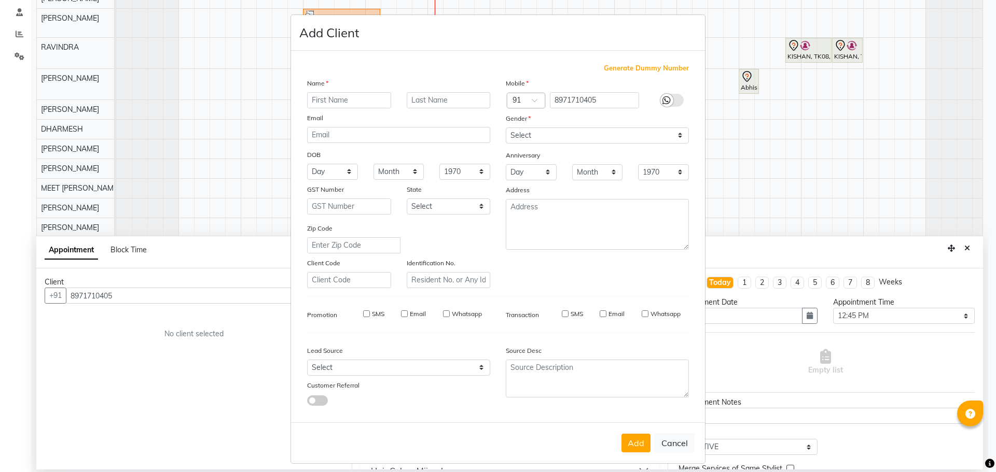
select select
checkbox input "false"
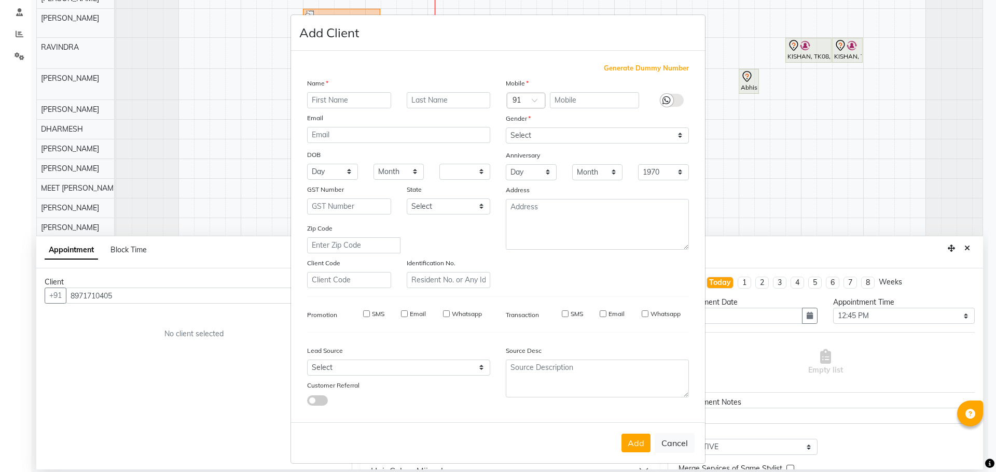
checkbox input "false"
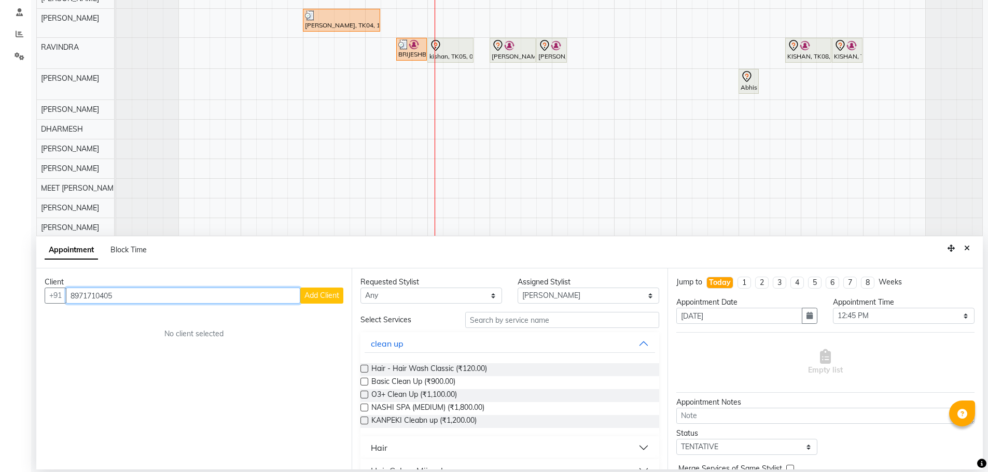
drag, startPoint x: 142, startPoint y: 297, endPoint x: 140, endPoint y: 290, distance: 7.5
click at [141, 290] on input "8971710405" at bounding box center [183, 296] width 234 height 16
type input "8"
click at [78, 315] on button "JARNAV 88495910 38" at bounding box center [123, 318] width 113 height 17
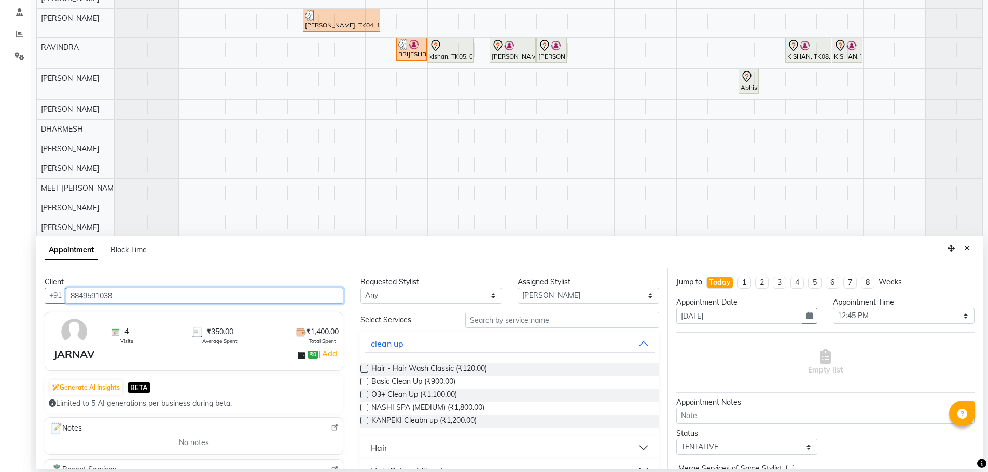
type input "8849591038"
click at [457, 291] on select "Any AJAY NAI [PERSON_NAME] [PERSON_NAME] [PERSON_NAME] MEET [PERSON_NAME] [PERS…" at bounding box center [431, 296] width 142 height 16
select select "74694"
click at [360, 288] on select "Any AJAY NAI [PERSON_NAME] [PERSON_NAME] [PERSON_NAME] MEET [PERSON_NAME] [PERS…" at bounding box center [431, 296] width 142 height 16
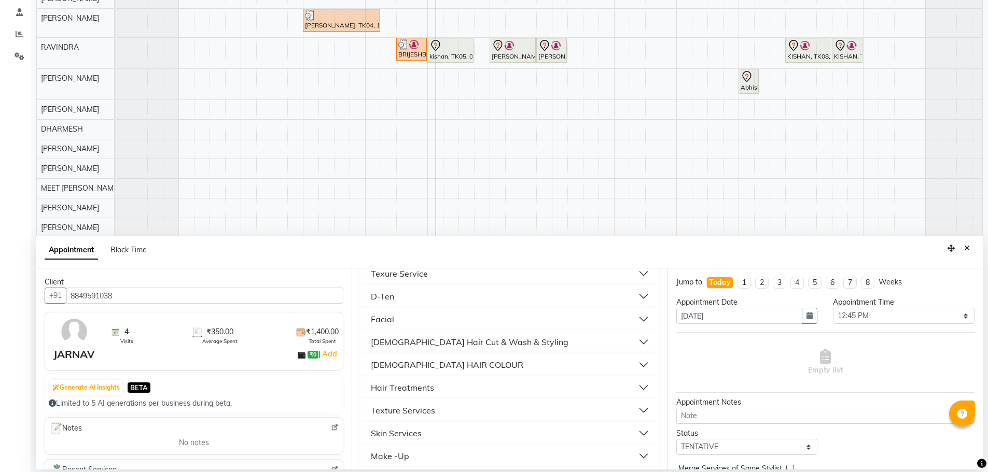
scroll to position [363, 0]
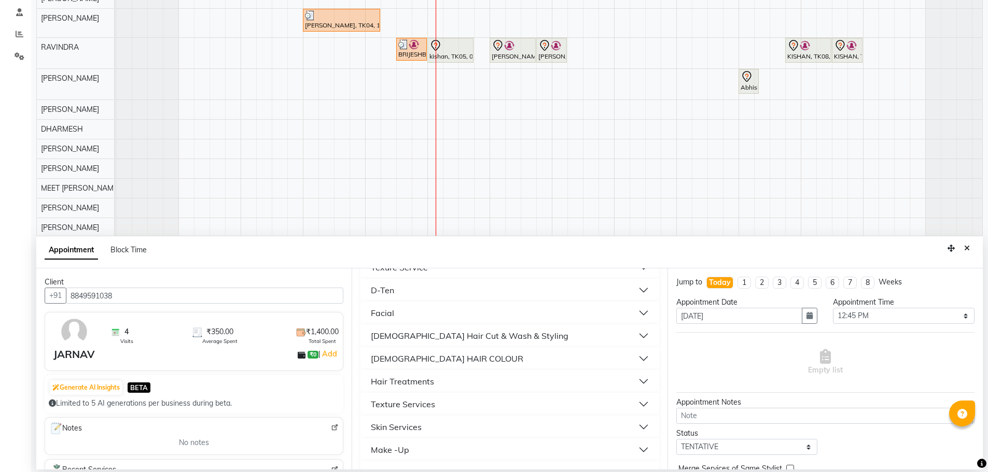
click at [427, 334] on div "[DEMOGRAPHIC_DATA] Hair Cut & Wash & Styling" at bounding box center [470, 336] width 198 height 12
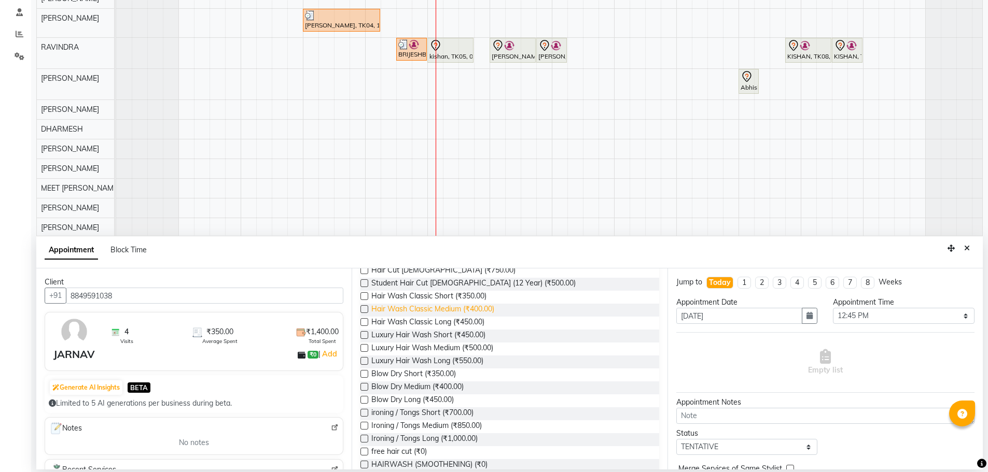
scroll to position [415, 0]
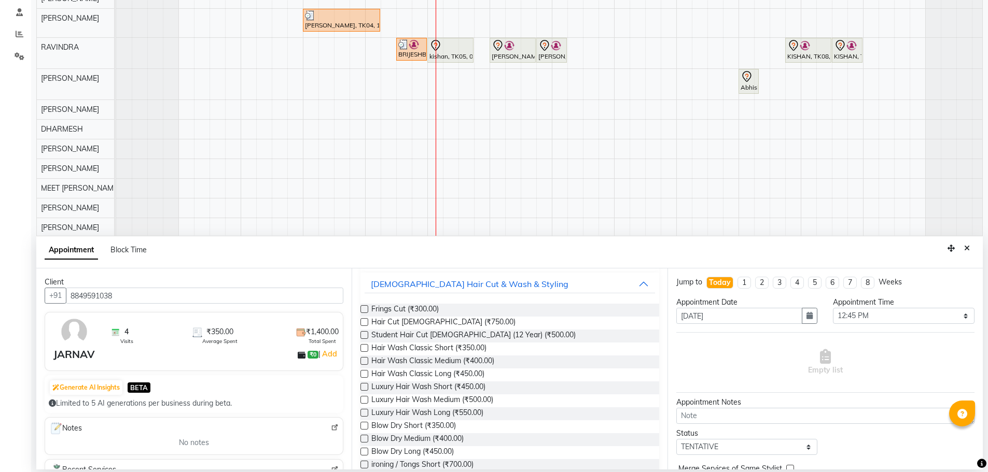
click at [361, 322] on label at bounding box center [364, 322] width 8 height 8
click at [361, 322] on input "checkbox" at bounding box center [363, 323] width 7 height 7
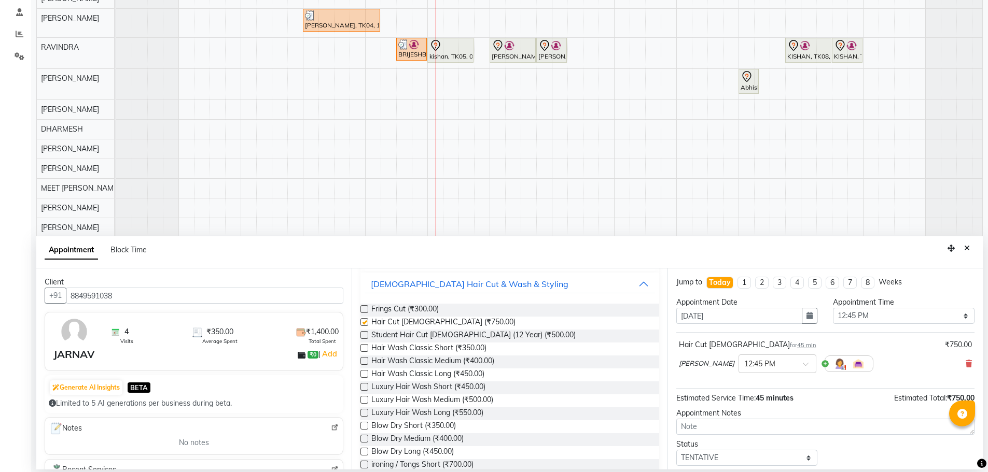
checkbox input "false"
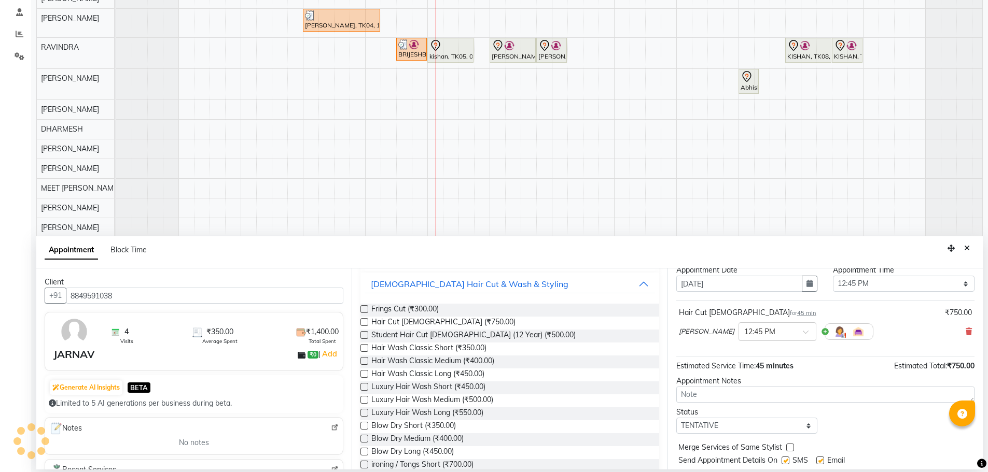
scroll to position [62, 0]
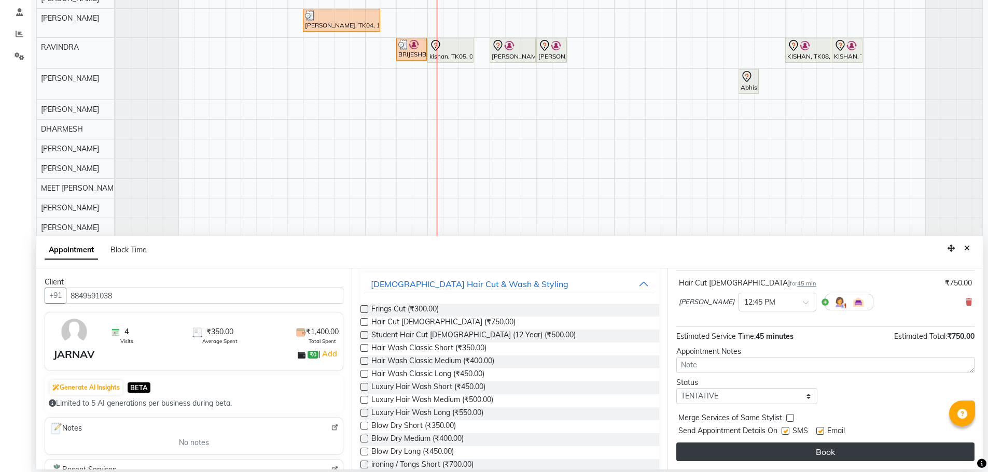
click at [816, 457] on button "Book" at bounding box center [825, 452] width 298 height 19
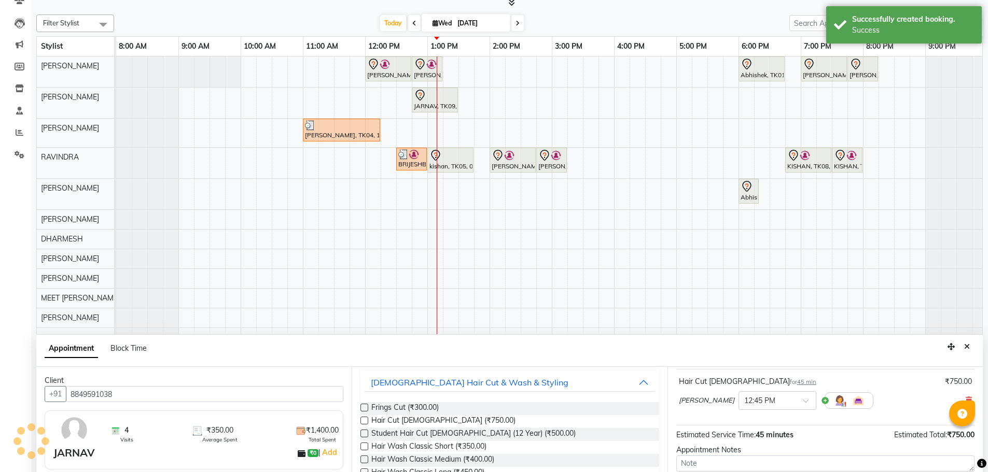
scroll to position [195, 0]
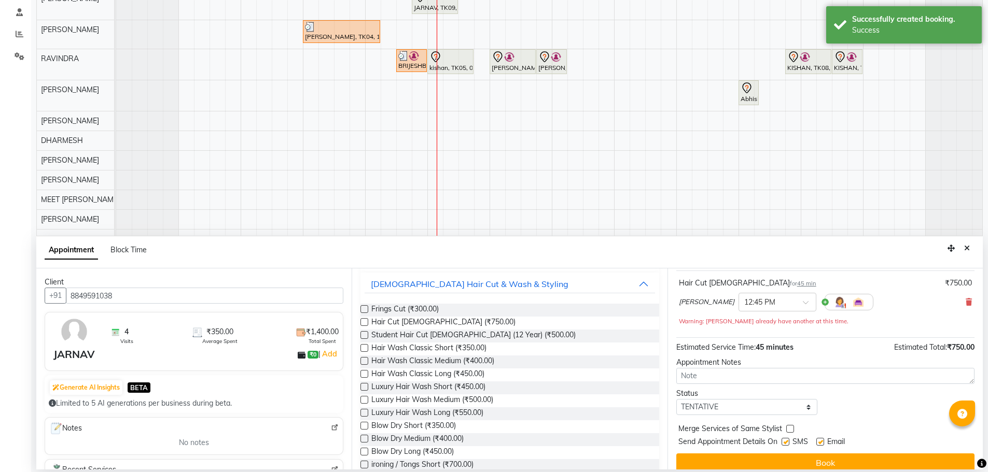
drag, startPoint x: 964, startPoint y: 249, endPoint x: 948, endPoint y: 260, distance: 19.1
click at [965, 249] on icon "Close" at bounding box center [967, 248] width 6 height 7
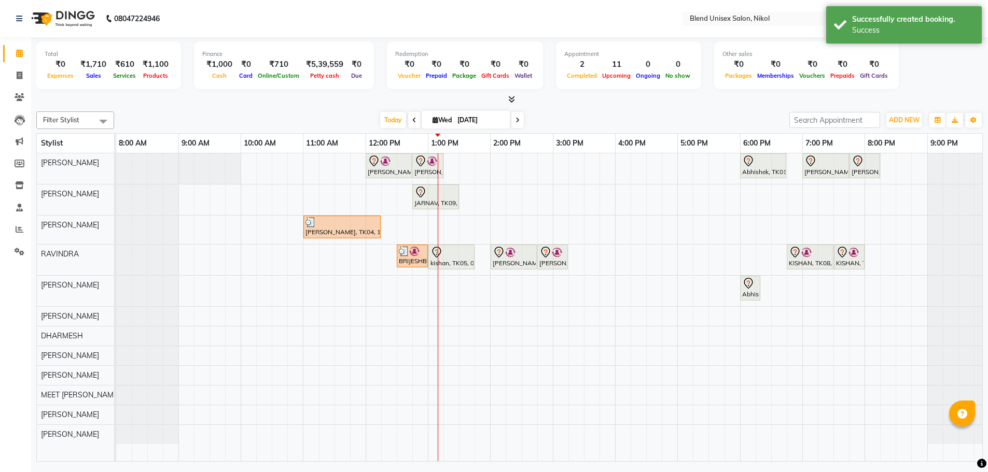
scroll to position [0, 0]
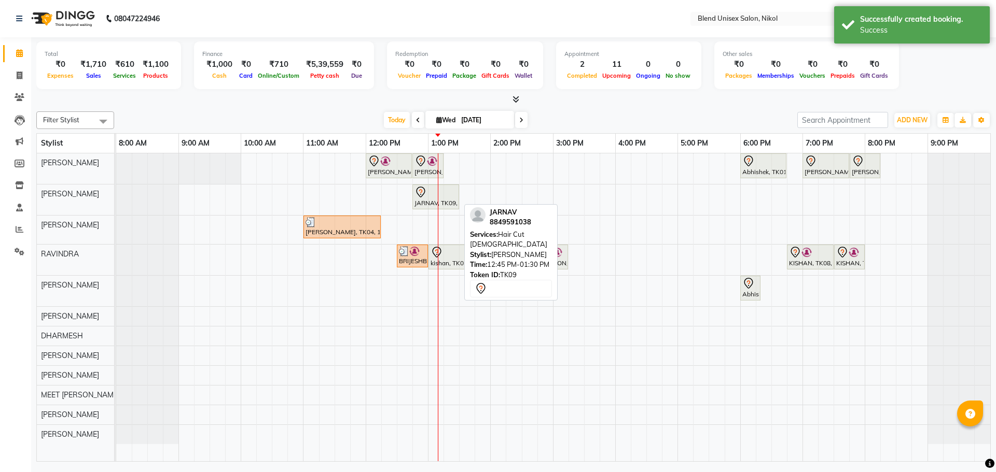
click at [427, 203] on div "JARNAV, TK09, 12:45 PM-01:30 PM, Hair Cut [DEMOGRAPHIC_DATA]" at bounding box center [435, 197] width 45 height 22
select select "7"
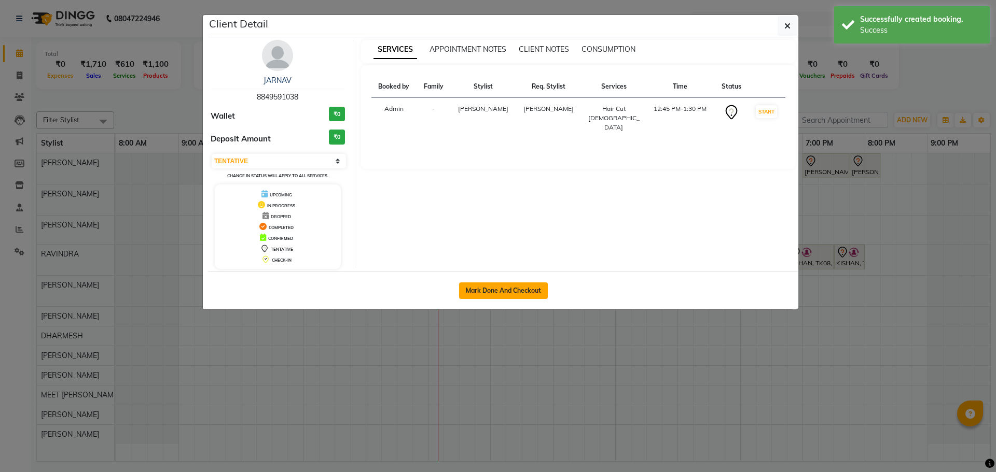
click at [527, 286] on button "Mark Done And Checkout" at bounding box center [503, 291] width 89 height 17
select select "service"
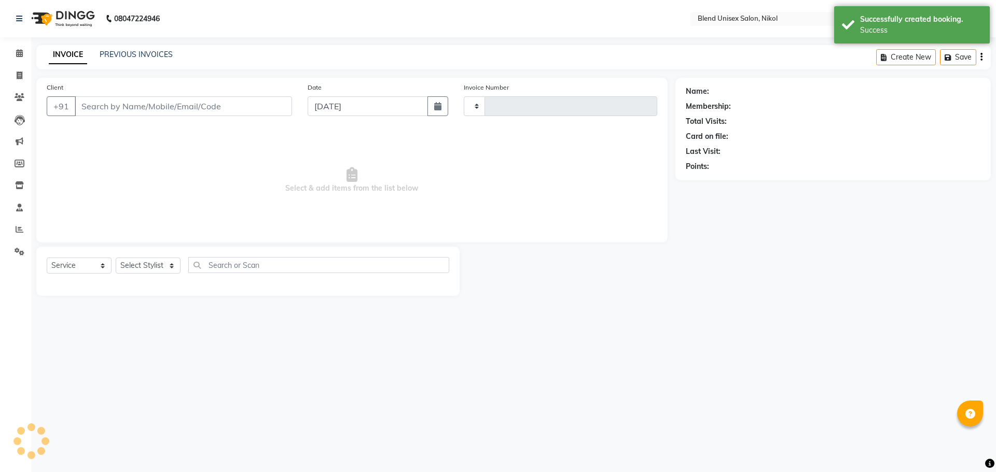
type input "2301"
select select "6213"
type input "8849591038"
select select "74694"
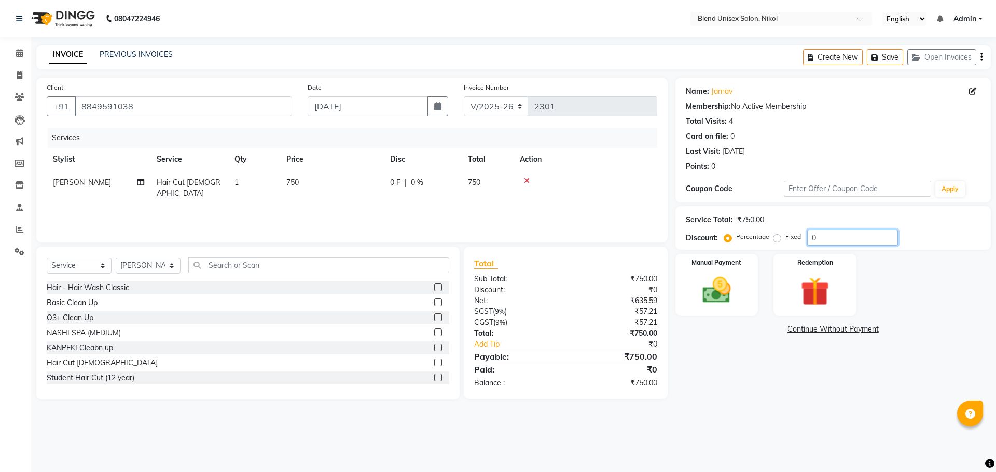
click at [825, 238] on input "0" at bounding box center [852, 238] width 91 height 16
type input "20"
click at [721, 279] on img at bounding box center [716, 290] width 48 height 34
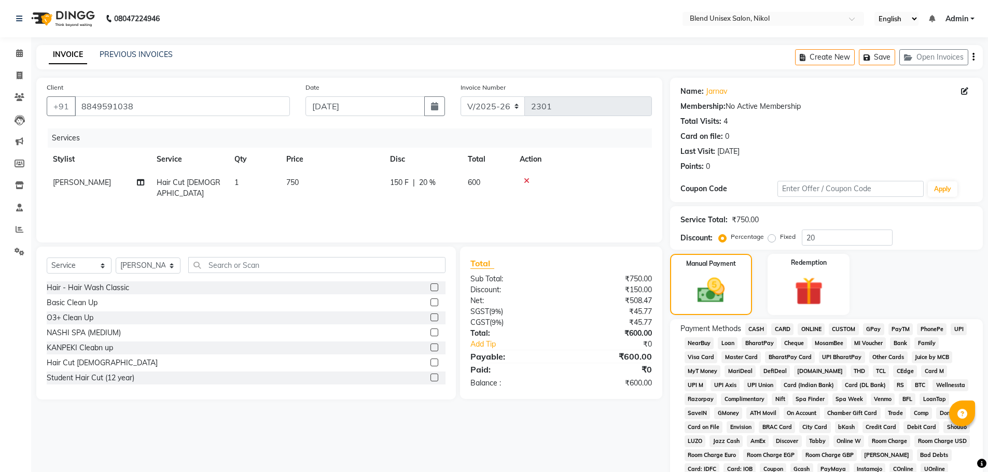
click at [756, 328] on span "CASH" at bounding box center [756, 330] width 22 height 12
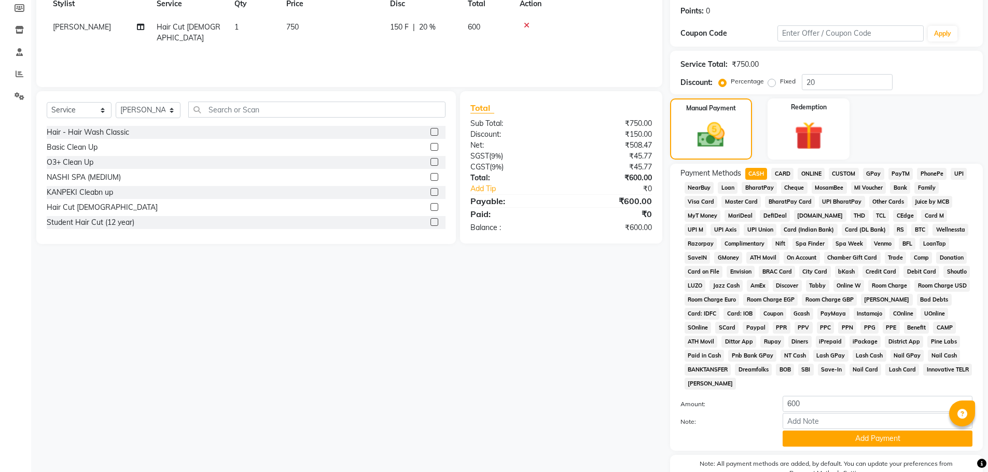
scroll to position [211, 0]
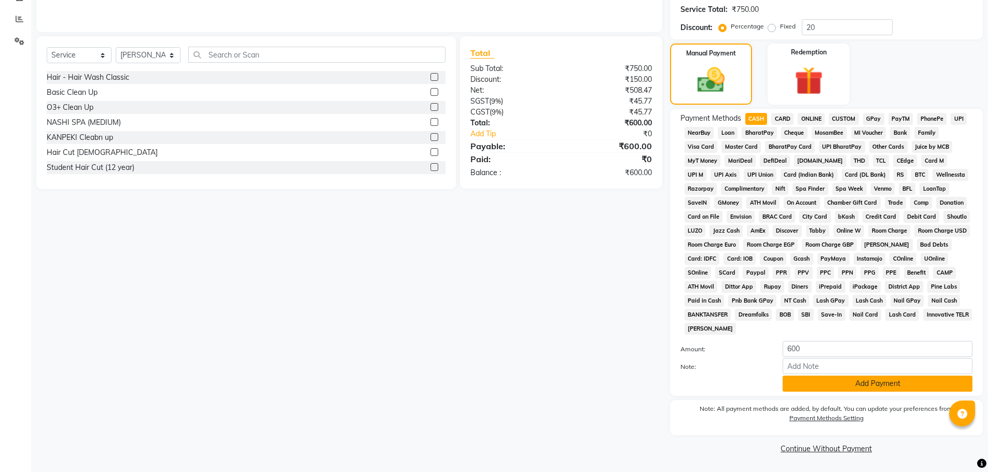
click at [832, 385] on button "Add Payment" at bounding box center [877, 384] width 190 height 16
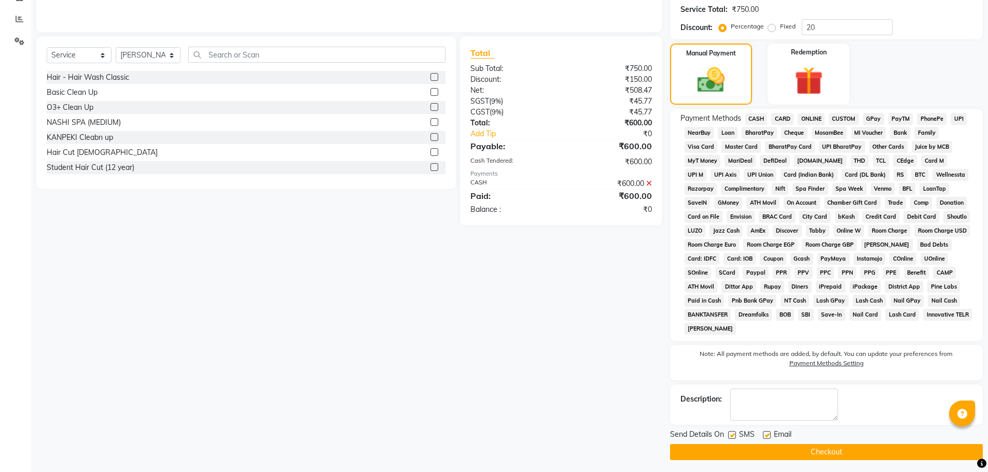
click at [817, 452] on button "Checkout" at bounding box center [826, 452] width 313 height 16
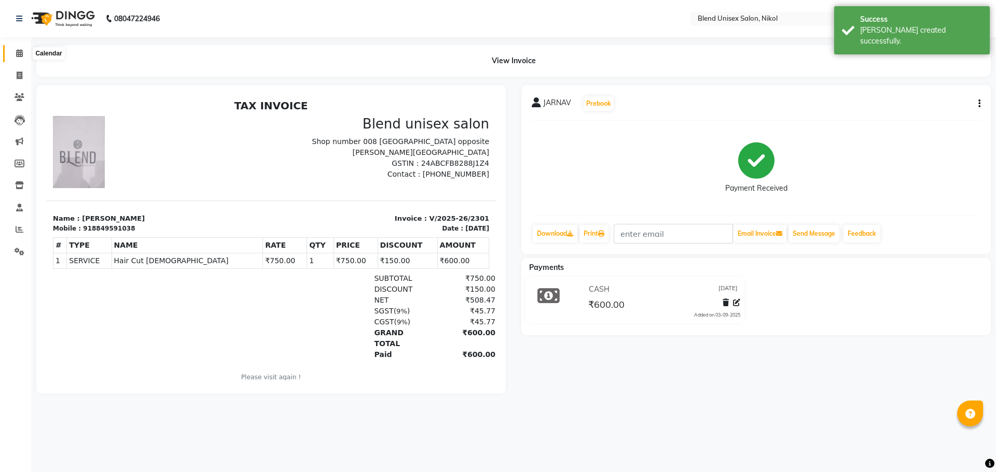
click at [16, 52] on icon at bounding box center [19, 53] width 7 height 8
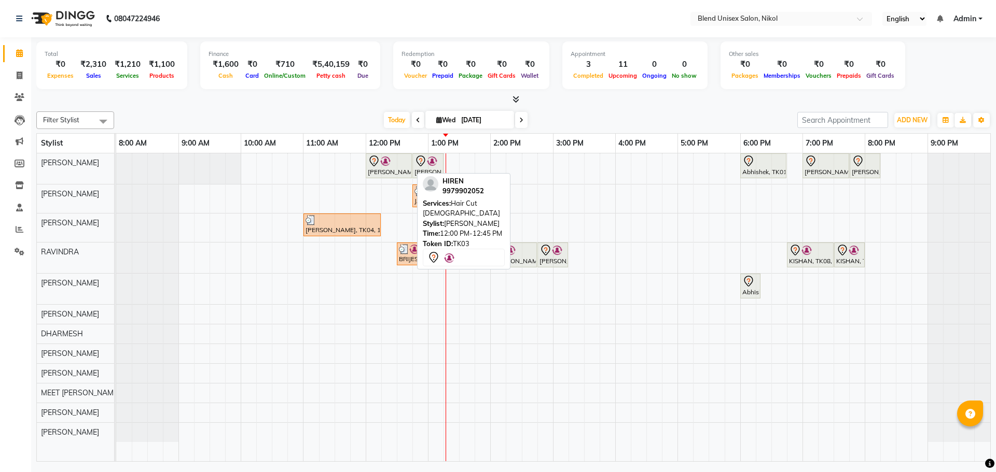
click at [378, 162] on icon at bounding box center [374, 161] width 12 height 12
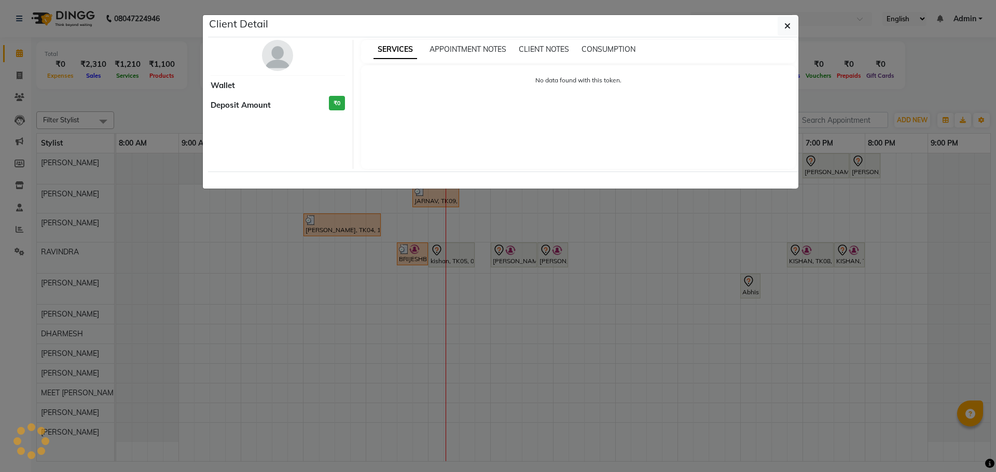
select select "7"
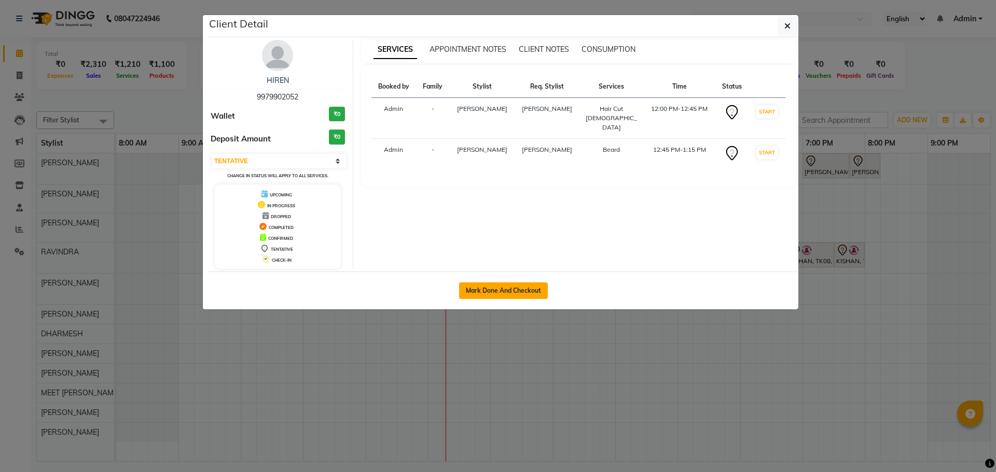
click at [479, 291] on button "Mark Done And Checkout" at bounding box center [503, 291] width 89 height 17
select select "service"
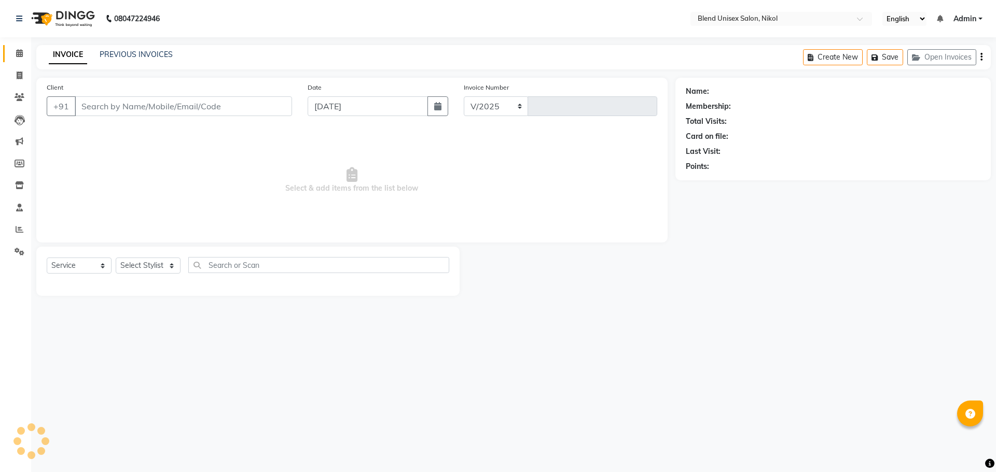
select select "6213"
type input "2302"
type input "9979902052"
select select "45624"
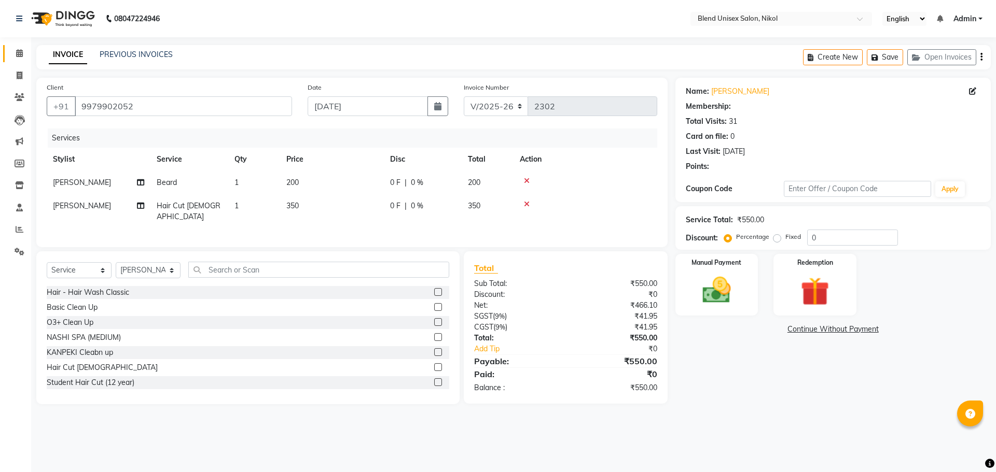
select select "1: Object"
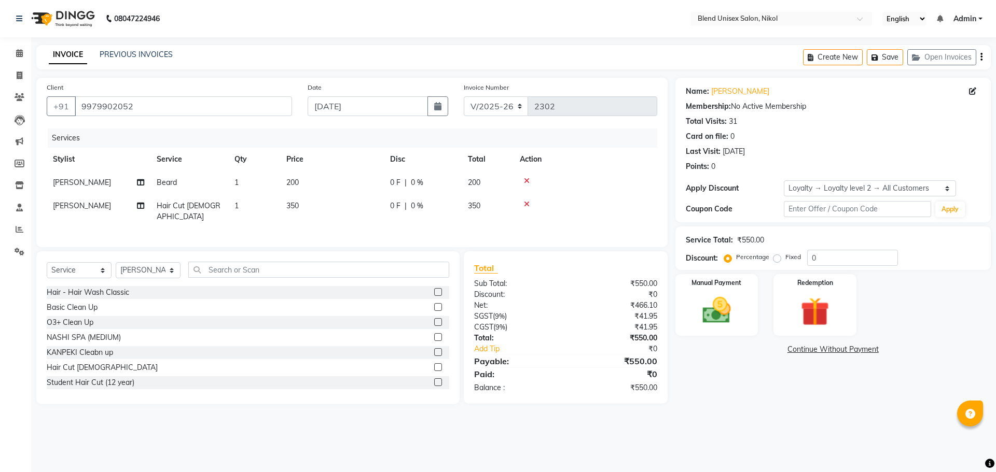
click at [432, 175] on td "0 F | 0 %" at bounding box center [423, 182] width 78 height 23
select select "45624"
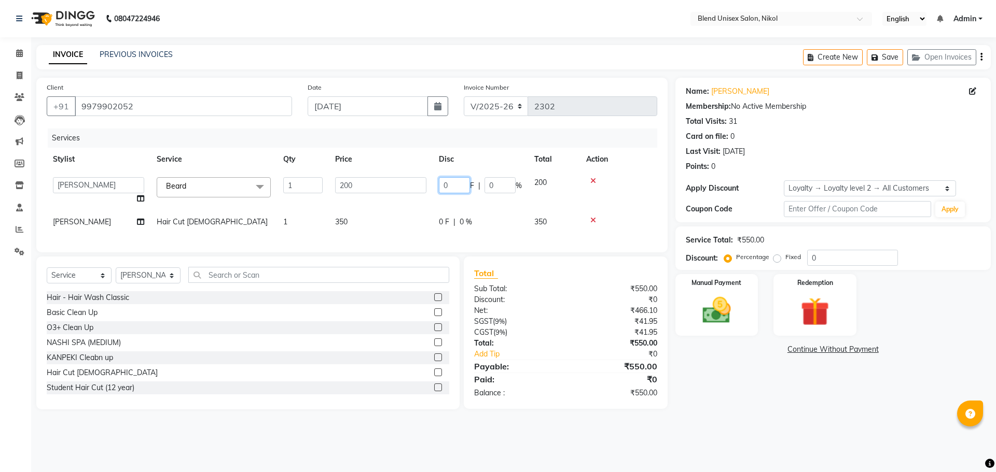
click at [453, 187] on input "0" at bounding box center [454, 185] width 31 height 16
type input "50"
click at [458, 211] on td "0 F | 0 %" at bounding box center [479, 222] width 95 height 23
select select "45624"
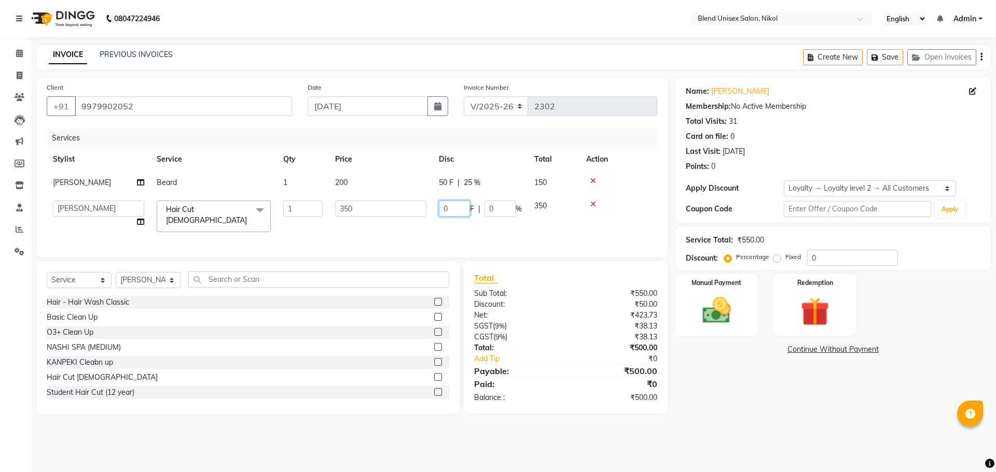
click at [460, 208] on input "0" at bounding box center [454, 209] width 31 height 16
type input "50"
click at [643, 199] on td at bounding box center [618, 216] width 77 height 44
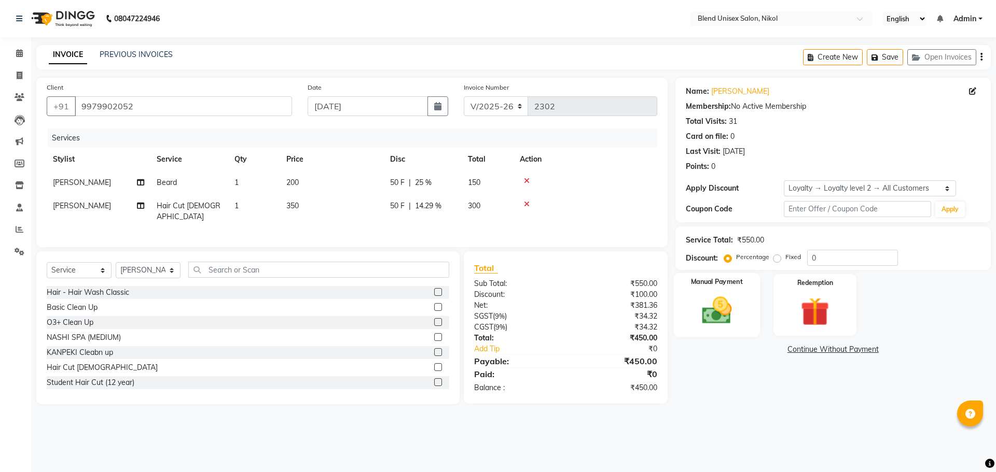
click at [706, 307] on img at bounding box center [716, 310] width 48 height 34
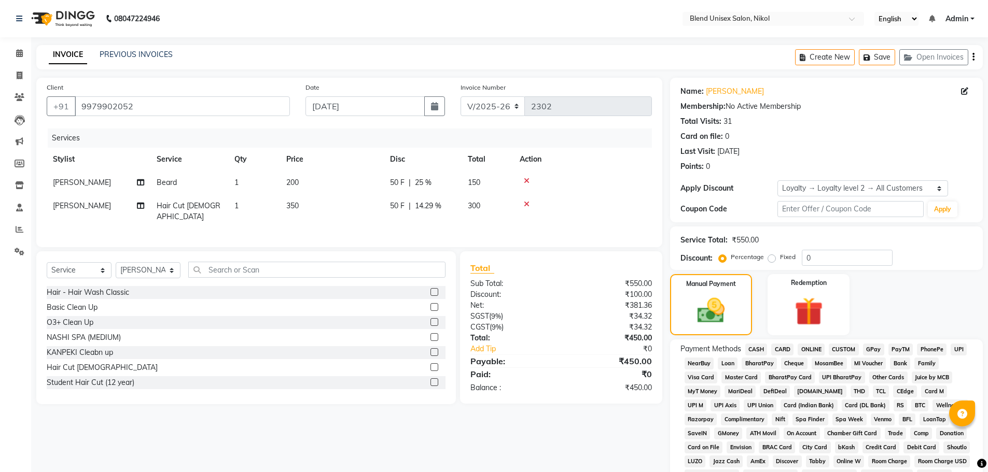
click at [751, 352] on span "CASH" at bounding box center [756, 350] width 22 height 12
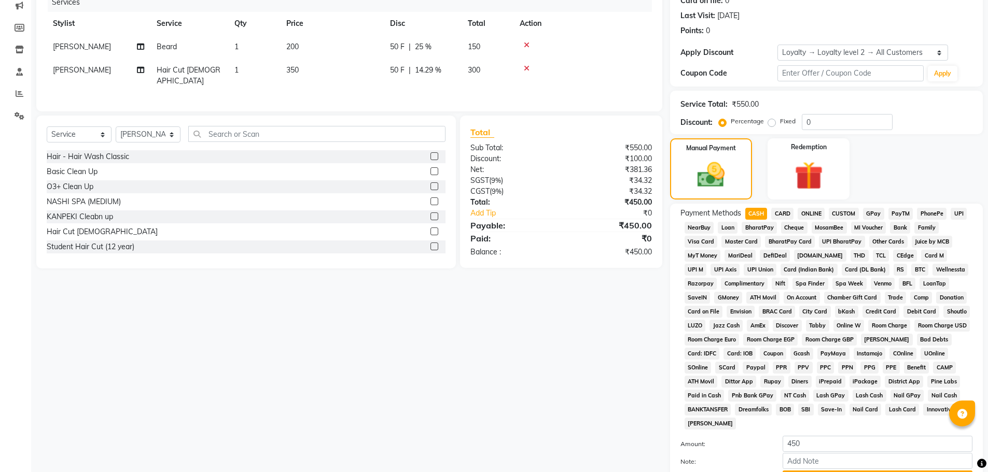
scroll to position [231, 0]
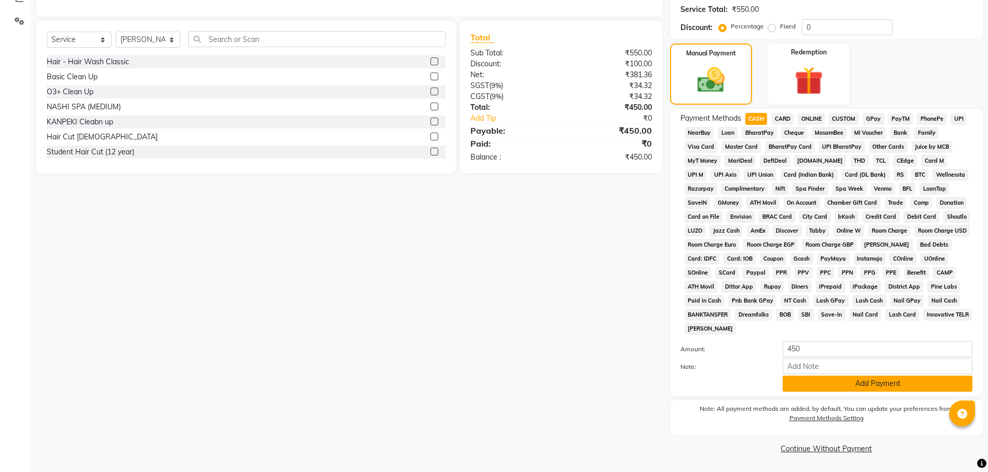
click at [900, 381] on button "Add Payment" at bounding box center [877, 384] width 190 height 16
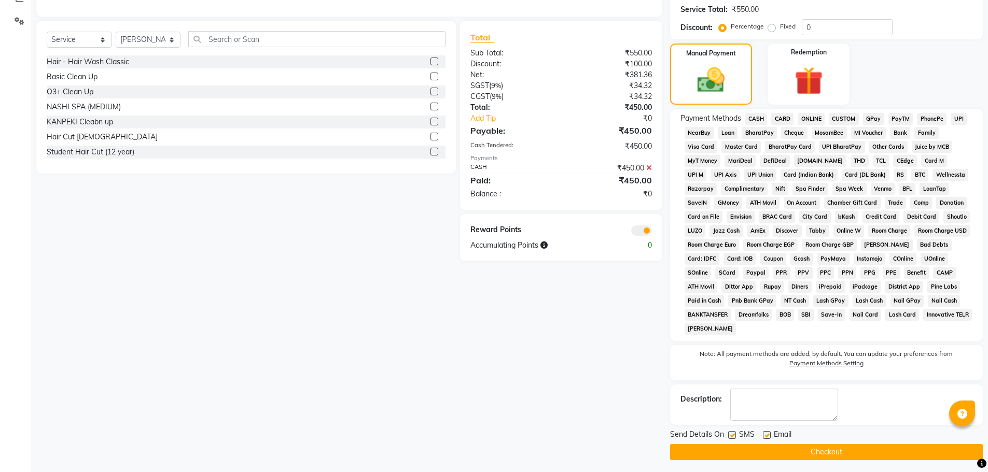
click at [865, 452] on button "Checkout" at bounding box center [826, 452] width 313 height 16
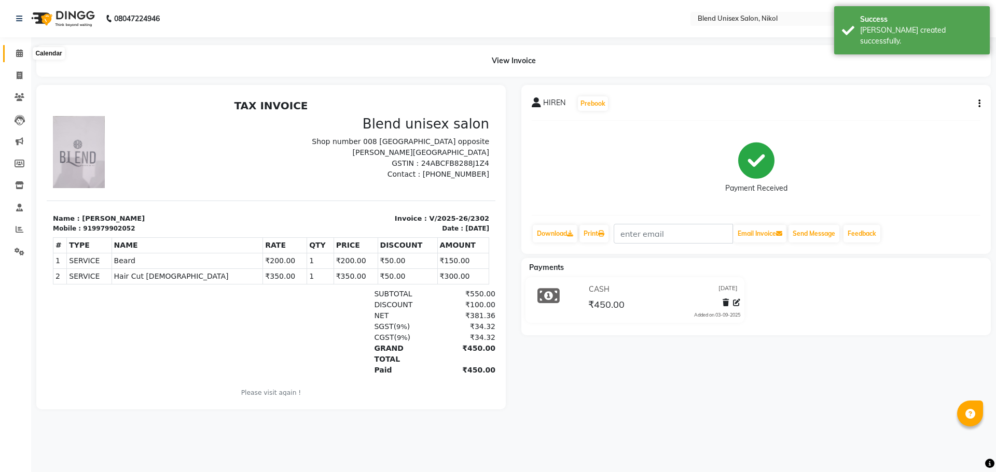
click at [18, 52] on icon at bounding box center [19, 53] width 7 height 8
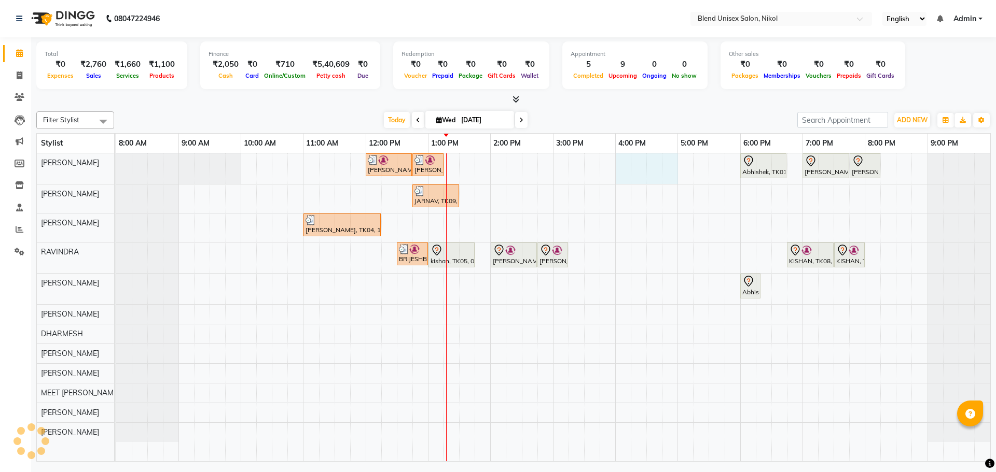
drag, startPoint x: 619, startPoint y: 159, endPoint x: 671, endPoint y: 156, distance: 53.0
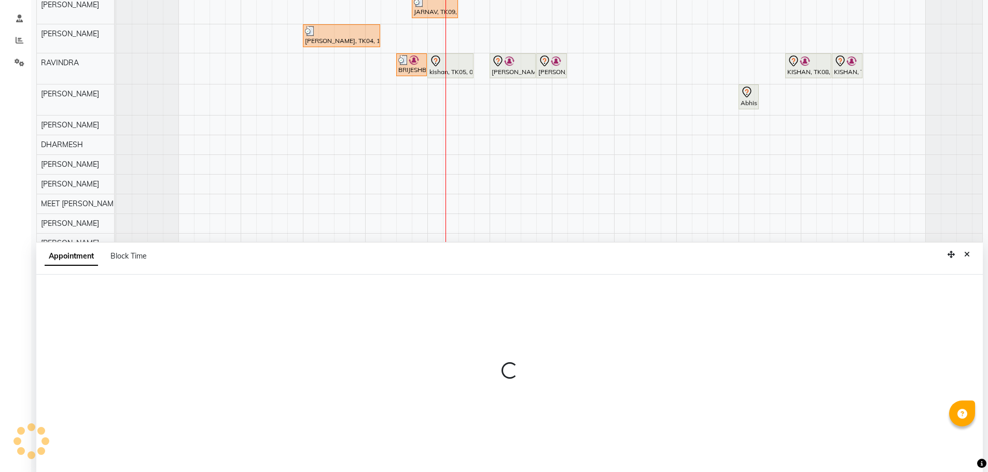
scroll to position [195, 0]
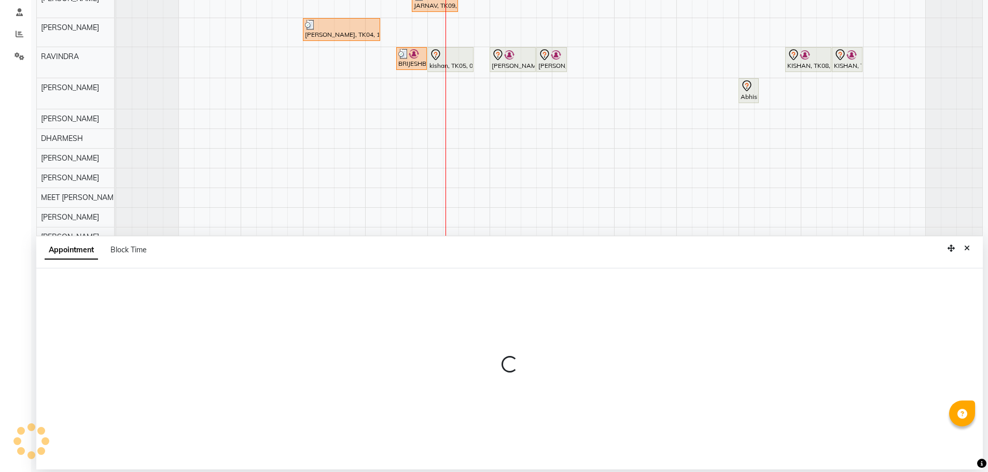
select select "45624"
select select "960"
select select "tentative"
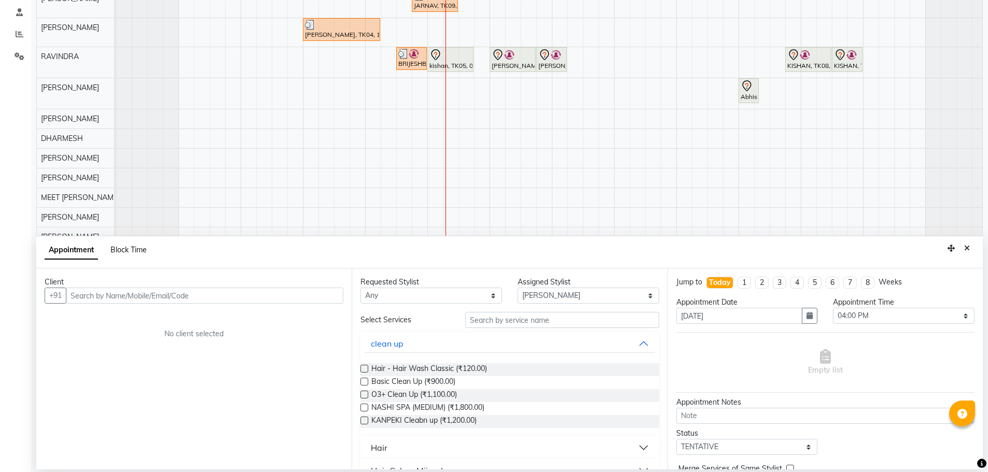
click at [130, 251] on span "Block Time" at bounding box center [128, 249] width 36 height 9
select select "45624"
select select "960"
select select "1020"
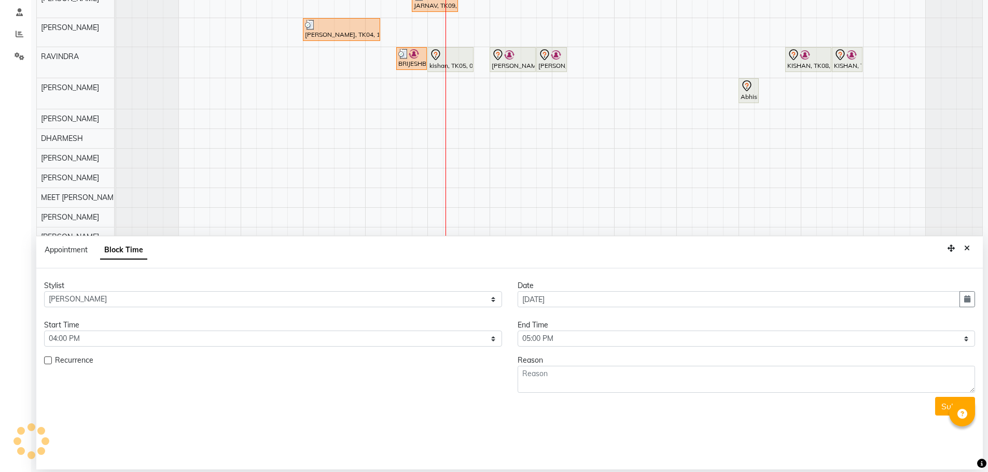
scroll to position [0, 5]
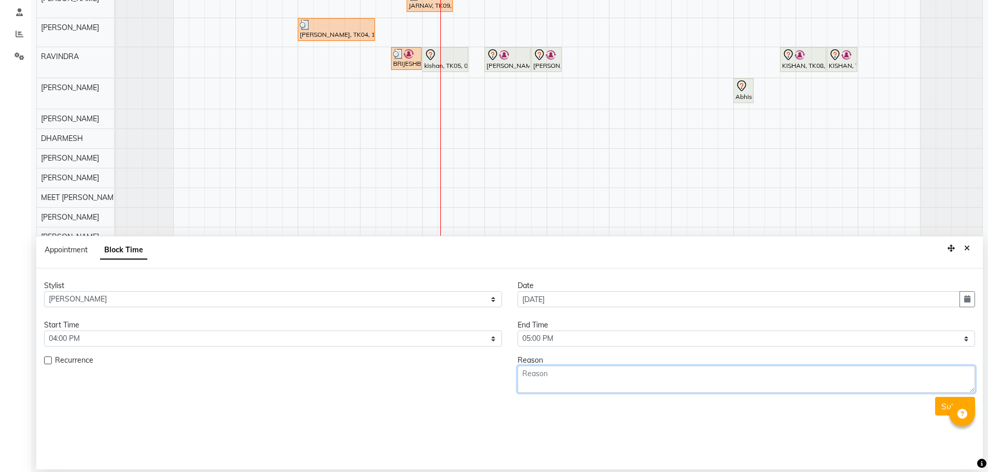
click at [598, 384] on textarea at bounding box center [746, 379] width 458 height 27
type textarea "HAIR CUT"
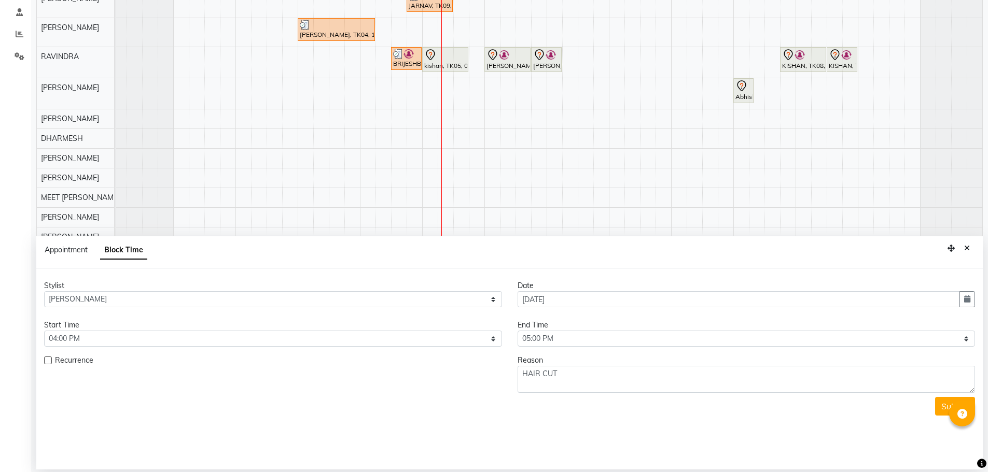
click at [943, 410] on button "Submit" at bounding box center [955, 406] width 40 height 19
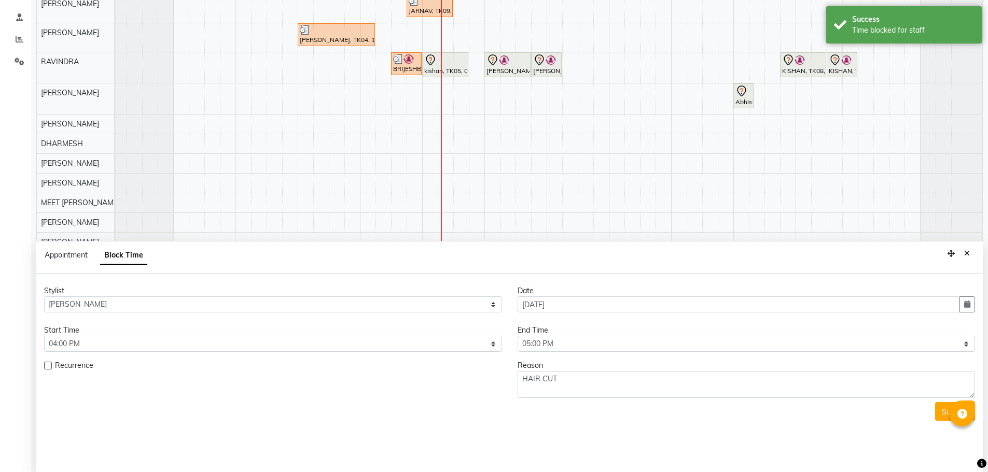
scroll to position [195, 0]
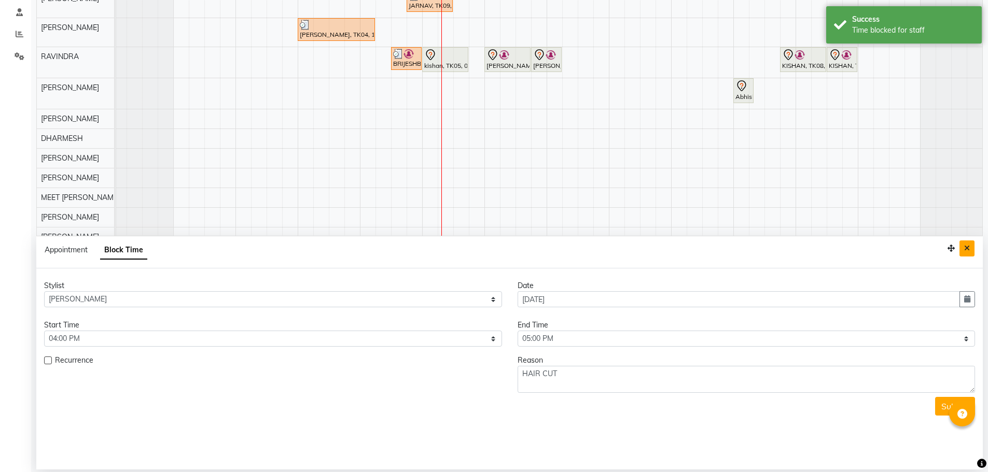
click at [967, 250] on icon "Close" at bounding box center [967, 248] width 6 height 7
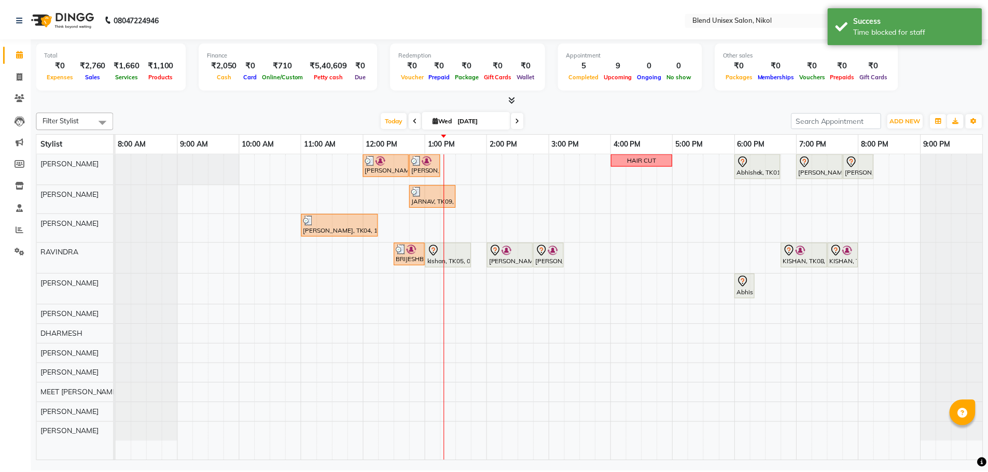
scroll to position [0, 0]
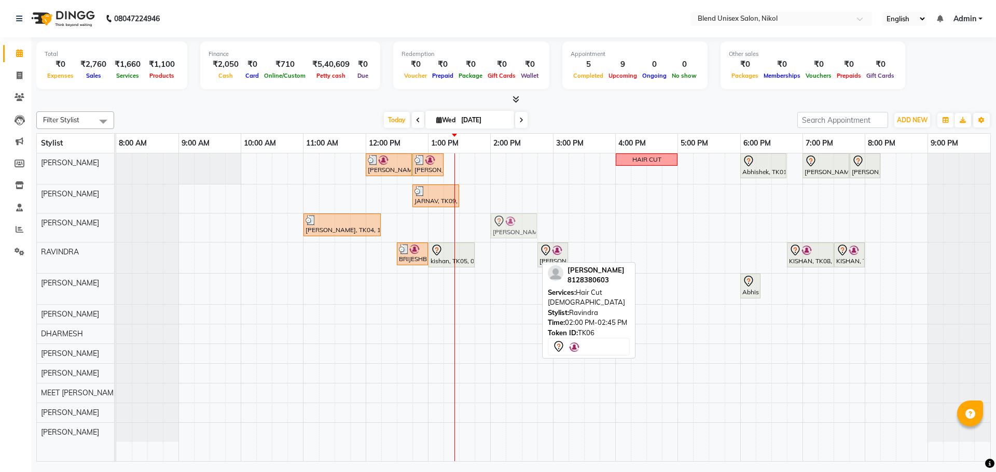
drag, startPoint x: 500, startPoint y: 263, endPoint x: 502, endPoint y: 233, distance: 29.7
click at [502, 233] on tbody "[PERSON_NAME], TK03, 12:00 PM-12:45 PM, Hair Cut [DEMOGRAPHIC_DATA] [PERSON_NAM…" at bounding box center [553, 297] width 874 height 289
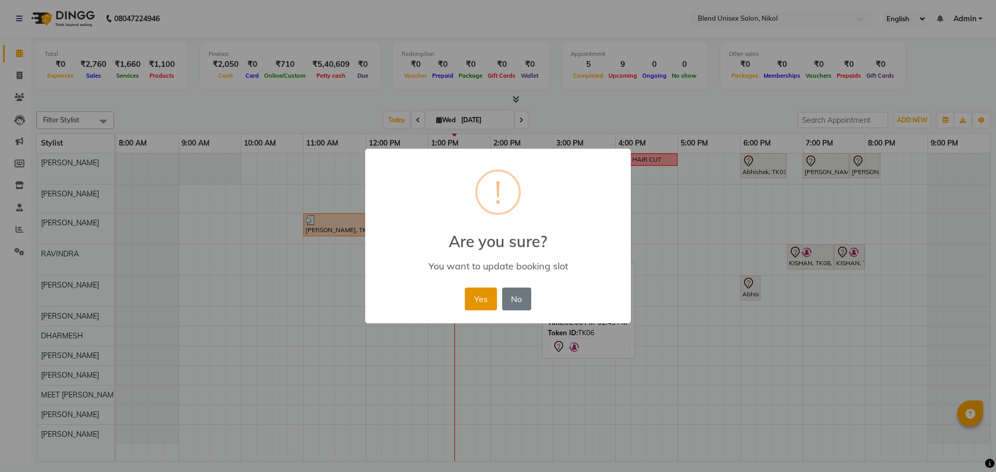
click at [480, 301] on button "Yes" at bounding box center [481, 299] width 32 height 23
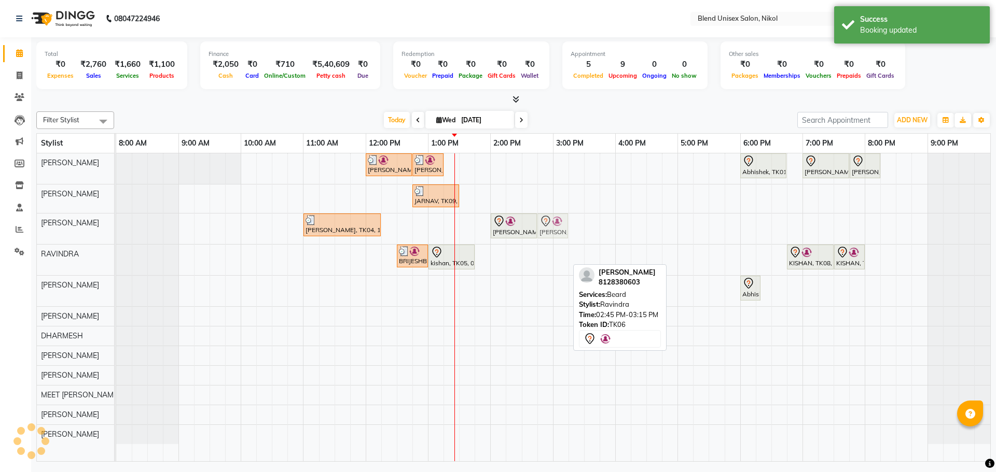
drag, startPoint x: 554, startPoint y: 258, endPoint x: 558, endPoint y: 231, distance: 27.8
click at [558, 231] on tbody "[PERSON_NAME], TK03, 12:00 PM-12:45 PM, Hair Cut [DEMOGRAPHIC_DATA] [PERSON_NAM…" at bounding box center [553, 298] width 874 height 291
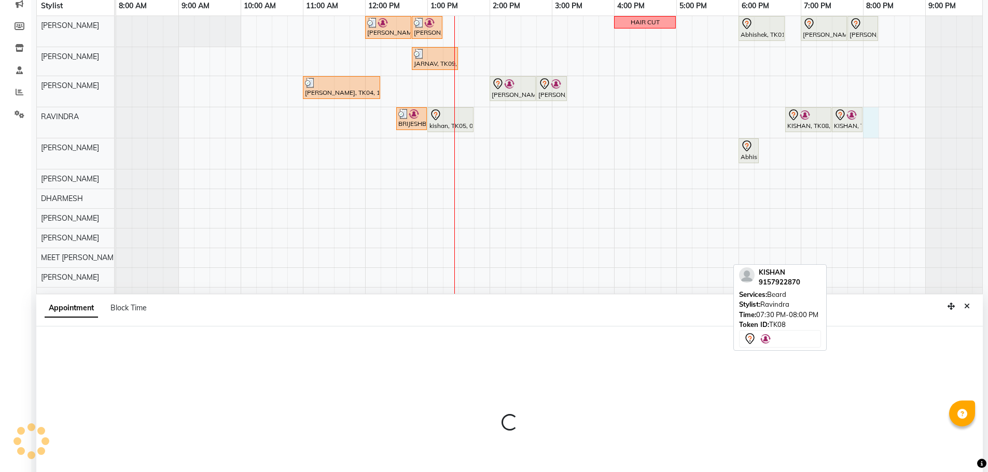
scroll to position [195, 0]
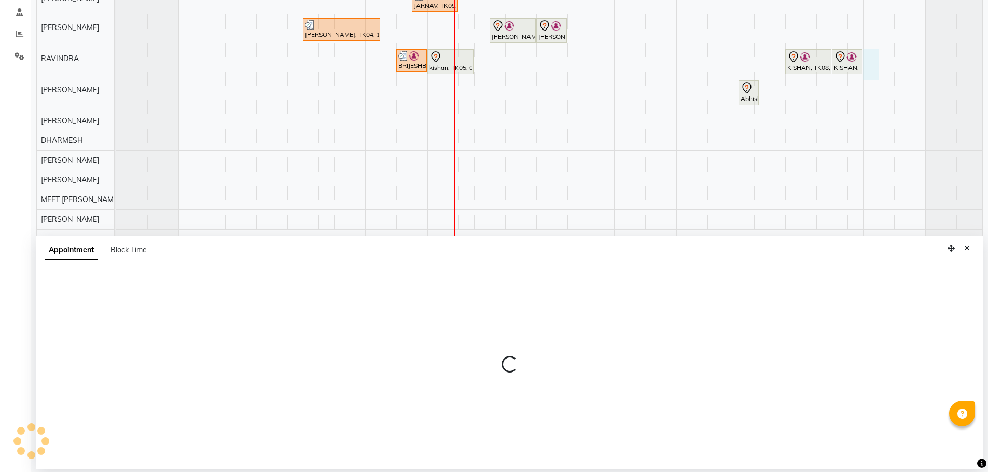
select select "80004"
select select "tentative"
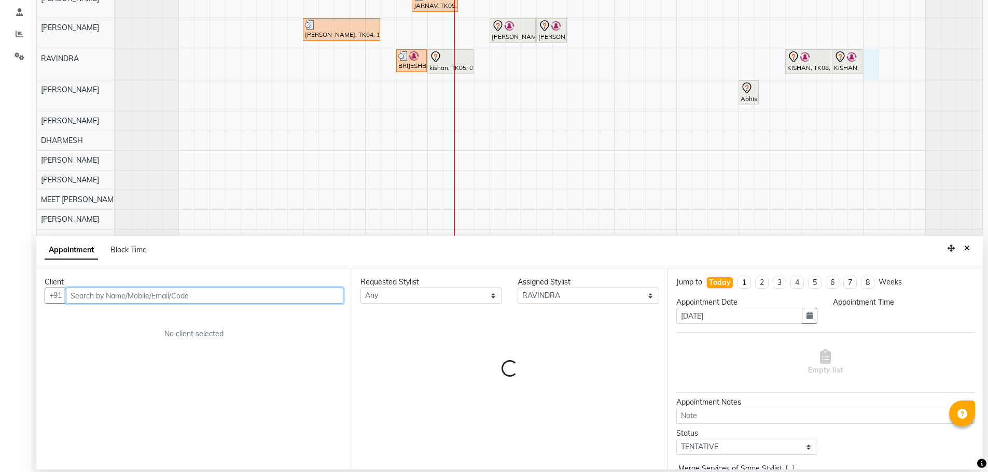
select select "1200"
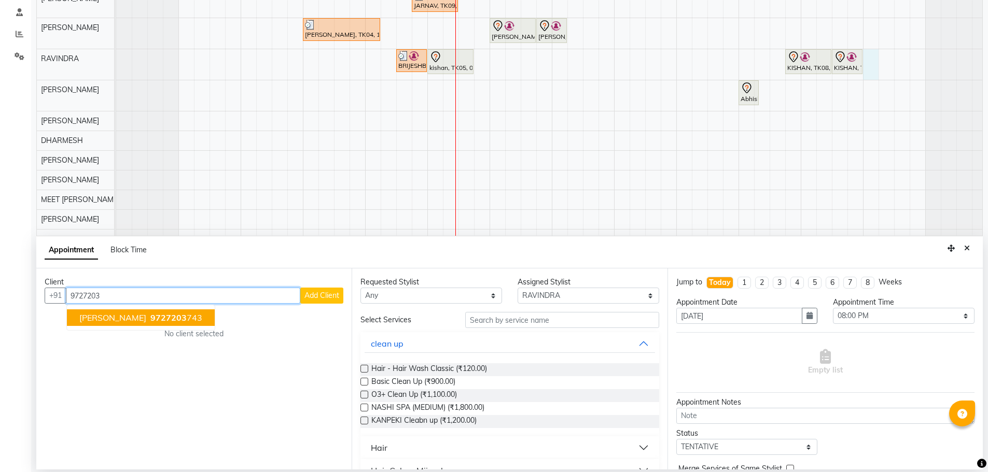
click at [86, 318] on span "[PERSON_NAME]" at bounding box center [112, 318] width 67 height 10
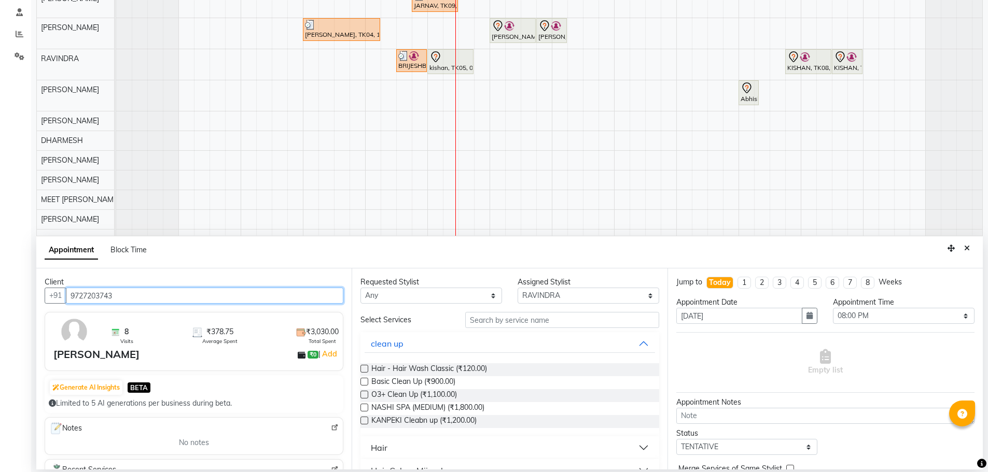
type input "9727203743"
click at [466, 301] on select "Any AJAY NAI [PERSON_NAME] [PERSON_NAME] [PERSON_NAME] MEET [PERSON_NAME] [PERS…" at bounding box center [431, 296] width 142 height 16
select select "80004"
click at [360, 288] on select "Any AJAY NAI [PERSON_NAME] [PERSON_NAME] [PERSON_NAME] MEET [PERSON_NAME] [PERS…" at bounding box center [431, 296] width 142 height 16
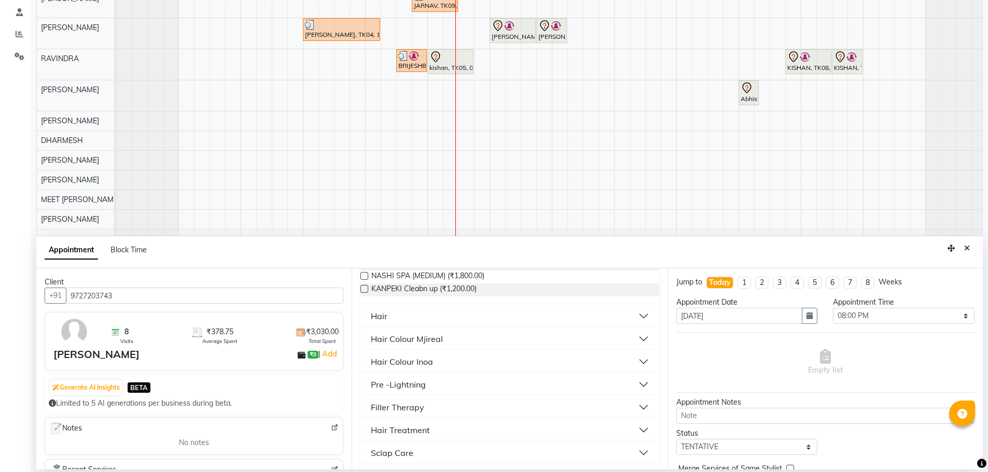
scroll to position [156, 0]
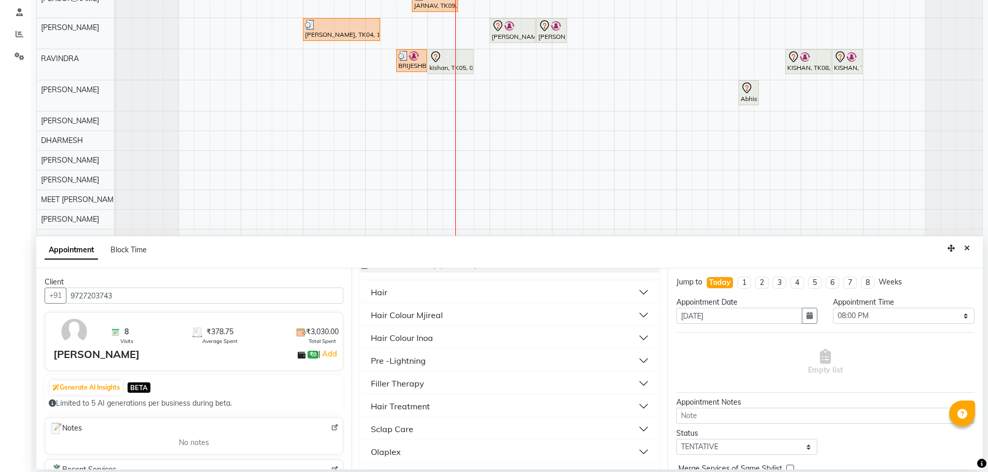
click at [418, 298] on button "Hair" at bounding box center [510, 292] width 290 height 19
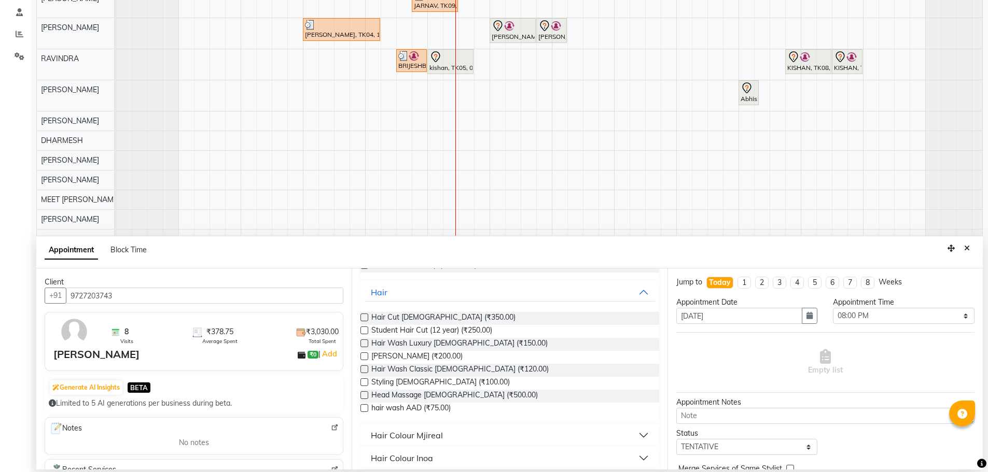
click at [363, 316] on label at bounding box center [364, 318] width 8 height 8
click at [363, 316] on input "checkbox" at bounding box center [363, 318] width 7 height 7
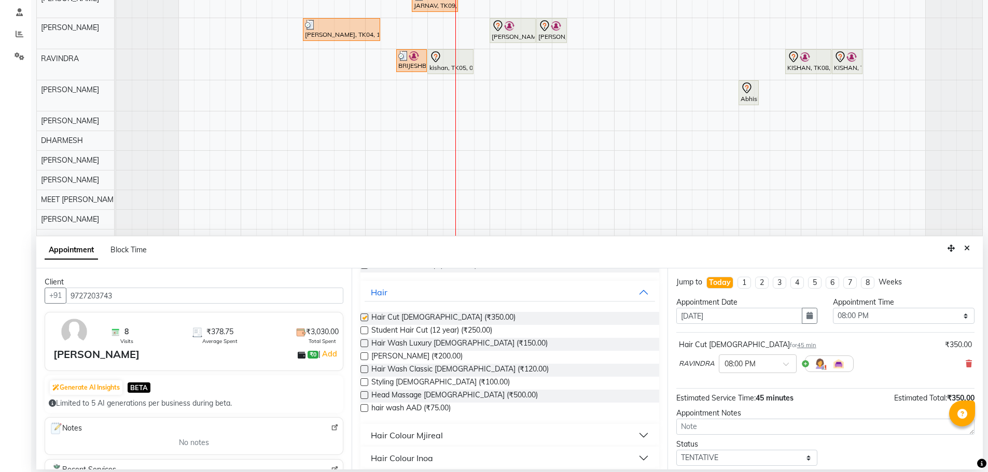
checkbox input "false"
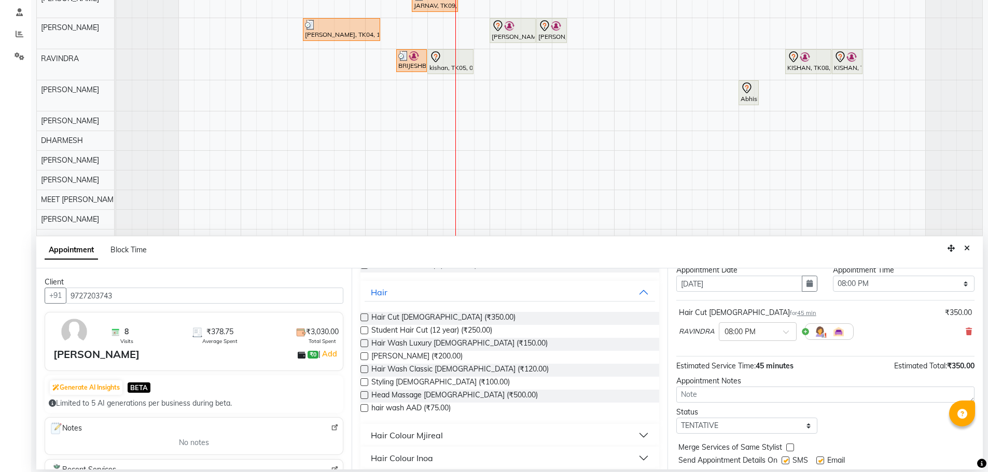
scroll to position [62, 0]
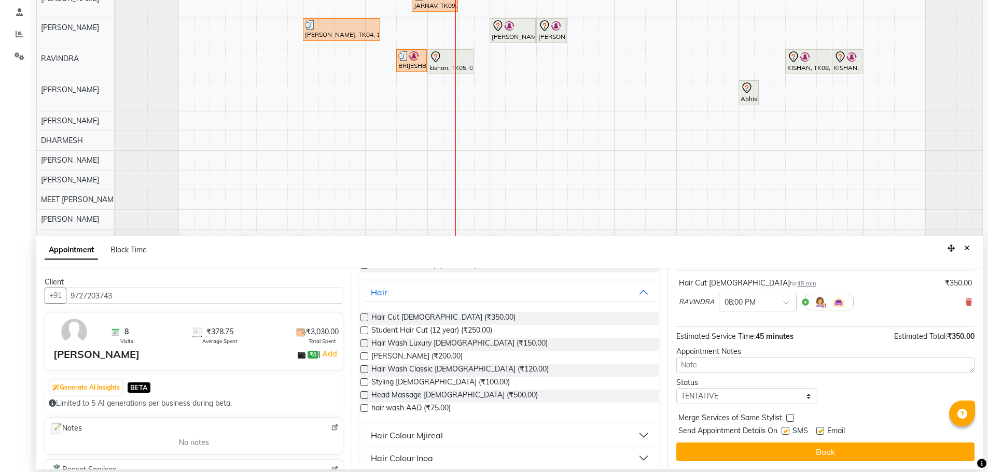
click at [723, 460] on button "Book" at bounding box center [825, 452] width 298 height 19
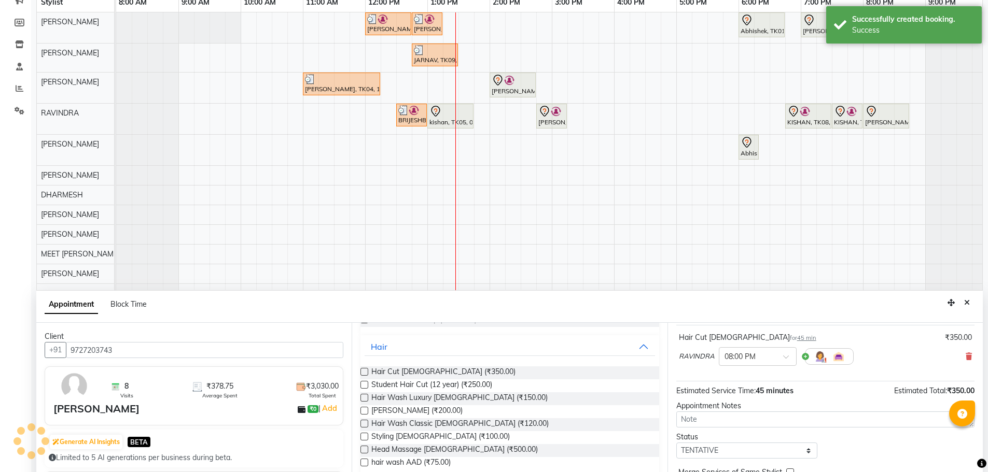
scroll to position [156, 0]
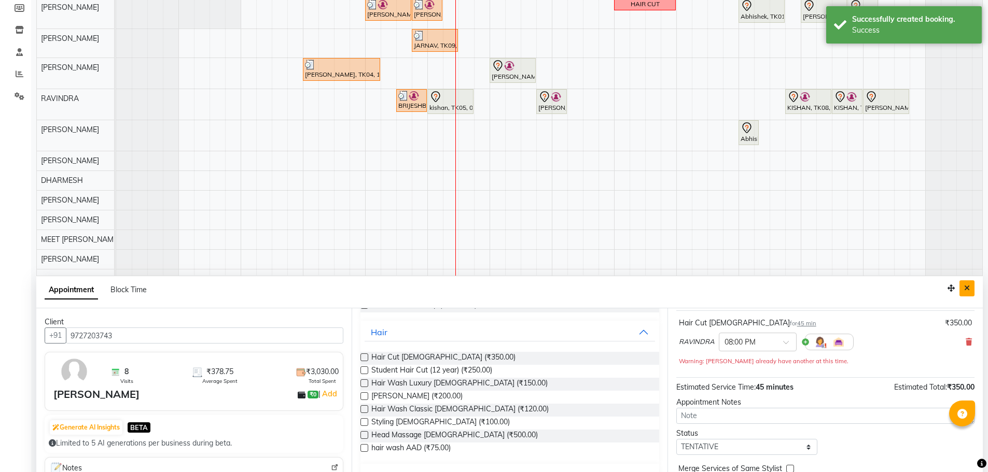
click at [963, 286] on button "Close" at bounding box center [966, 289] width 15 height 16
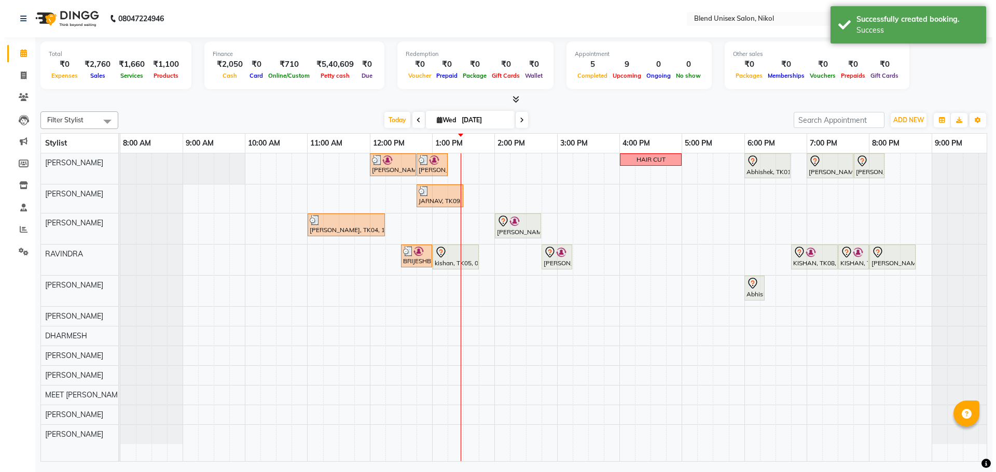
scroll to position [0, 0]
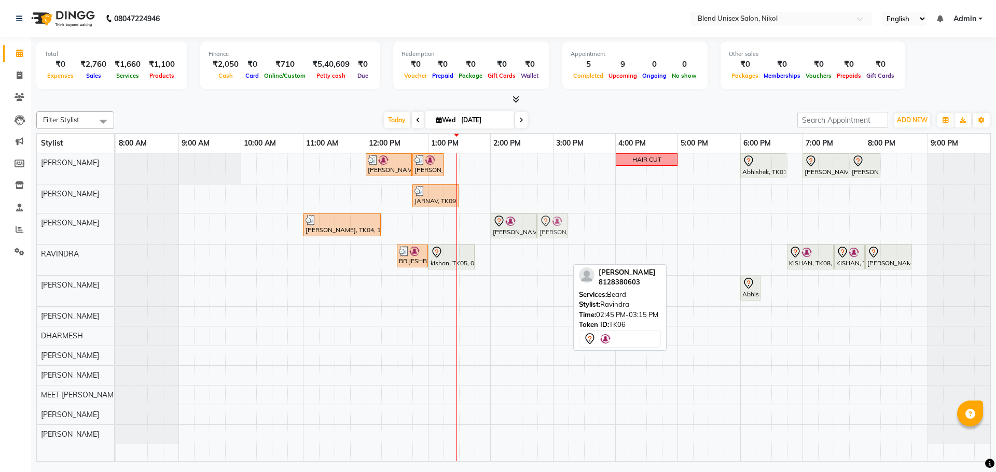
drag, startPoint x: 554, startPoint y: 257, endPoint x: 550, endPoint y: 229, distance: 28.8
click at [550, 229] on tbody "[PERSON_NAME], TK03, 12:00 PM-12:45 PM, Hair Cut [DEMOGRAPHIC_DATA] [PERSON_NAM…" at bounding box center [553, 298] width 874 height 291
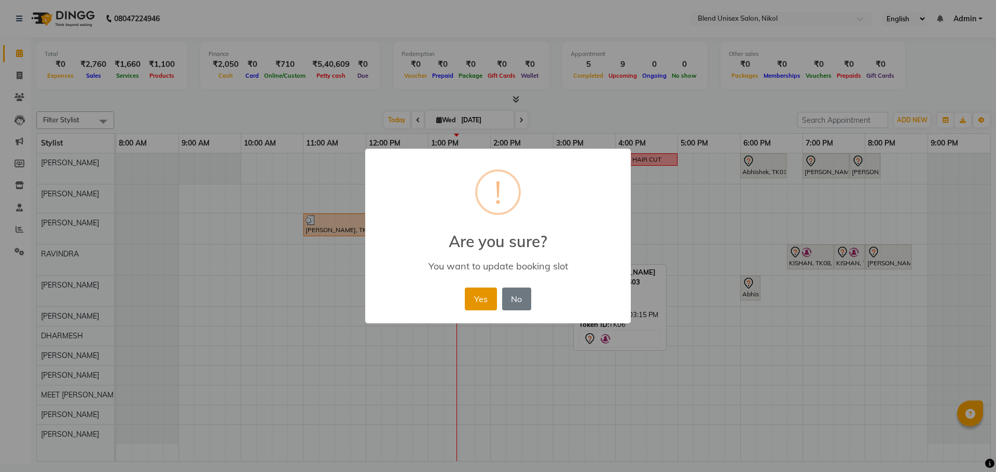
click at [478, 300] on button "Yes" at bounding box center [481, 299] width 32 height 23
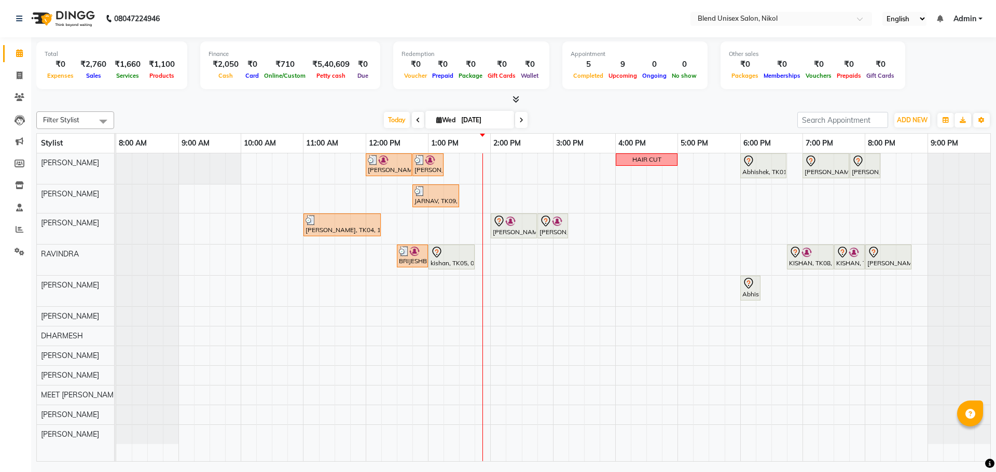
click at [259, 13] on nav "08047224946 Select Location × Blend Unisex Salon, Nikol English ENGLISH Español…" at bounding box center [498, 18] width 996 height 37
click at [292, 33] on nav "08047224946 Select Location × Blend Unisex Salon, Nikol English ENGLISH Español…" at bounding box center [498, 18] width 996 height 37
click at [279, 30] on nav "08047224946 Select Location × Blend Unisex Salon, Nikol English ENGLISH Español…" at bounding box center [498, 18] width 996 height 37
click at [448, 260] on div "kishan, TK05, 01:00 PM-01:45 PM, Hair Cut [DEMOGRAPHIC_DATA]" at bounding box center [451, 257] width 44 height 22
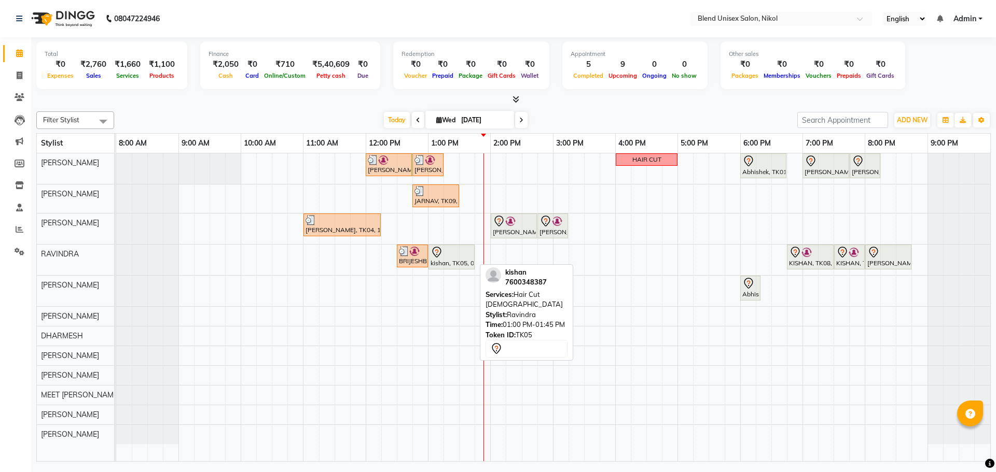
click at [462, 265] on div "kishan, TK05, 01:00 PM-01:45 PM, Hair Cut [DEMOGRAPHIC_DATA]" at bounding box center [451, 257] width 44 height 22
select select "7"
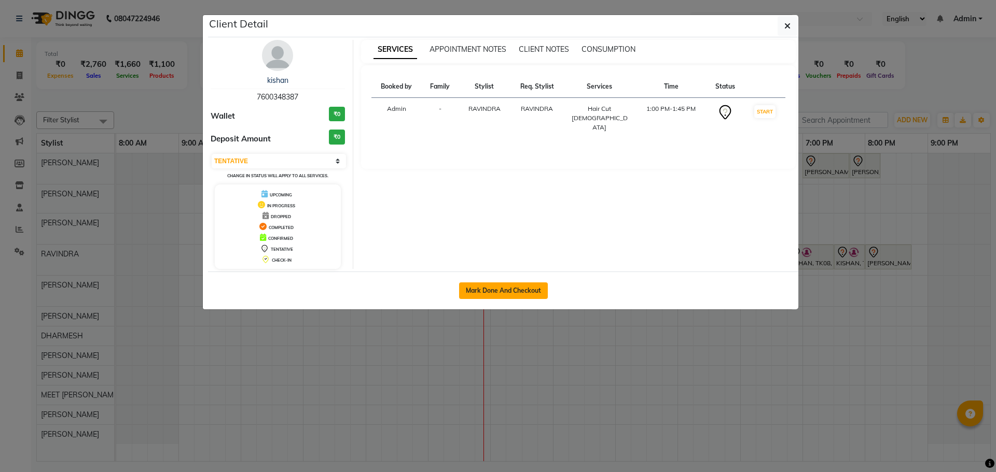
click at [513, 293] on button "Mark Done And Checkout" at bounding box center [503, 291] width 89 height 17
select select "service"
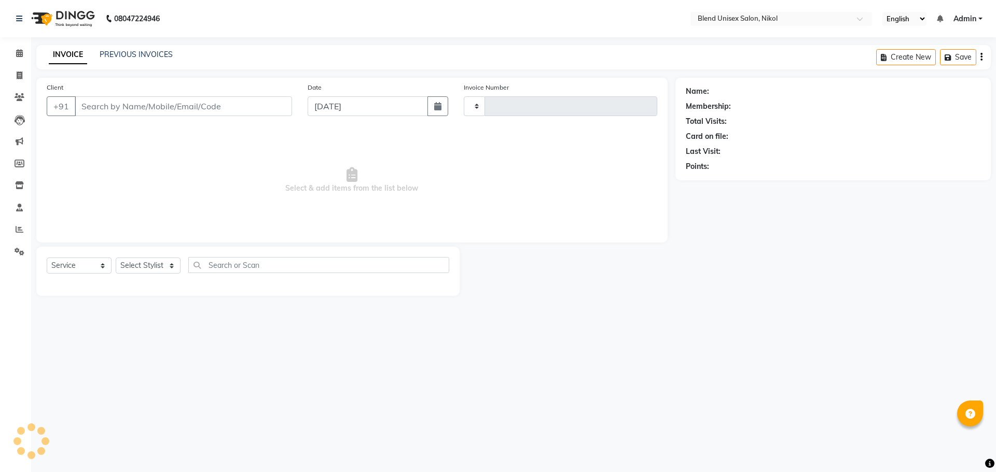
type input "2303"
select select "6213"
type input "7600348387"
select select "80004"
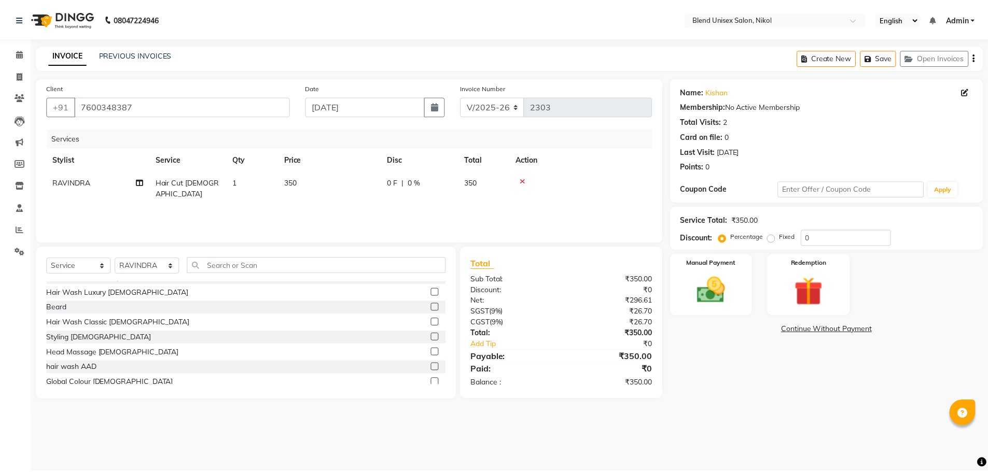
scroll to position [104, 0]
click at [434, 304] on label at bounding box center [438, 304] width 8 height 8
click at [434, 304] on input "checkbox" at bounding box center [437, 304] width 7 height 7
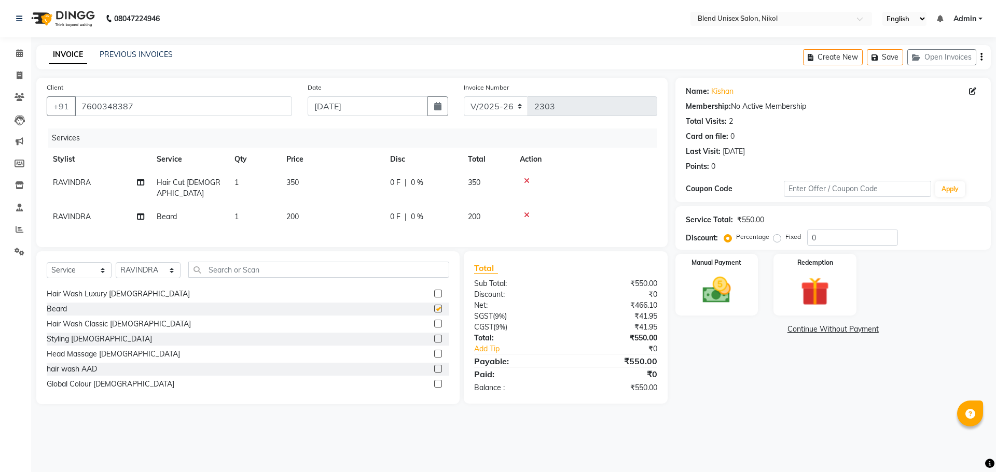
checkbox input "false"
click at [397, 178] on td "0 F | 0 %" at bounding box center [423, 188] width 78 height 34
select select "80004"
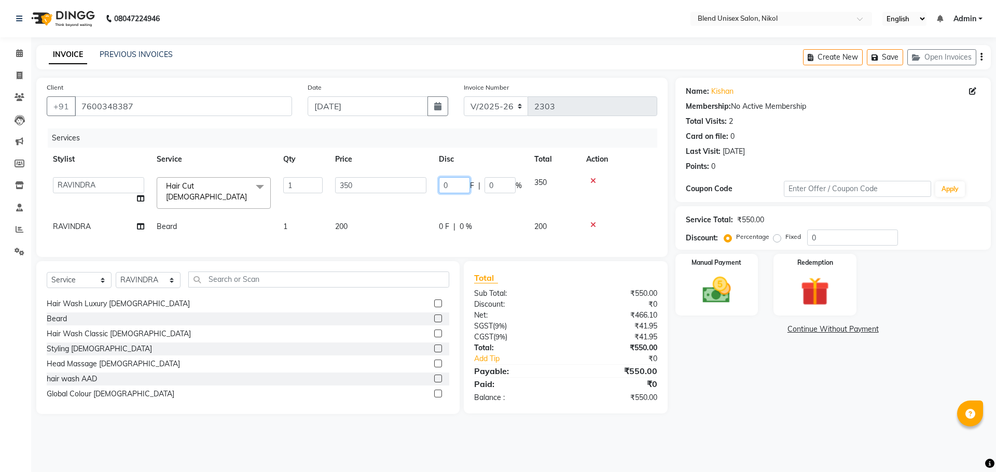
drag, startPoint x: 456, startPoint y: 185, endPoint x: 469, endPoint y: 227, distance: 43.5
click at [458, 193] on input "0" at bounding box center [454, 185] width 31 height 16
type input "50"
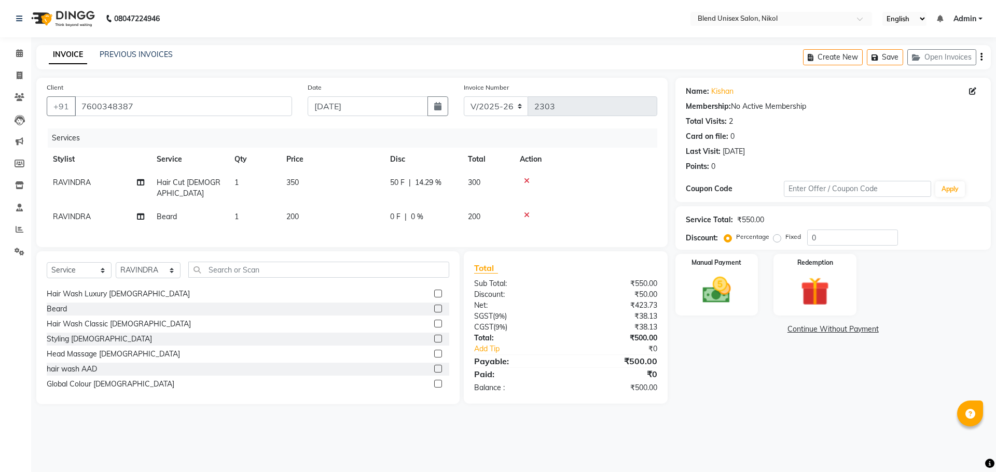
click at [461, 213] on td "0 F | 0 %" at bounding box center [423, 216] width 78 height 23
select select "80004"
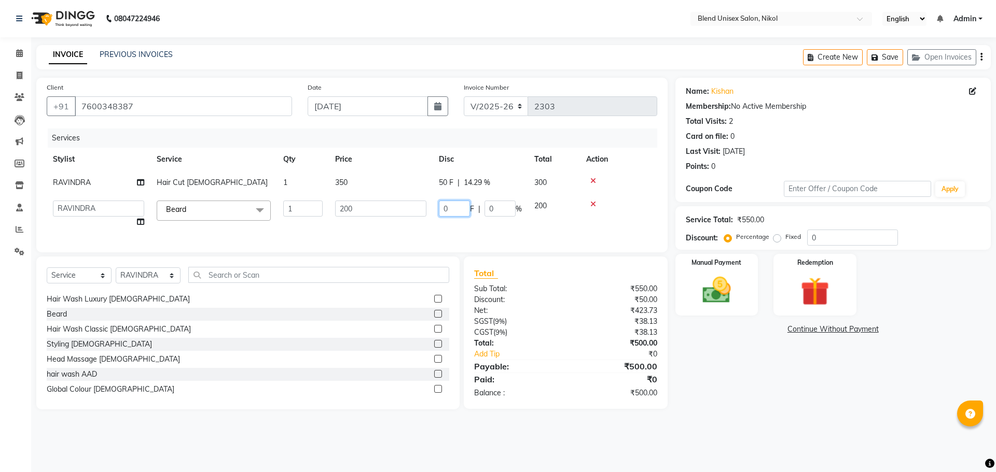
click at [461, 213] on input "0" at bounding box center [454, 209] width 31 height 16
type input "50"
click at [613, 170] on th "Action" at bounding box center [618, 159] width 77 height 23
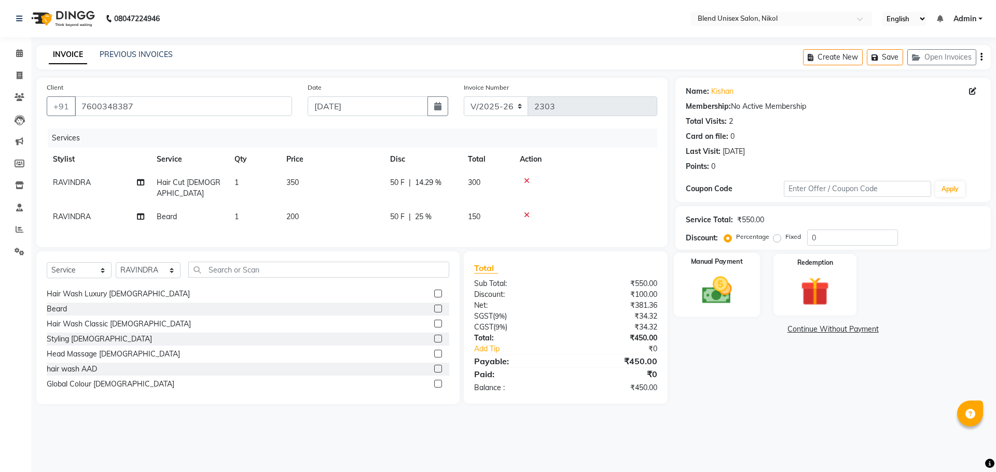
click at [687, 290] on div "Manual Payment" at bounding box center [716, 285] width 86 height 64
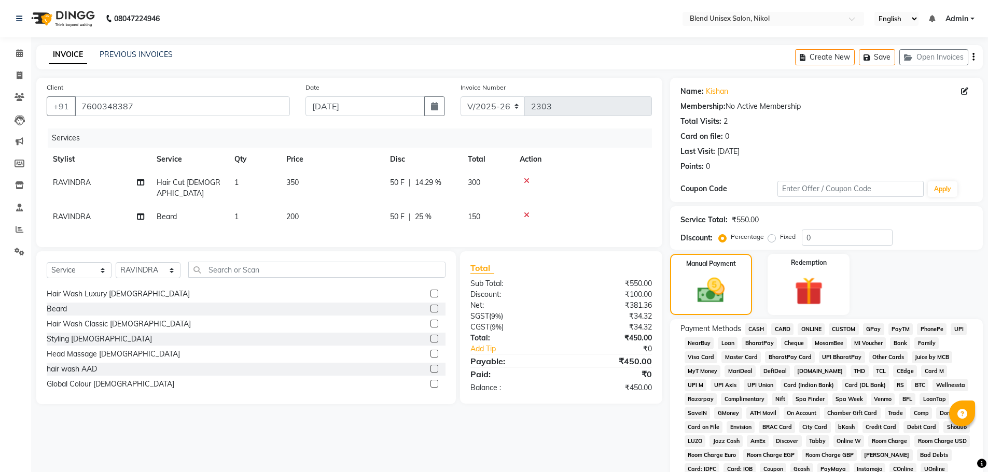
click at [761, 332] on span "CASH" at bounding box center [756, 330] width 22 height 12
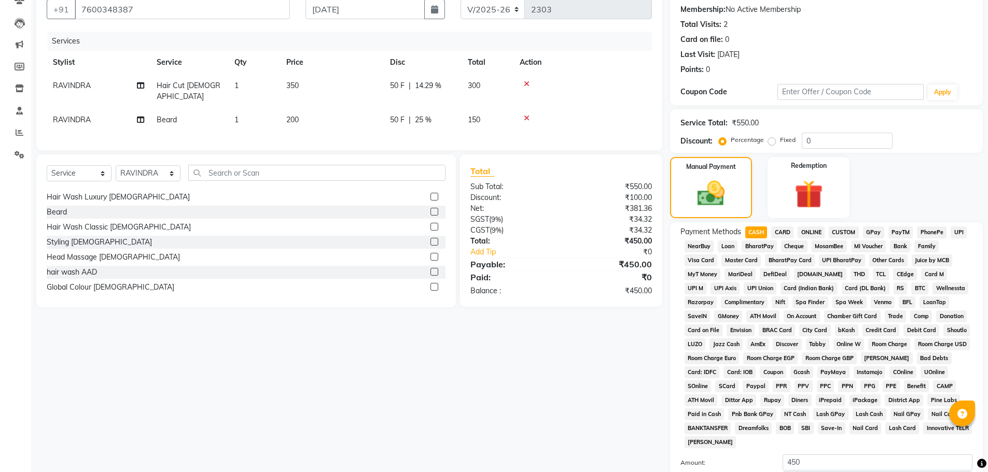
scroll to position [211, 0]
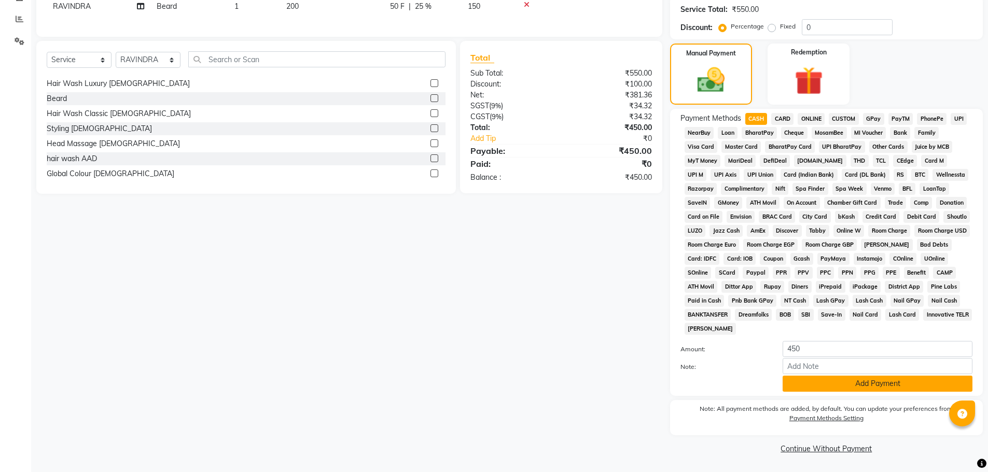
click at [802, 389] on button "Add Payment" at bounding box center [877, 384] width 190 height 16
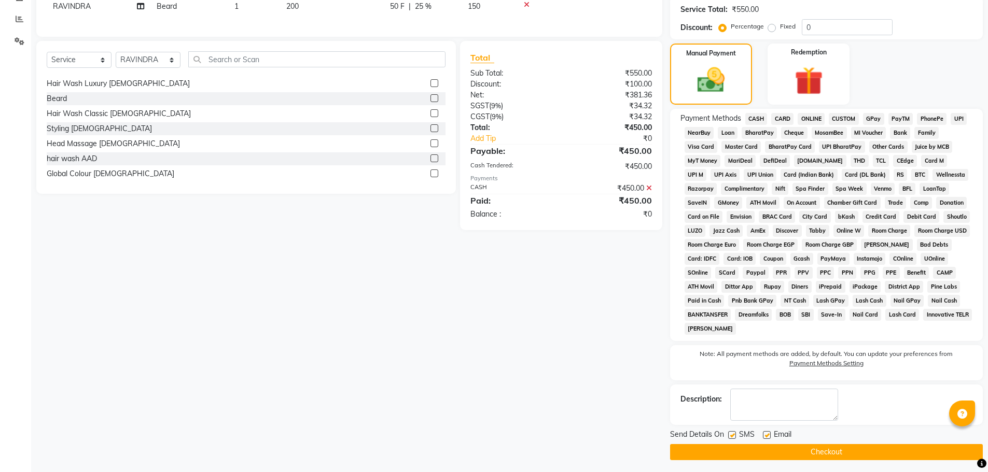
drag, startPoint x: 805, startPoint y: 455, endPoint x: 770, endPoint y: 441, distance: 37.5
click at [806, 454] on button "Checkout" at bounding box center [826, 452] width 313 height 16
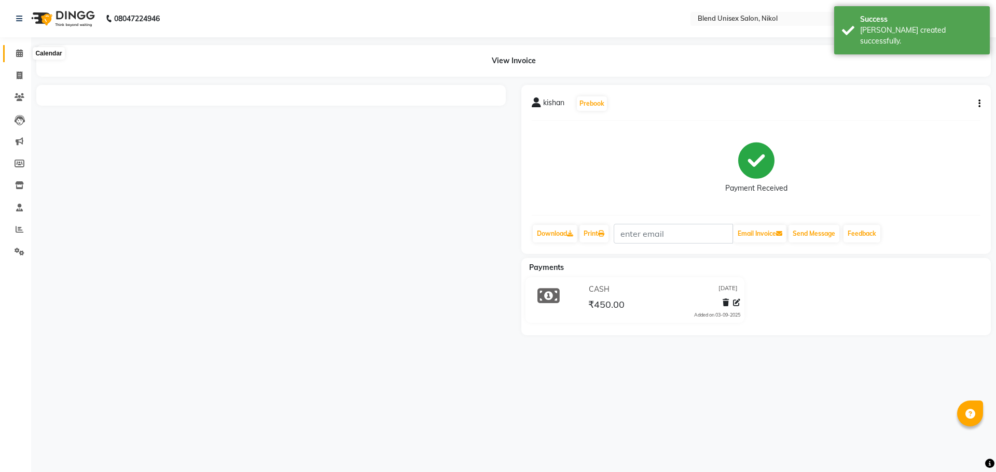
click at [19, 50] on icon at bounding box center [19, 53] width 7 height 8
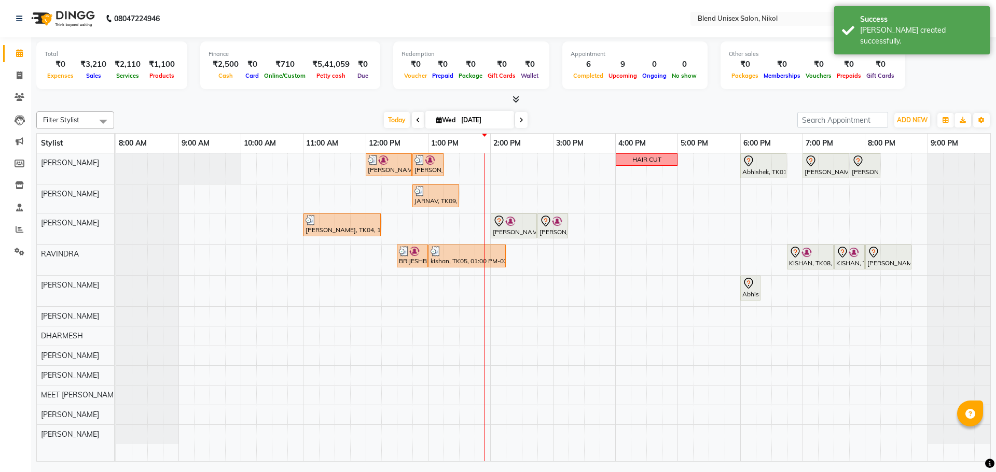
click at [182, 19] on nav "08047224946 Select Location × Blend Unisex Salon, Nikol English ENGLISH Español…" at bounding box center [498, 18] width 996 height 37
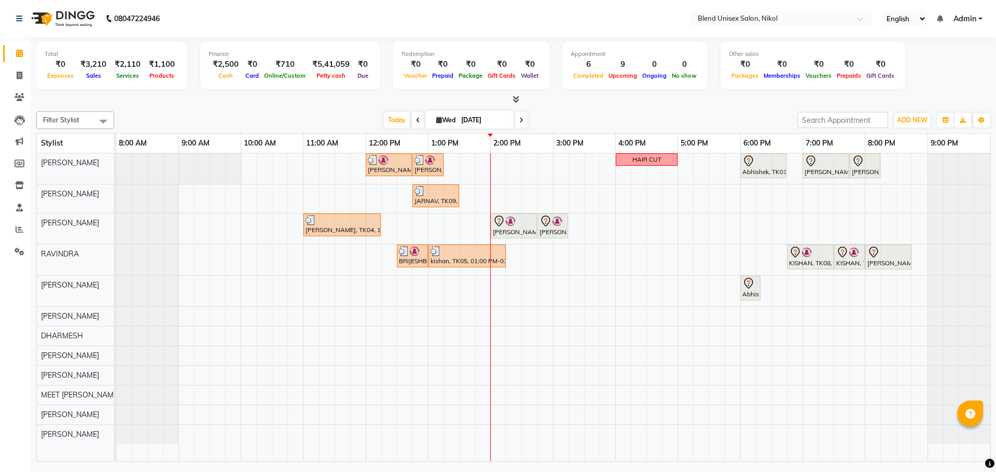
drag, startPoint x: 212, startPoint y: 4, endPoint x: 211, endPoint y: 16, distance: 12.0
click at [211, 16] on nav "08047224946 Select Location × Blend Unisex Salon, Nikol English ENGLISH Español…" at bounding box center [498, 18] width 996 height 37
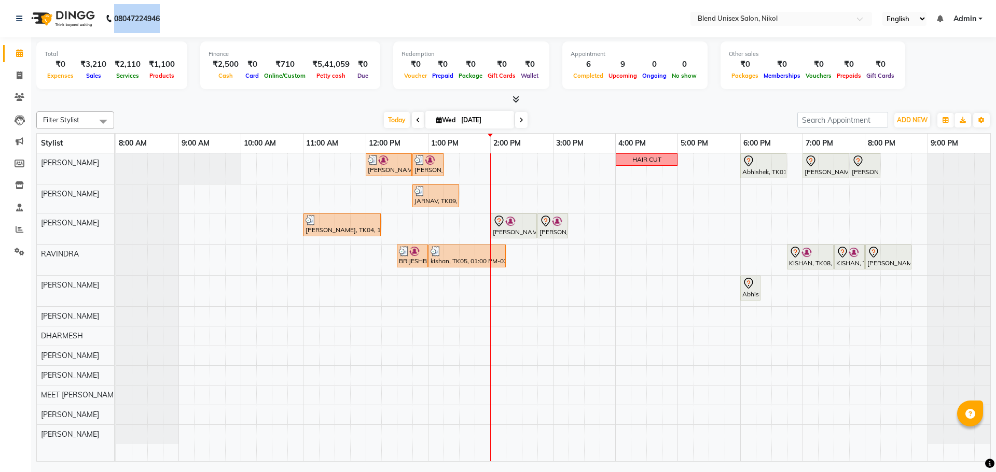
click at [211, 16] on nav "08047224946 Select Location × Blend Unisex Salon, Nikol English ENGLISH Español…" at bounding box center [498, 18] width 996 height 37
click at [178, 100] on div at bounding box center [513, 99] width 954 height 11
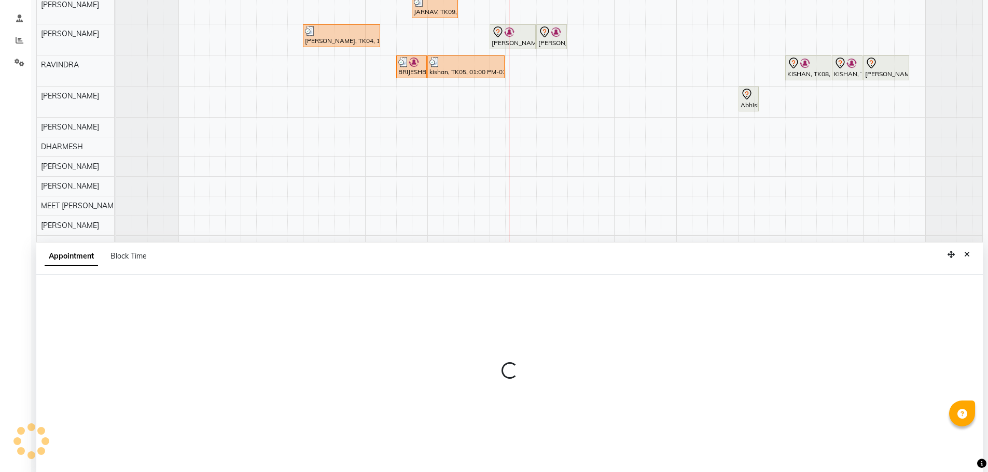
scroll to position [195, 0]
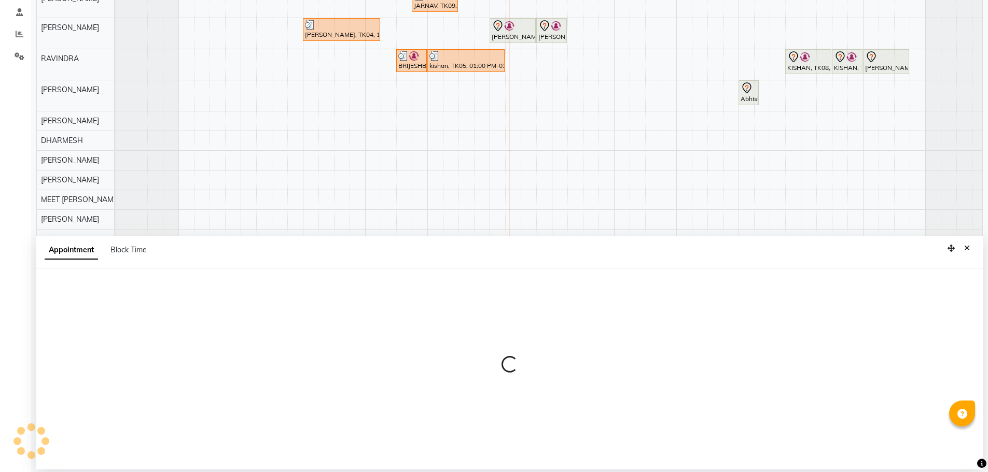
select select "45624"
select select "855"
select select "tentative"
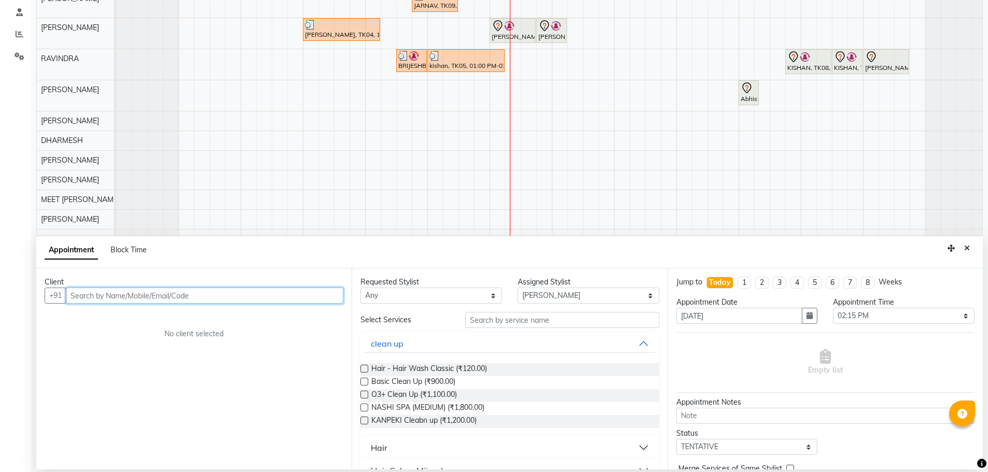
click at [292, 292] on input "text" at bounding box center [204, 296] width 277 height 16
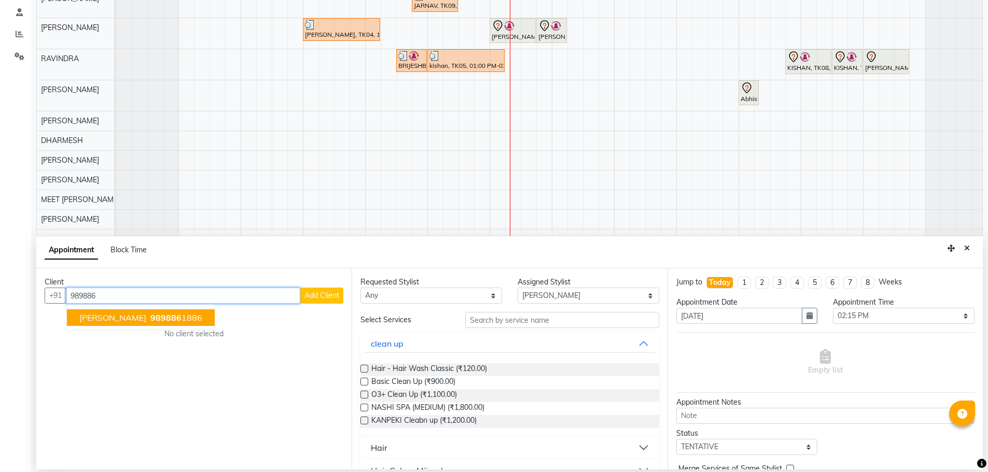
click at [107, 315] on span "[PERSON_NAME]" at bounding box center [112, 318] width 67 height 10
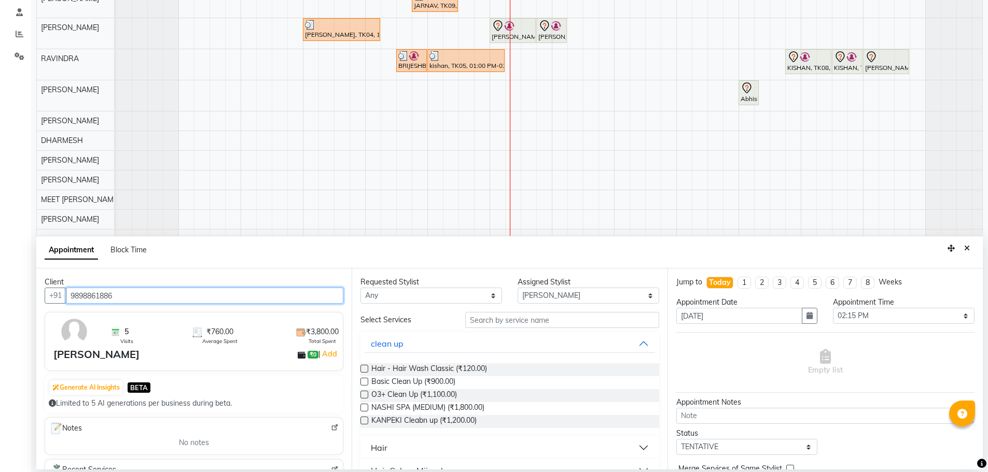
type input "9898861886"
click at [375, 297] on select "Any AJAY NAI [PERSON_NAME] [PERSON_NAME] [PERSON_NAME] MEET [PERSON_NAME] [PERS…" at bounding box center [431, 296] width 142 height 16
select select "45624"
click at [360, 288] on select "Any AJAY NAI [PERSON_NAME] [PERSON_NAME] [PERSON_NAME] MEET [PERSON_NAME] [PERS…" at bounding box center [431, 296] width 142 height 16
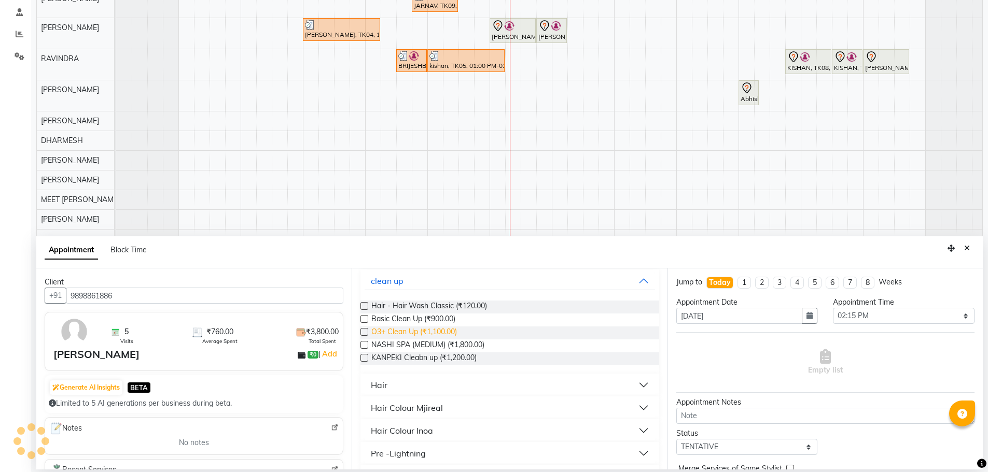
scroll to position [52, 0]
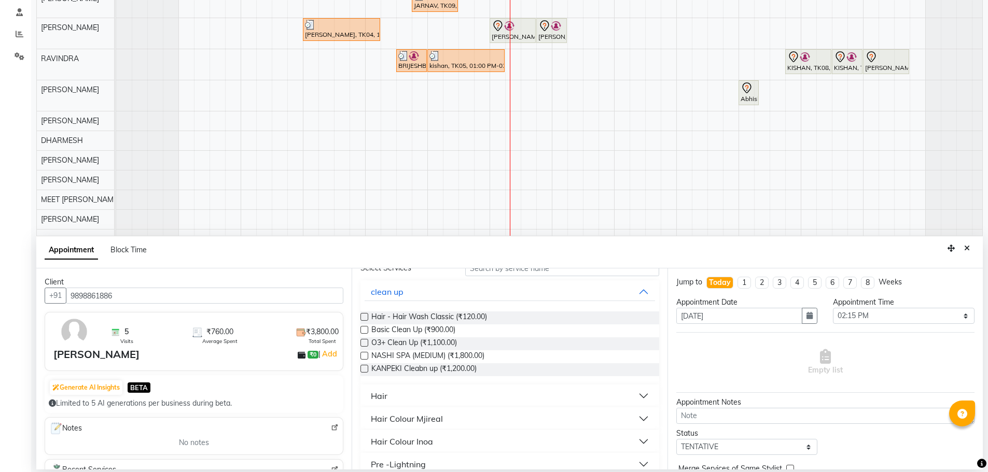
click at [392, 397] on button "Hair" at bounding box center [510, 396] width 290 height 19
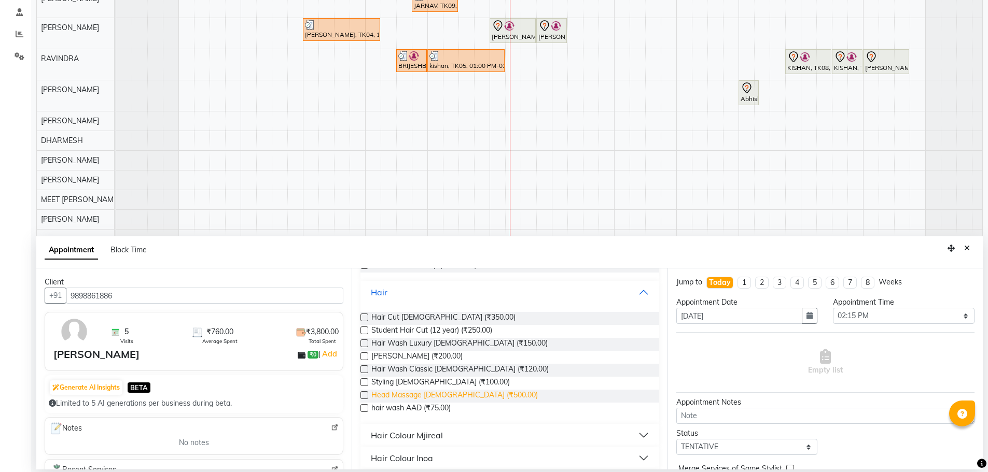
scroll to position [207, 0]
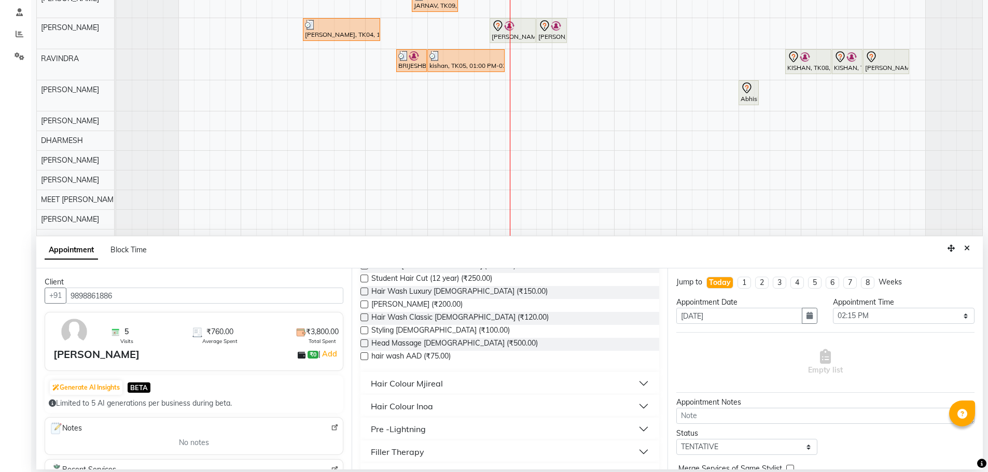
click at [367, 304] on label at bounding box center [364, 305] width 8 height 8
click at [367, 304] on input "checkbox" at bounding box center [363, 305] width 7 height 7
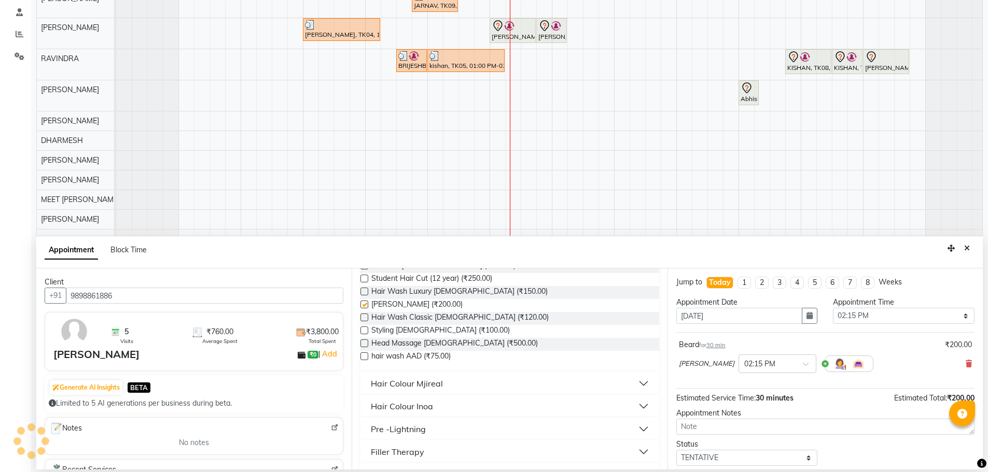
checkbox input "false"
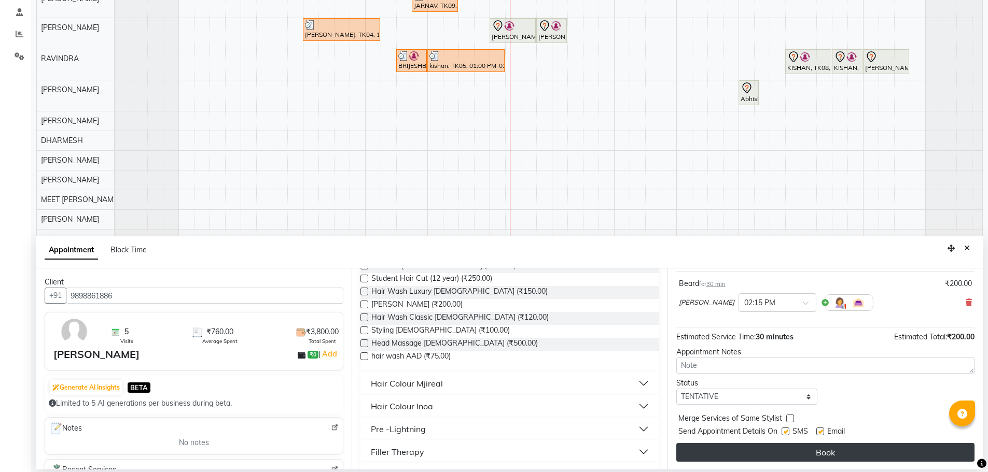
scroll to position [62, 0]
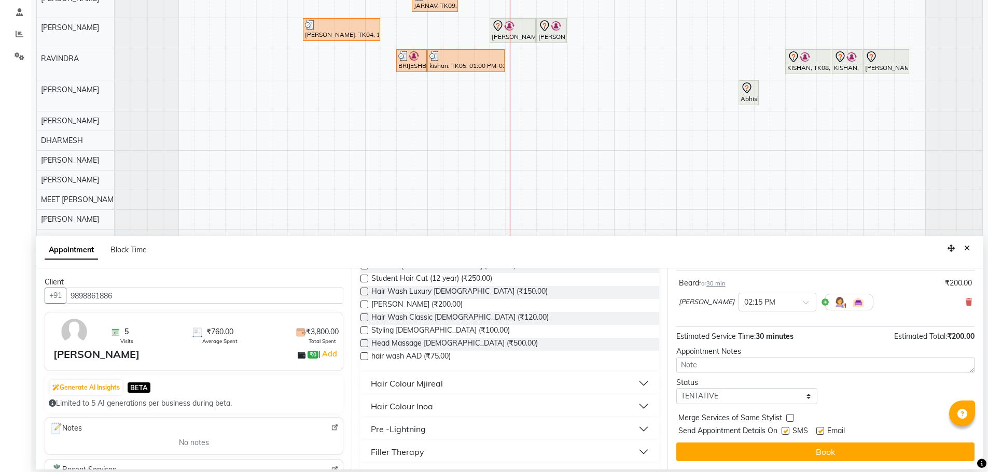
click at [755, 457] on button "Book" at bounding box center [825, 452] width 298 height 19
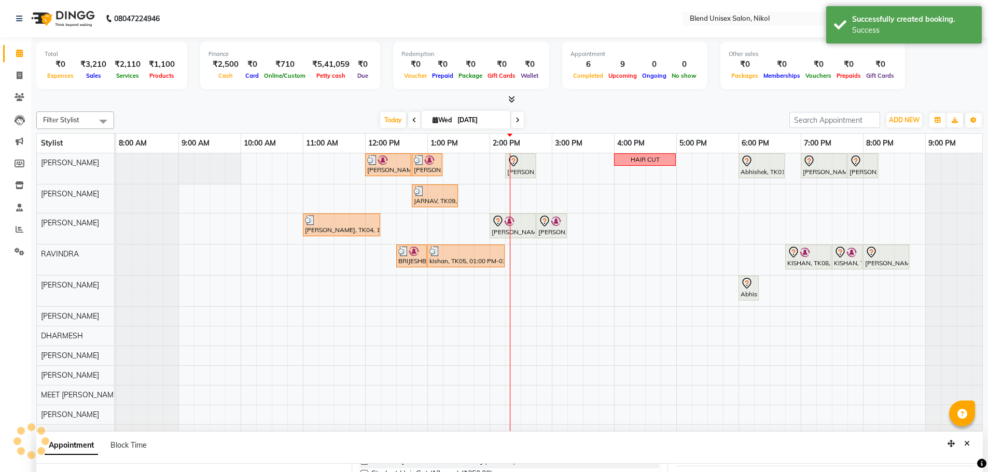
scroll to position [104, 0]
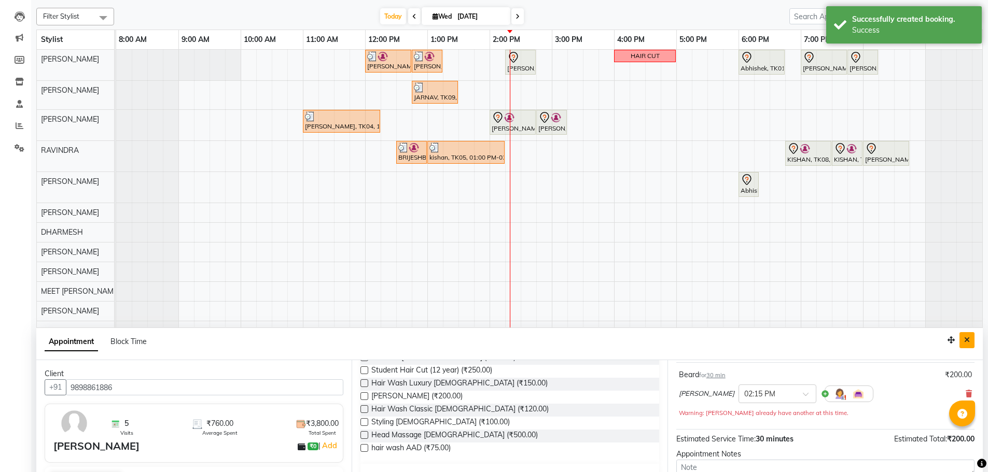
click at [969, 339] on icon "Close" at bounding box center [967, 340] width 6 height 7
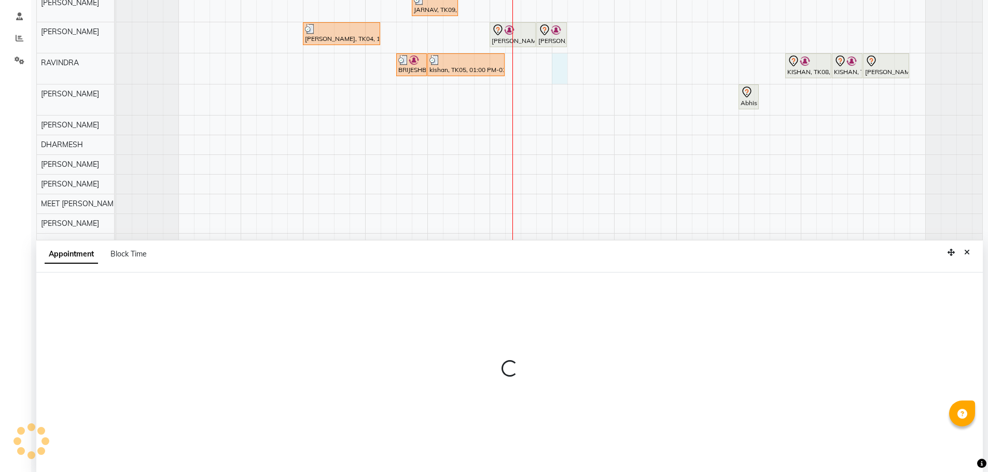
scroll to position [195, 0]
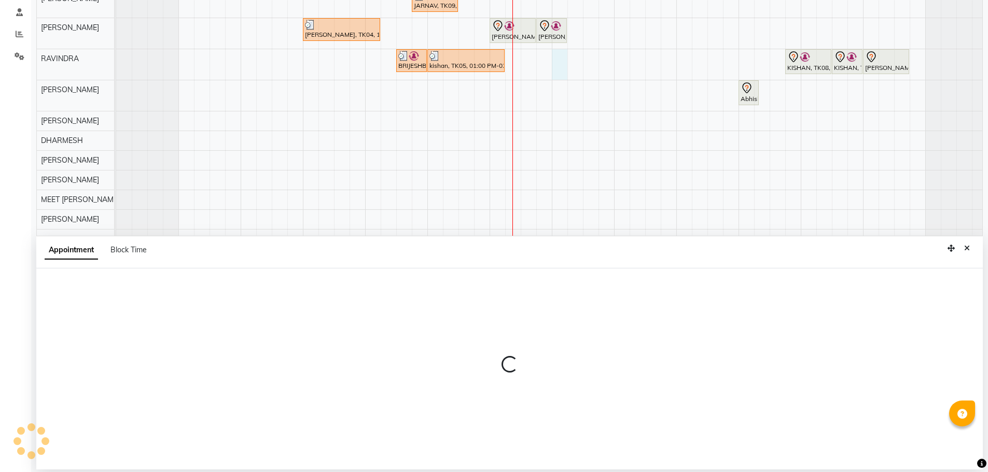
select select "80004"
select select "900"
select select "tentative"
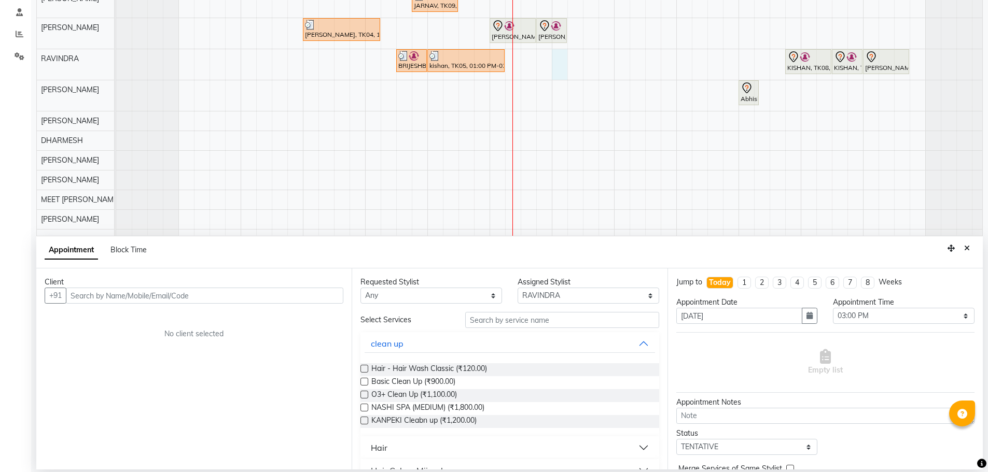
click at [232, 296] on input "text" at bounding box center [204, 296] width 277 height 16
drag, startPoint x: 234, startPoint y: 297, endPoint x: 104, endPoint y: 300, distance: 130.2
click at [104, 300] on input "text" at bounding box center [204, 296] width 277 height 16
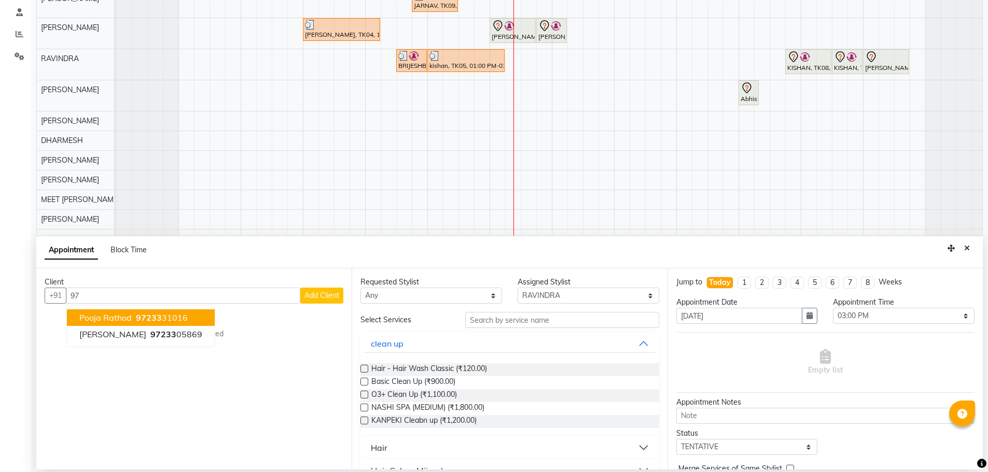
type input "9"
click at [100, 315] on span "UAVRAJ PUROHIT" at bounding box center [114, 318] width 71 height 10
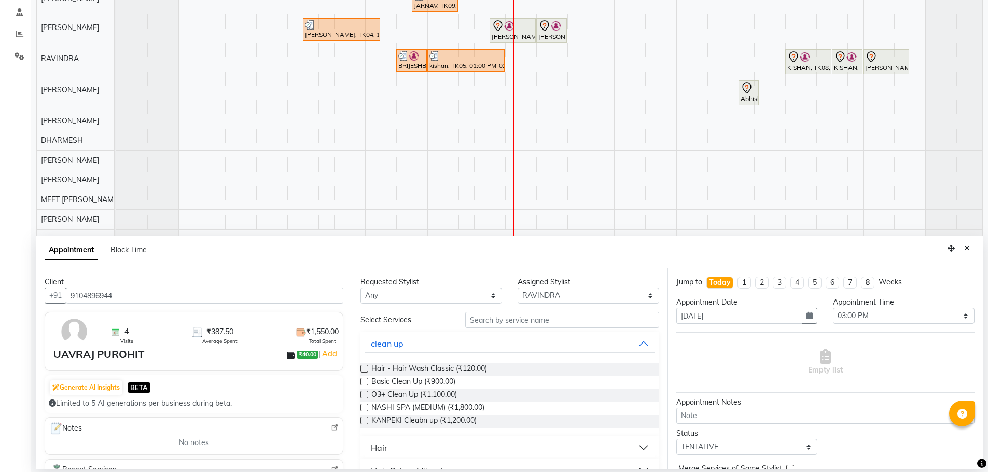
type input "9104896944"
click at [377, 298] on select "Any AJAY NAI [PERSON_NAME] [PERSON_NAME] [PERSON_NAME] MEET [PERSON_NAME] [PERS…" at bounding box center [431, 296] width 142 height 16
select select "80004"
click at [360, 288] on select "Any AJAY NAI [PERSON_NAME] [PERSON_NAME] [PERSON_NAME] MEET [PERSON_NAME] [PERS…" at bounding box center [431, 296] width 142 height 16
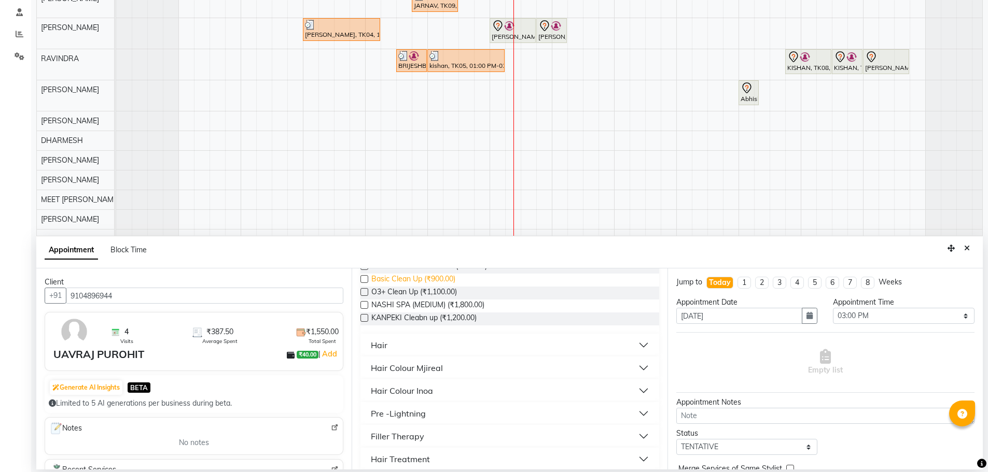
scroll to position [104, 0]
click at [413, 349] on button "Hair" at bounding box center [510, 344] width 290 height 19
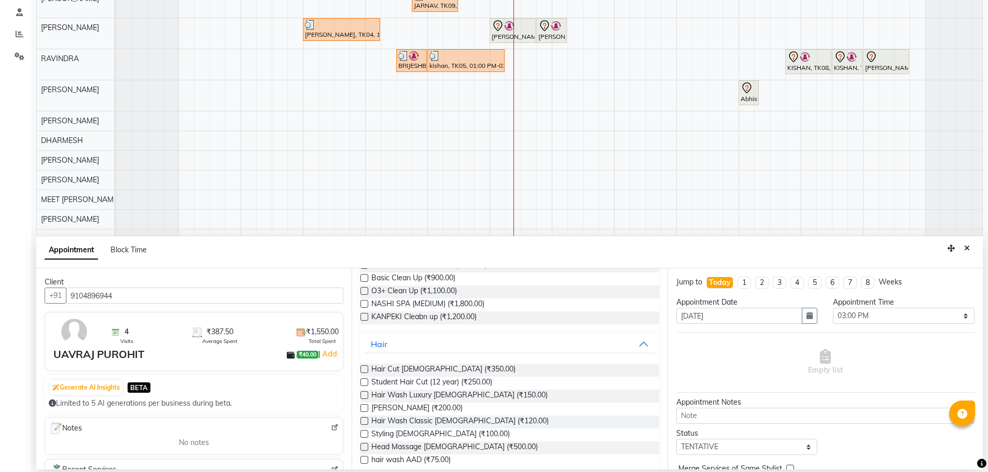
click at [362, 364] on div "Hair Cut [DEMOGRAPHIC_DATA] (₹350.00)" at bounding box center [509, 370] width 298 height 13
click at [363, 370] on label at bounding box center [364, 370] width 8 height 8
click at [363, 370] on input "checkbox" at bounding box center [363, 370] width 7 height 7
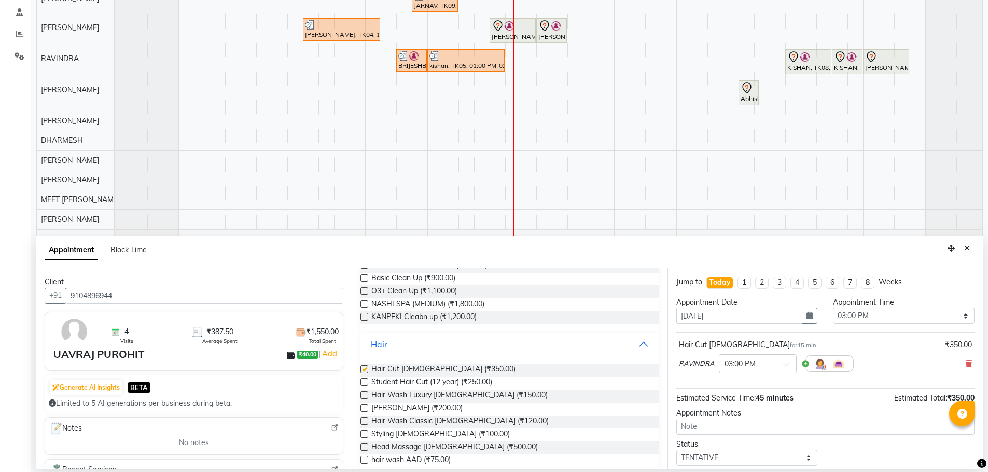
checkbox input "false"
click at [362, 408] on label at bounding box center [364, 408] width 8 height 8
click at [362, 408] on input "checkbox" at bounding box center [363, 409] width 7 height 7
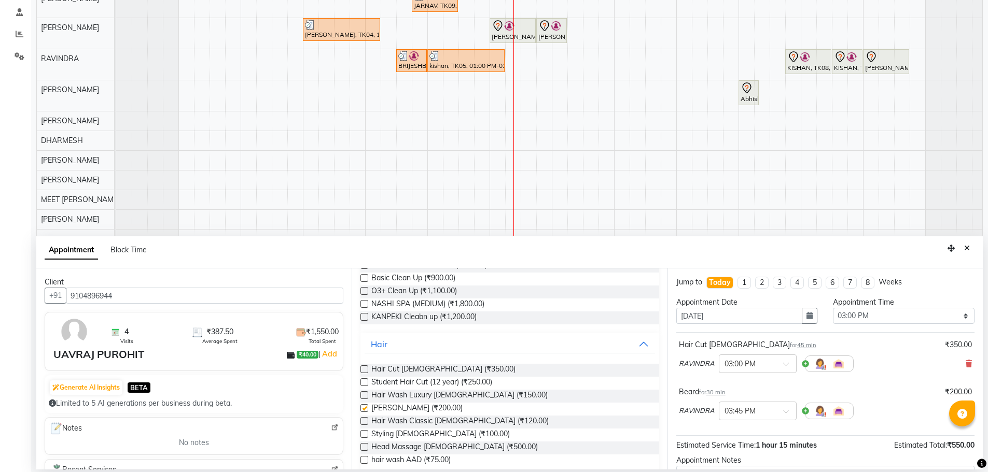
checkbox input "false"
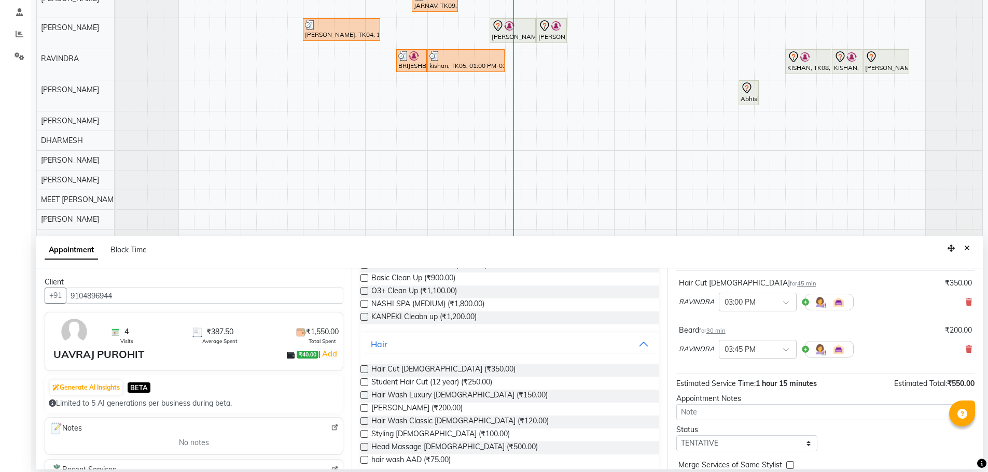
scroll to position [109, 0]
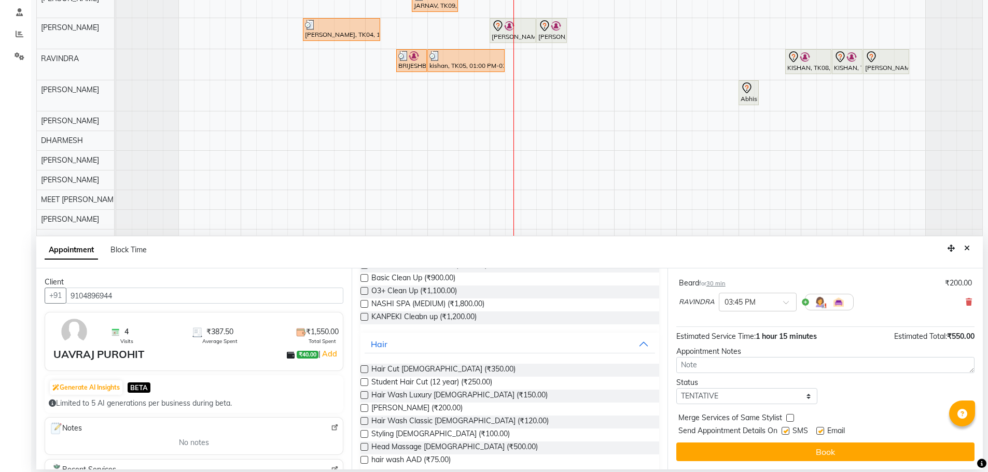
click at [822, 457] on button "Book" at bounding box center [825, 452] width 298 height 19
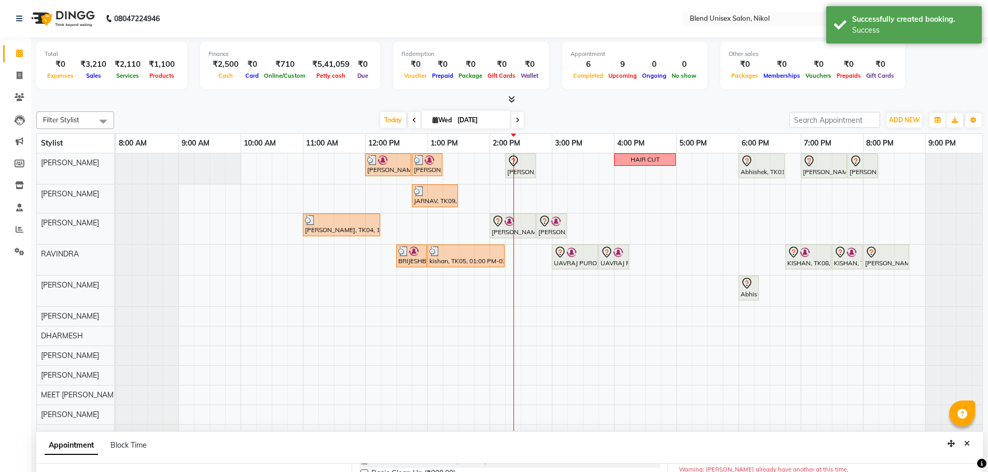
scroll to position [156, 0]
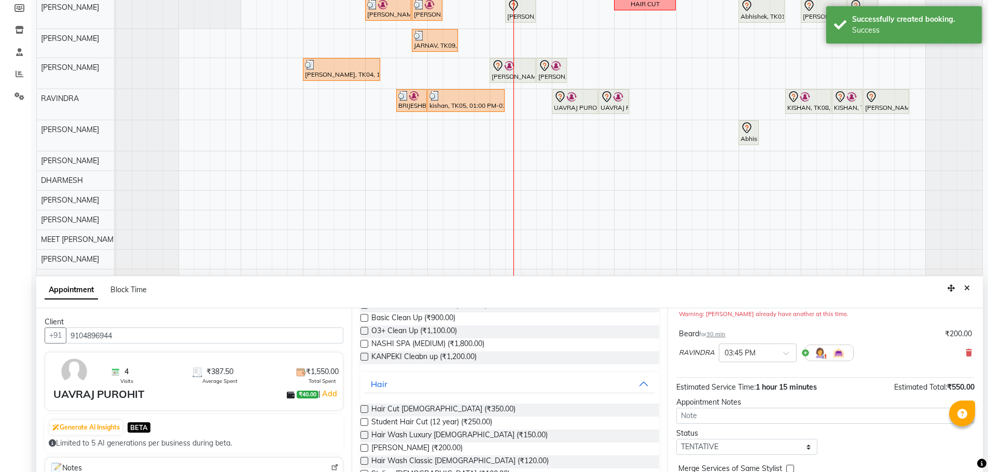
click at [969, 289] on icon "Close" at bounding box center [967, 288] width 6 height 7
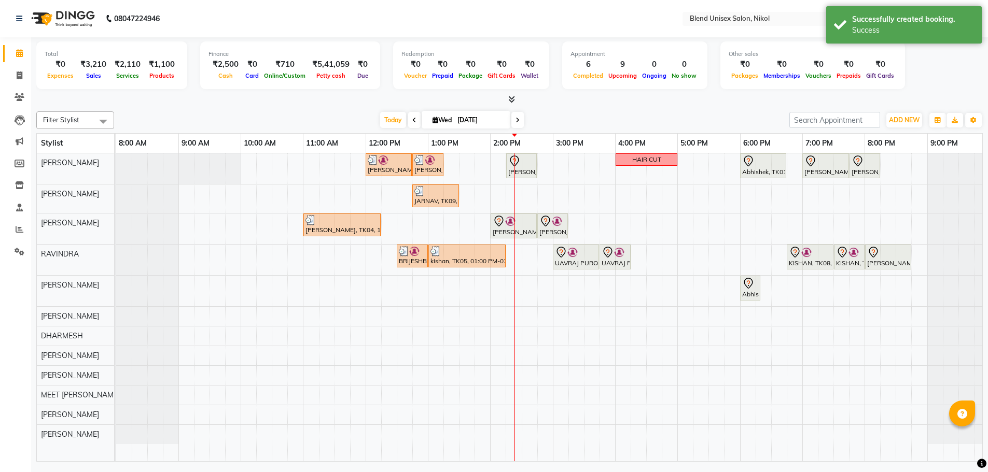
scroll to position [0, 0]
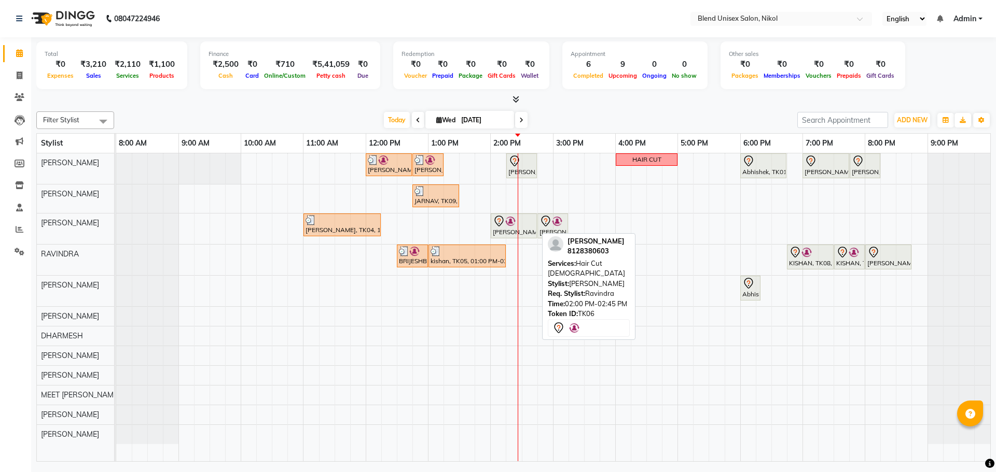
click at [507, 226] on img at bounding box center [510, 221] width 10 height 10
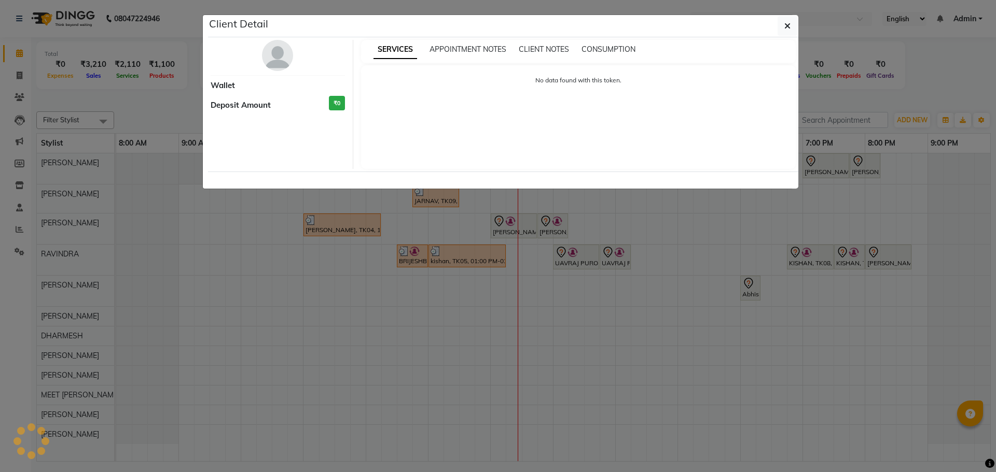
select select "7"
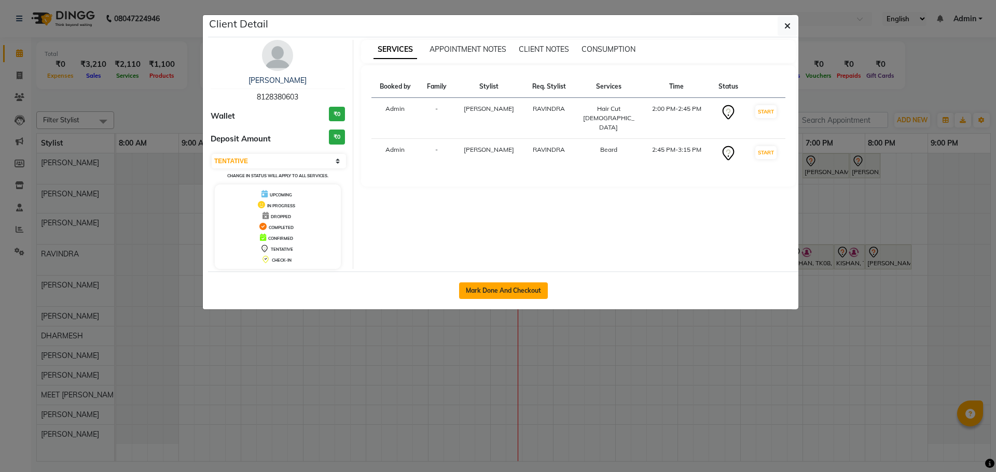
click at [543, 287] on button "Mark Done And Checkout" at bounding box center [503, 291] width 89 height 17
select select "service"
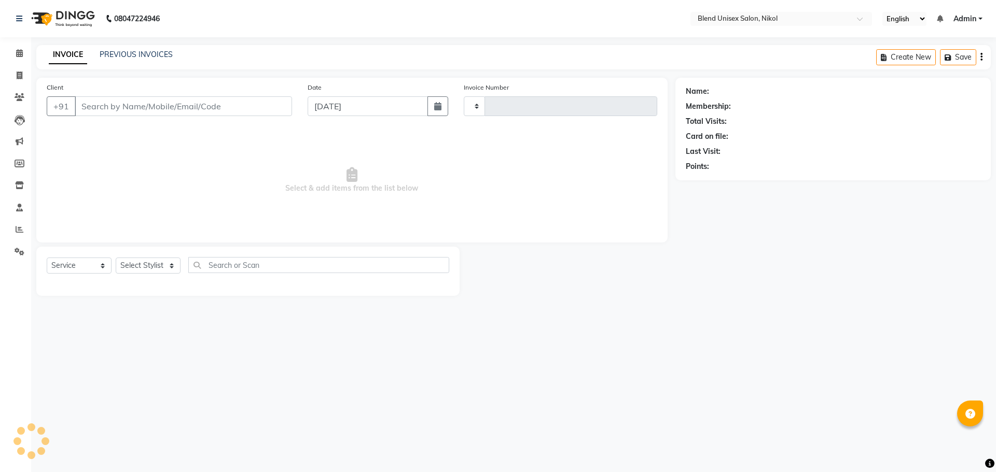
type input "2304"
select select "6213"
type input "8128380603"
select select "79552"
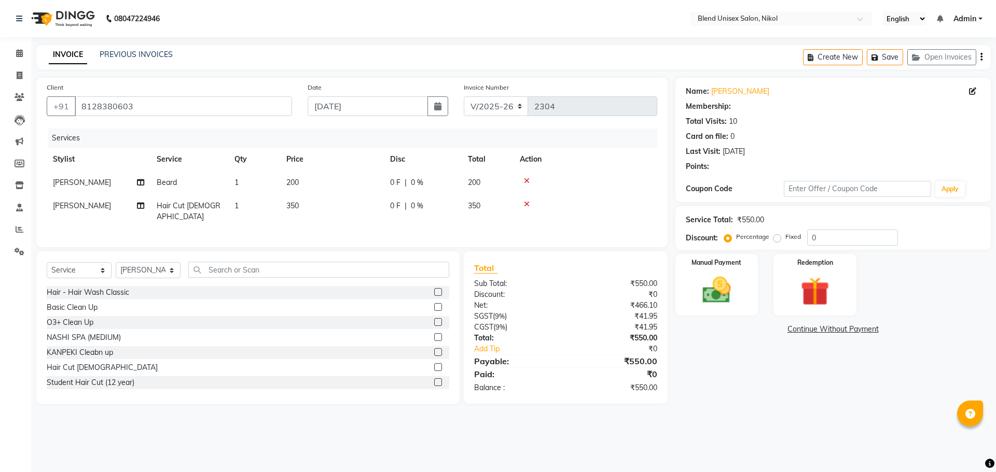
click at [439, 174] on td "0 F | 0 %" at bounding box center [423, 182] width 78 height 23
select select "79552"
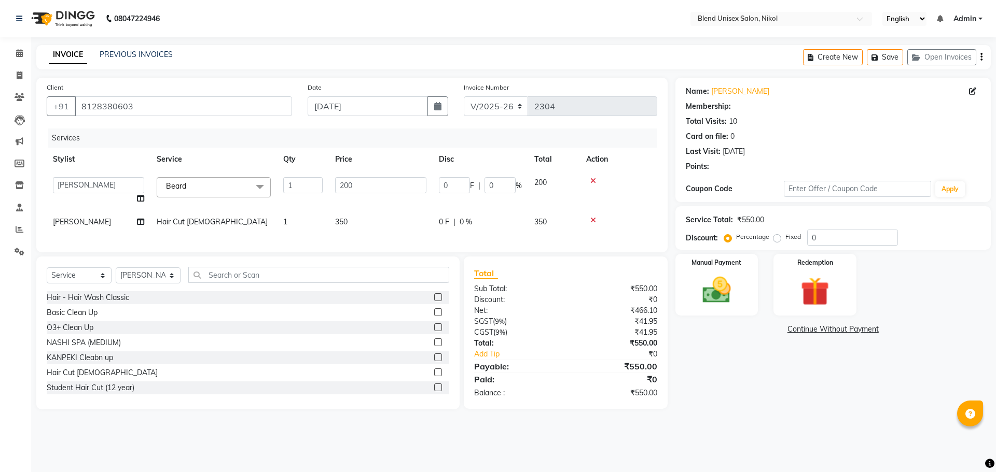
select select "1: Object"
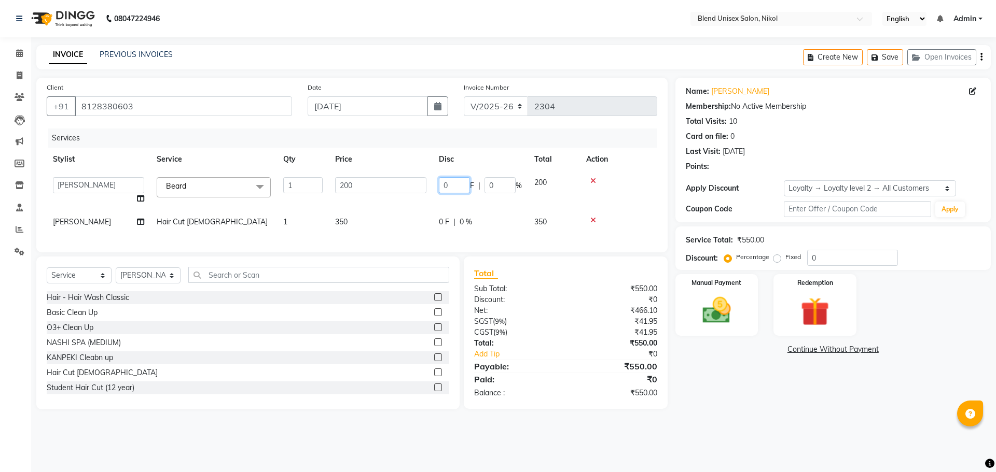
click at [458, 184] on input "0" at bounding box center [454, 185] width 31 height 16
type input "50"
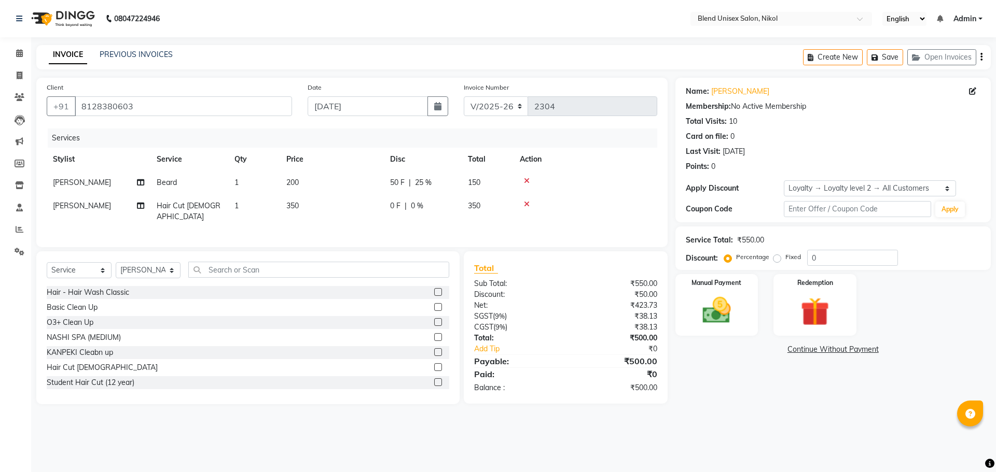
click at [450, 206] on tbody "[PERSON_NAME] [PERSON_NAME] 1 200 50 F | 25 % 150 [PERSON_NAME] Hair Cut [DEMOG…" at bounding box center [352, 200] width 610 height 58
click at [456, 205] on td "0 F | 0 %" at bounding box center [423, 211] width 78 height 34
select select "79552"
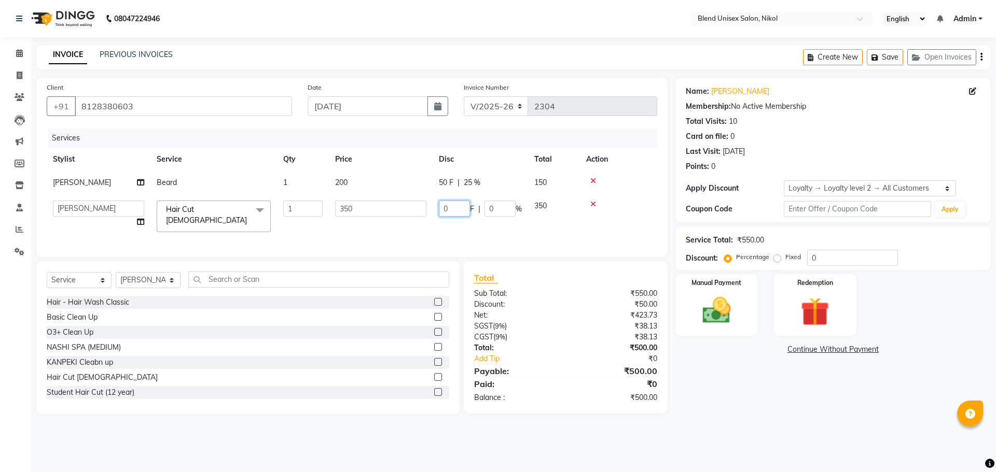
click at [456, 205] on input "0" at bounding box center [454, 209] width 31 height 16
type input "50"
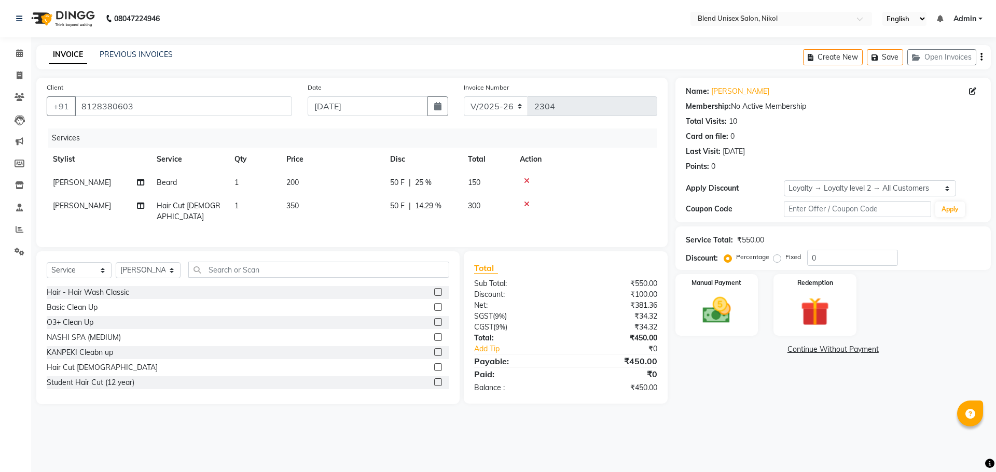
click at [632, 188] on td at bounding box center [585, 182] width 144 height 23
click at [709, 300] on img at bounding box center [716, 310] width 48 height 34
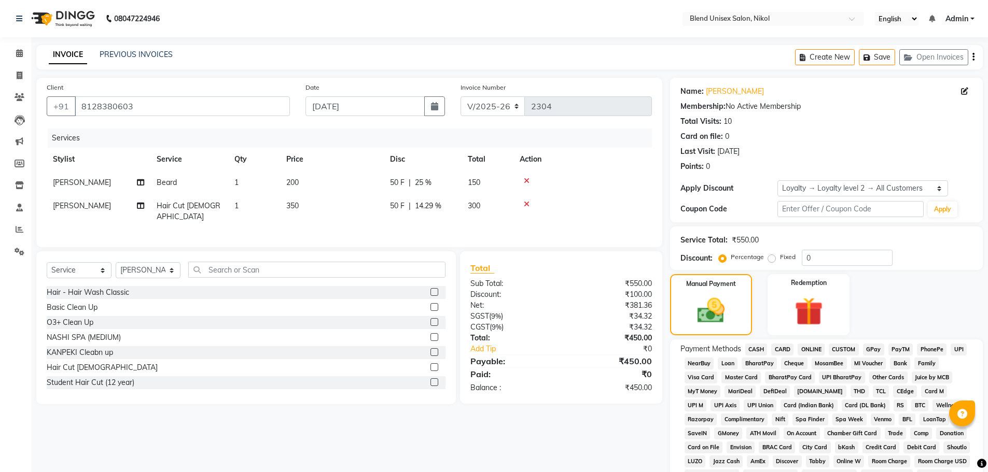
click at [806, 347] on span "ONLINE" at bounding box center [810, 350] width 27 height 12
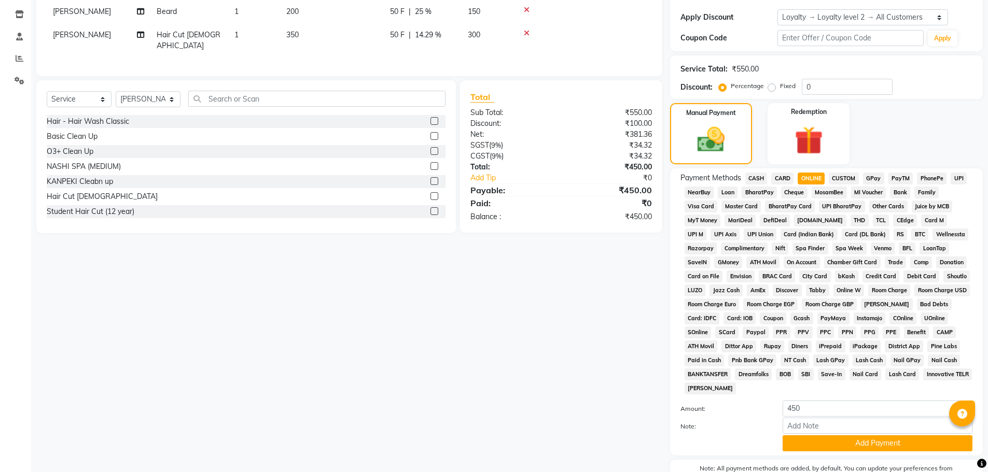
scroll to position [231, 0]
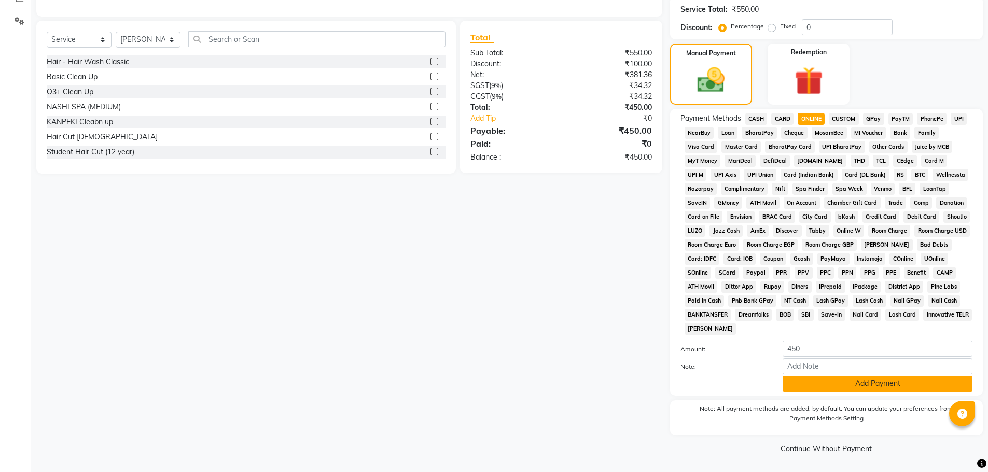
click at [809, 386] on button "Add Payment" at bounding box center [877, 384] width 190 height 16
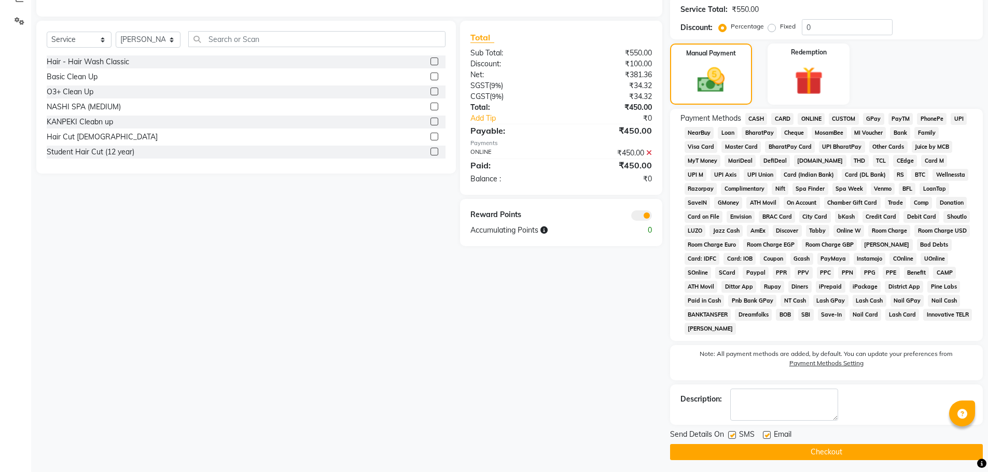
drag, startPoint x: 800, startPoint y: 456, endPoint x: 760, endPoint y: 410, distance: 61.0
click at [798, 453] on button "Checkout" at bounding box center [826, 452] width 313 height 16
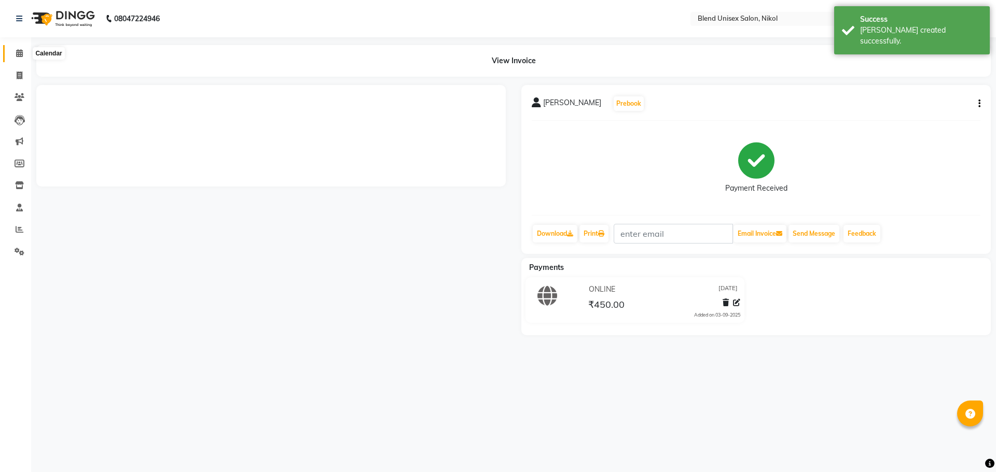
click at [15, 53] on span at bounding box center [19, 54] width 18 height 12
